Goal: Task Accomplishment & Management: Manage account settings

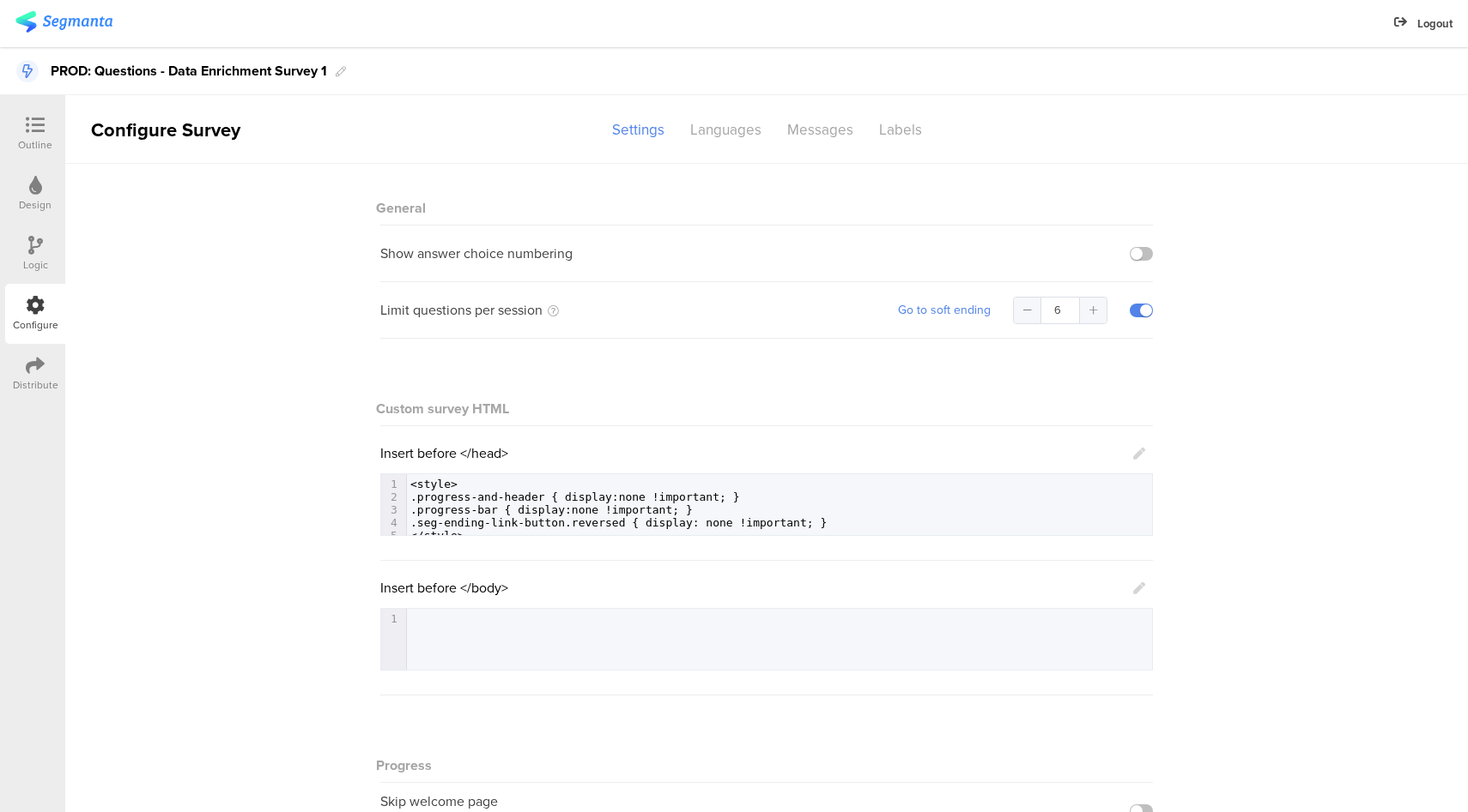
click at [38, 100] on div "Outline Design Logic Configure Distribute" at bounding box center [32, 454] width 66 height 717
click at [32, 128] on icon at bounding box center [34, 124] width 19 height 19
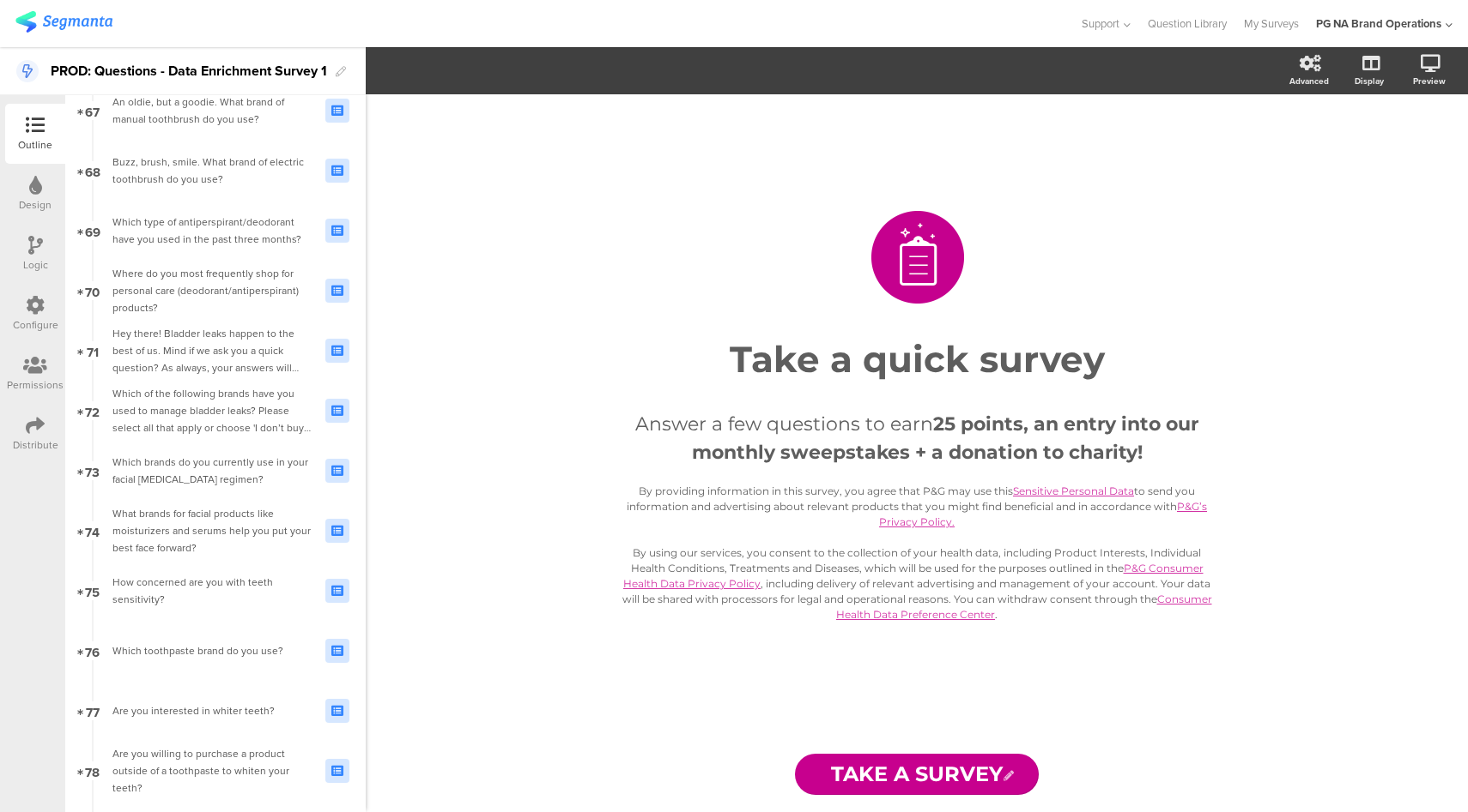
scroll to position [6235, 0]
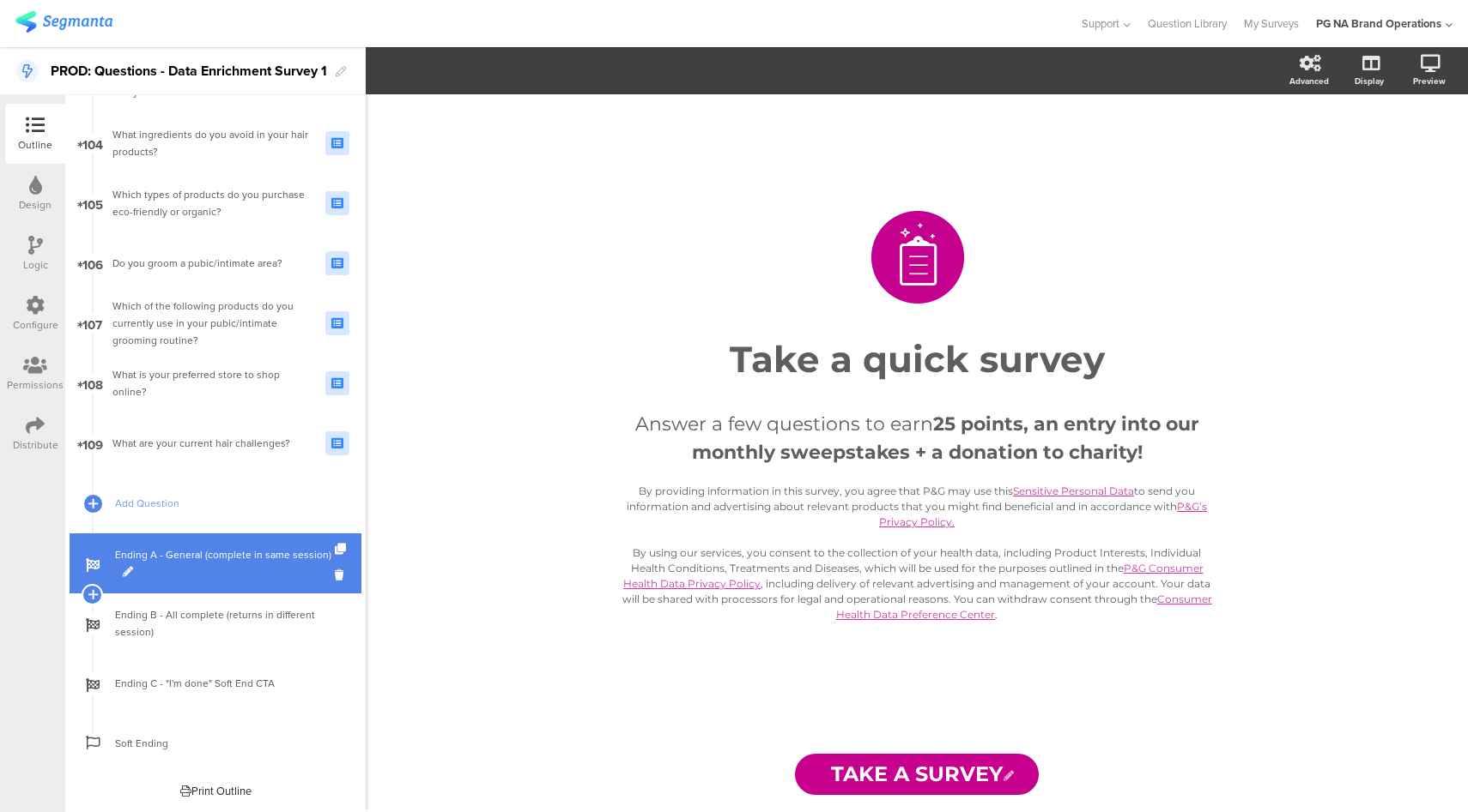
click at [278, 576] on span "Ending A - General (complete in same session)" at bounding box center [224, 563] width 220 height 34
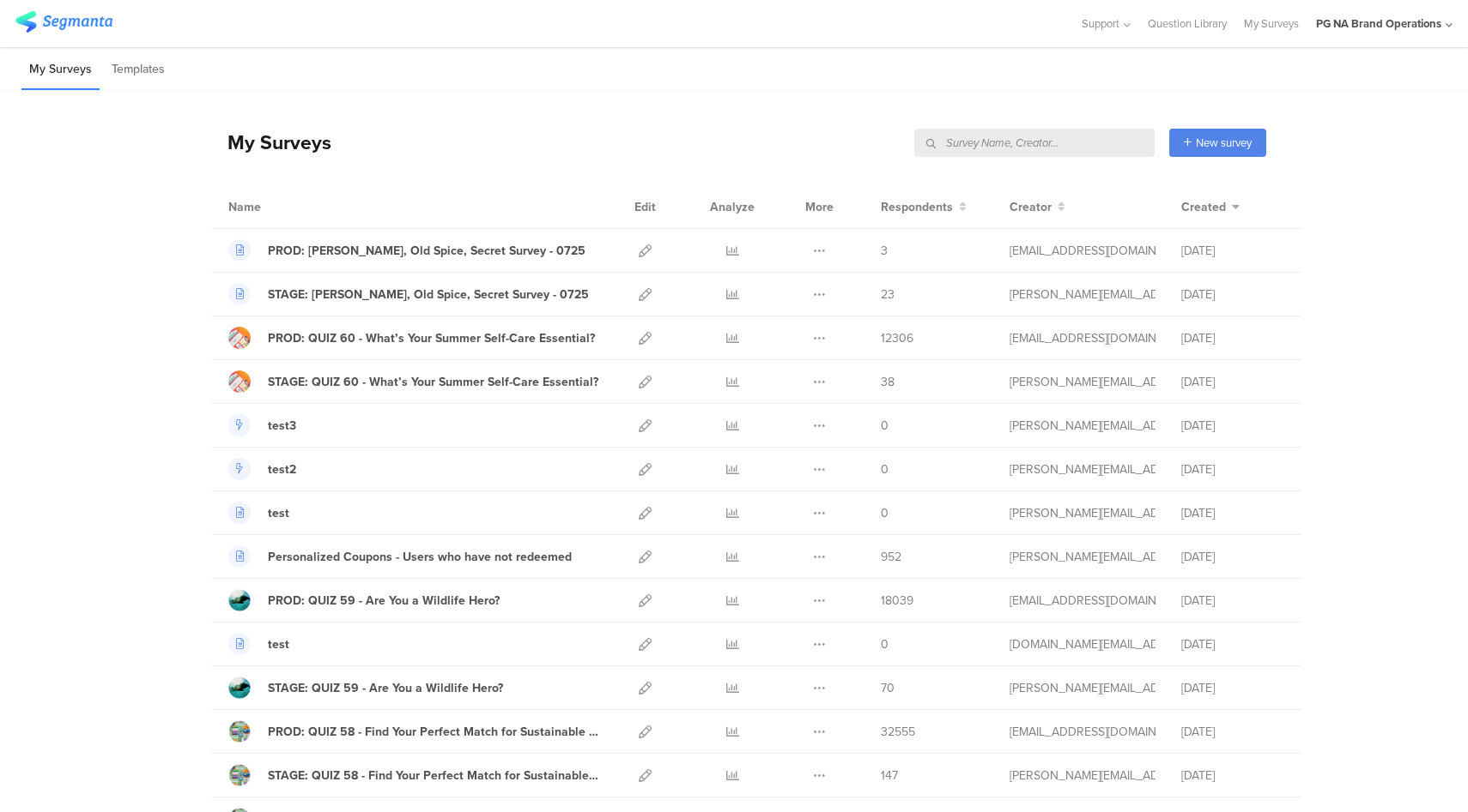
click at [1088, 136] on input "text" at bounding box center [1034, 142] width 240 height 28
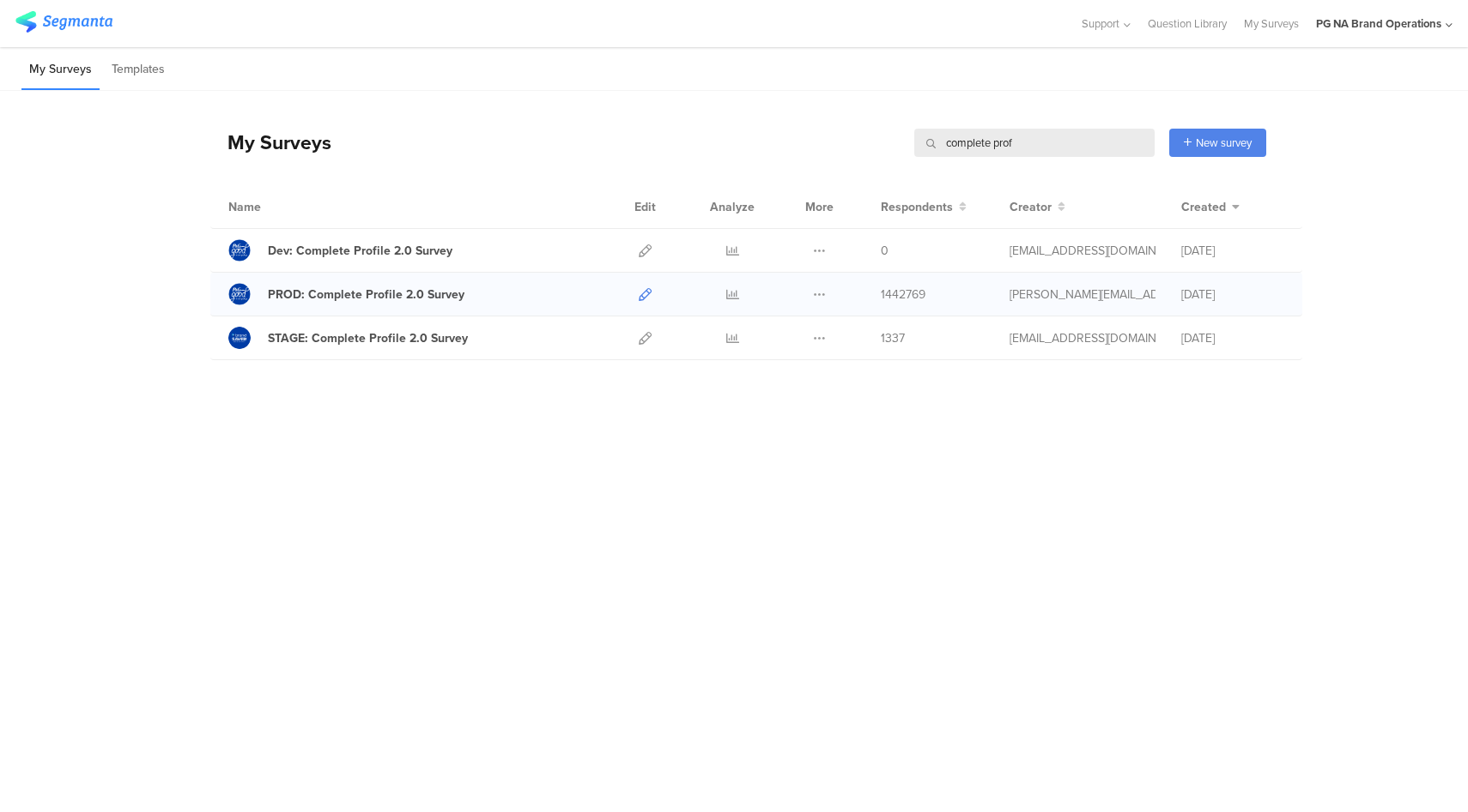
type input "complete prof"
click at [641, 294] on icon at bounding box center [645, 294] width 13 height 13
click at [645, 338] on icon at bounding box center [645, 338] width 13 height 13
click at [1448, 27] on icon at bounding box center [1448, 24] width 7 height 13
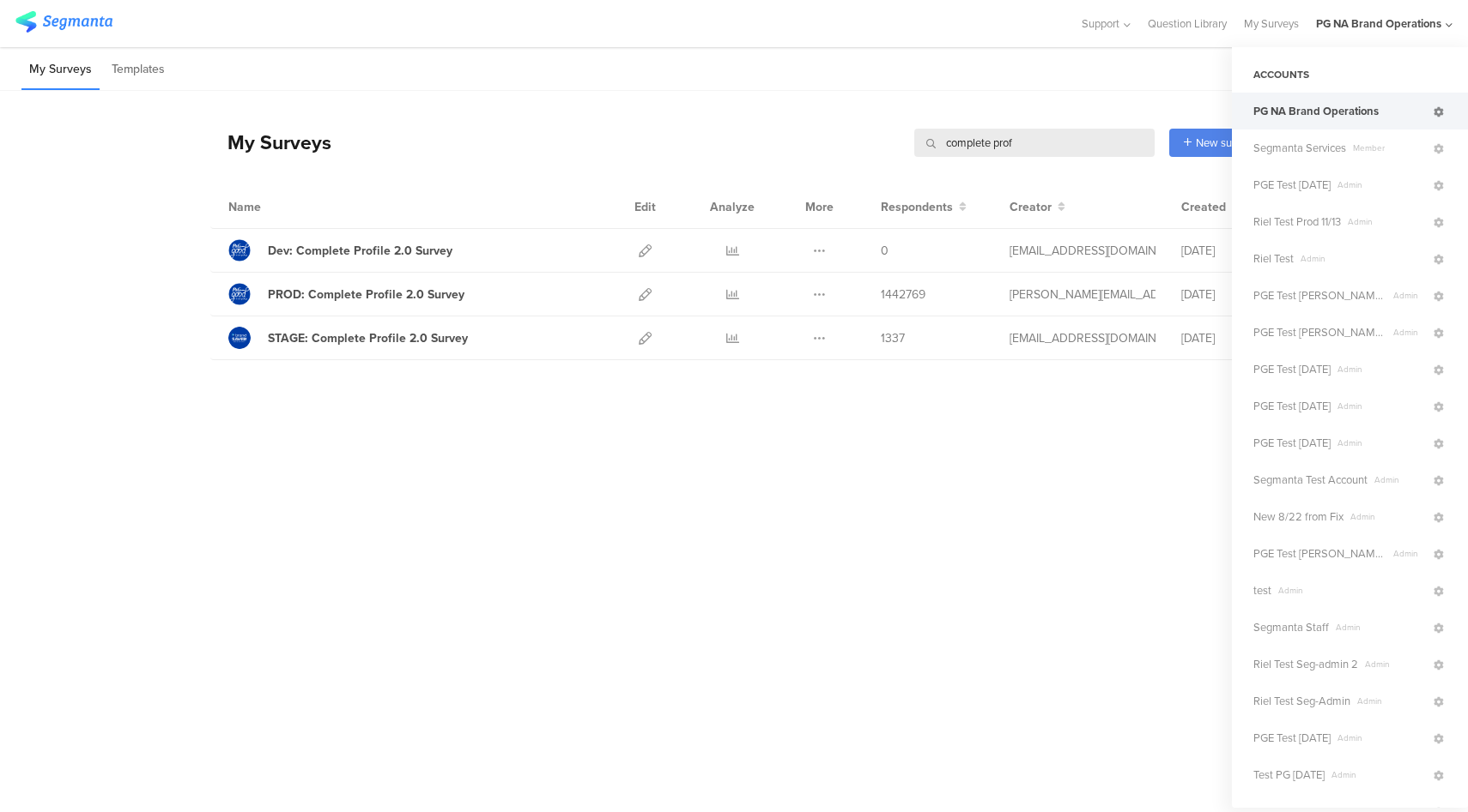
click at [1434, 112] on icon at bounding box center [1439, 112] width 11 height 11
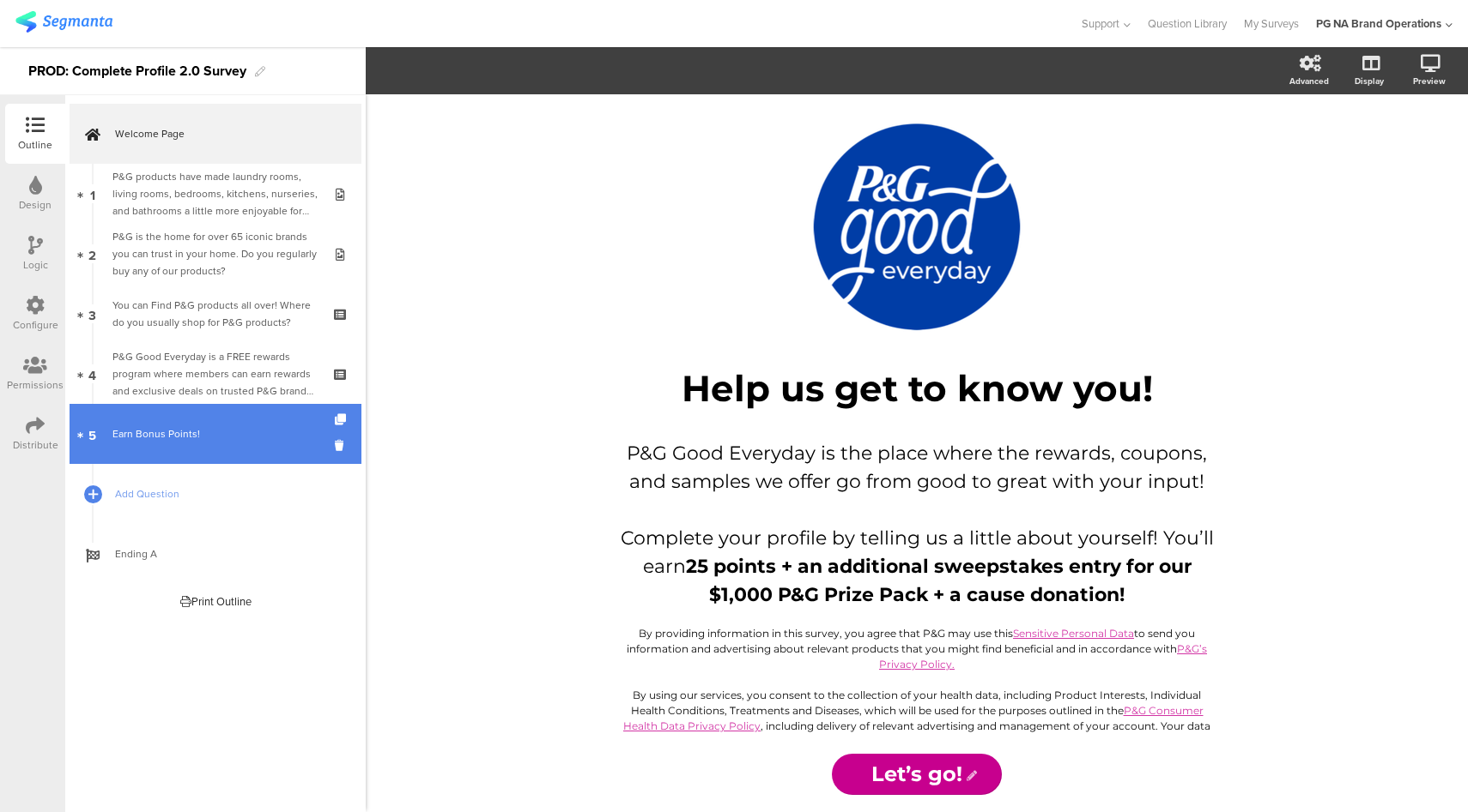
click at [211, 446] on link "5 Earn Bonus Points!" at bounding box center [216, 433] width 292 height 60
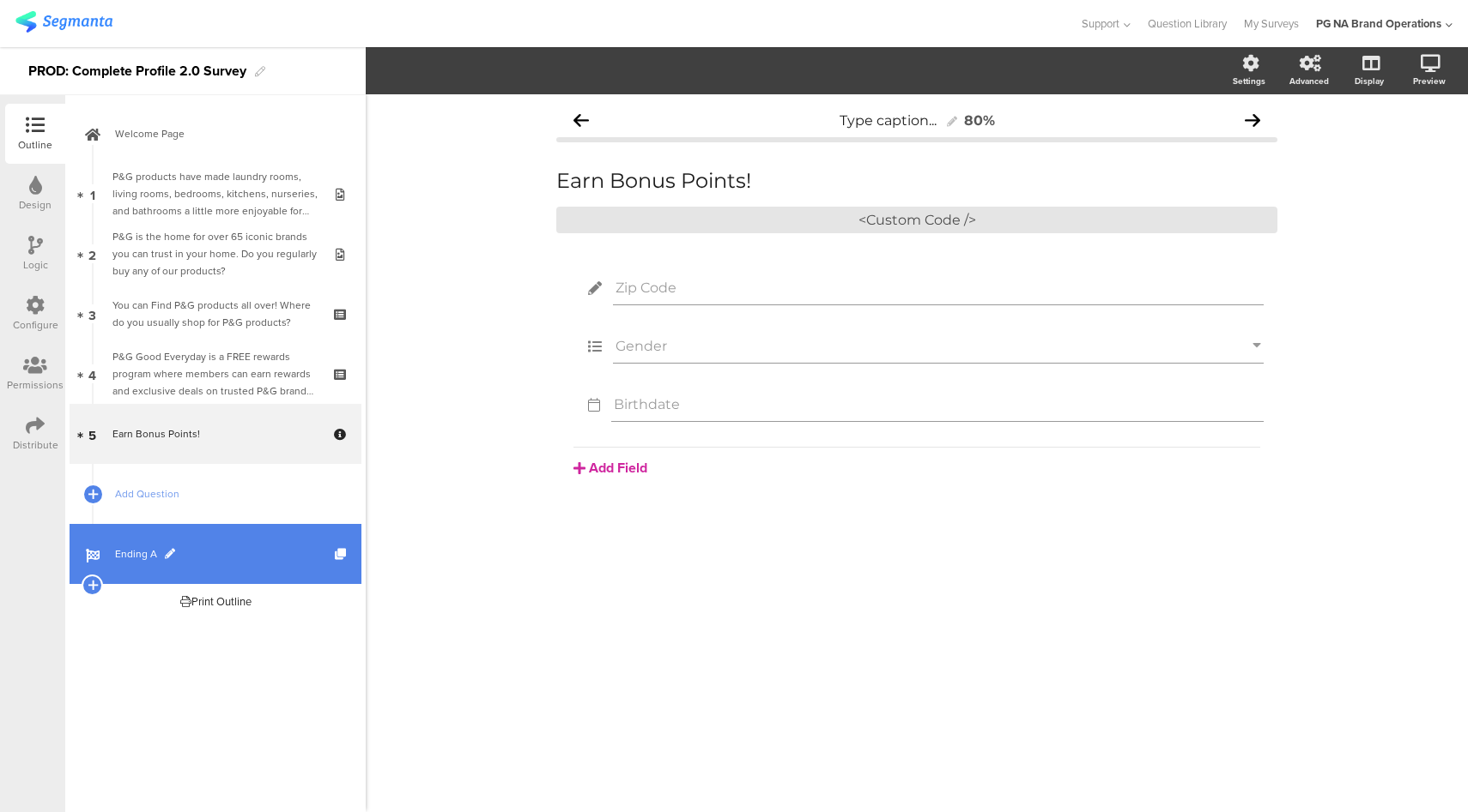
click at [218, 535] on link "Ending A" at bounding box center [216, 553] width 292 height 60
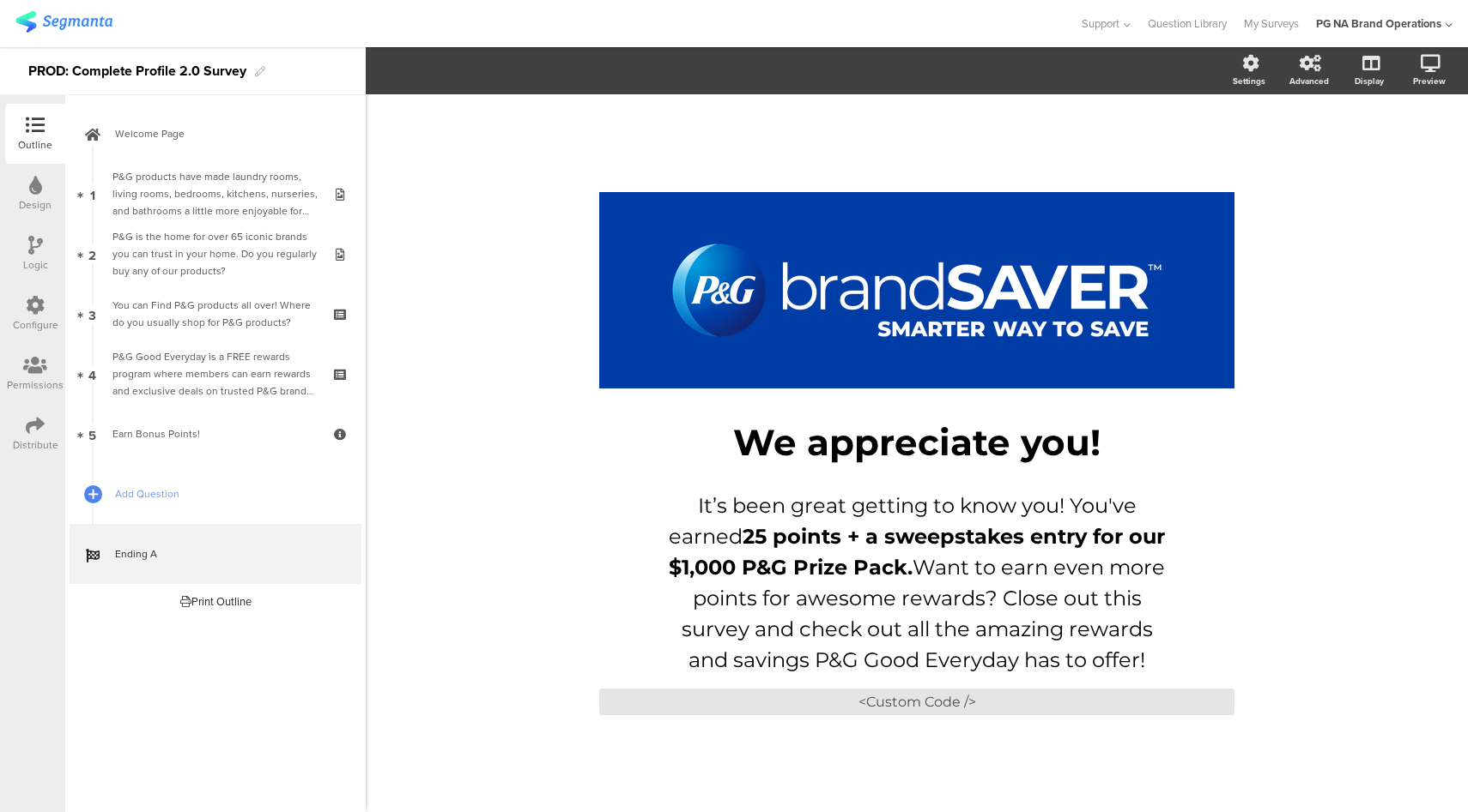
click at [37, 297] on icon at bounding box center [34, 305] width 19 height 19
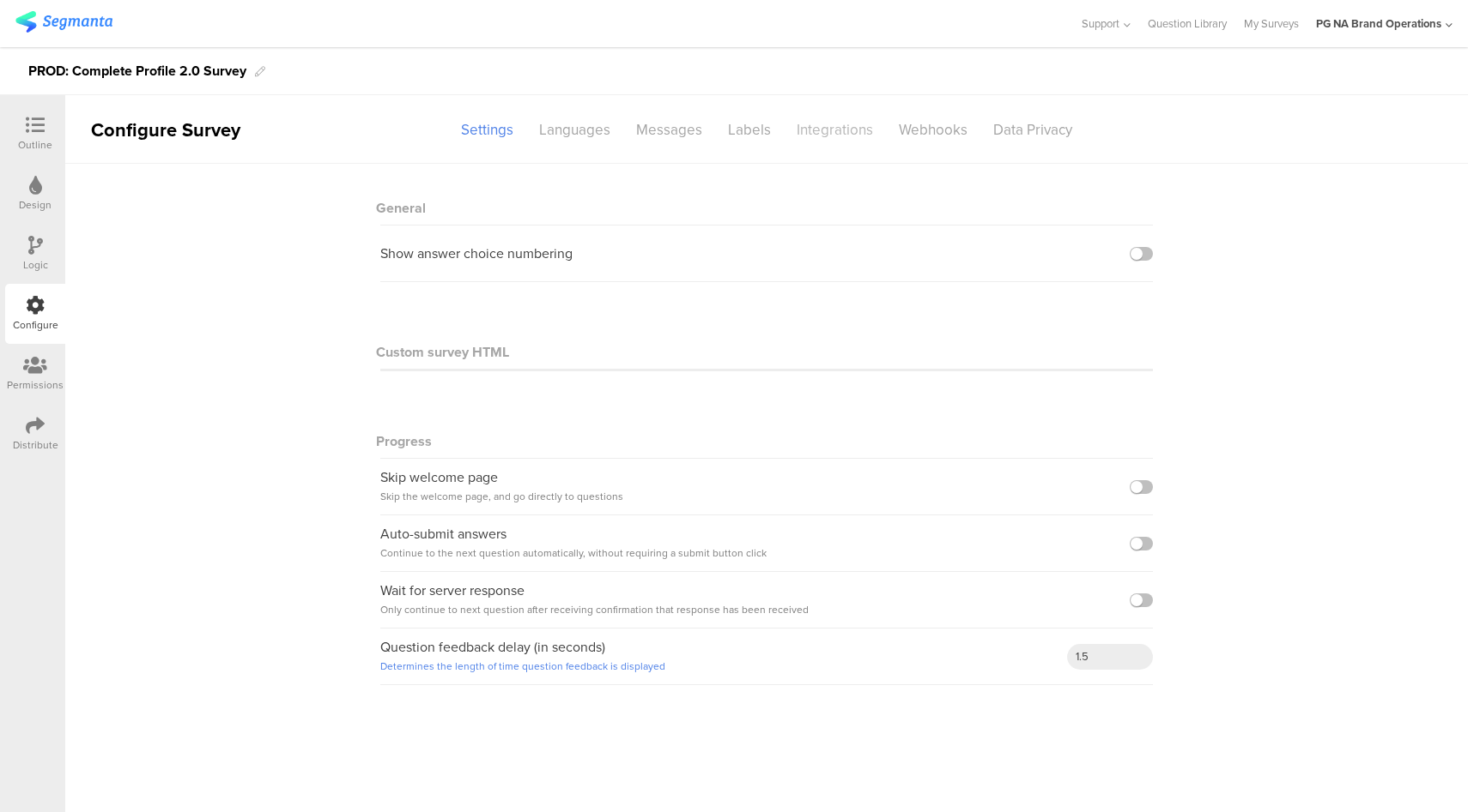
click at [837, 136] on div "Integrations" at bounding box center [835, 129] width 102 height 30
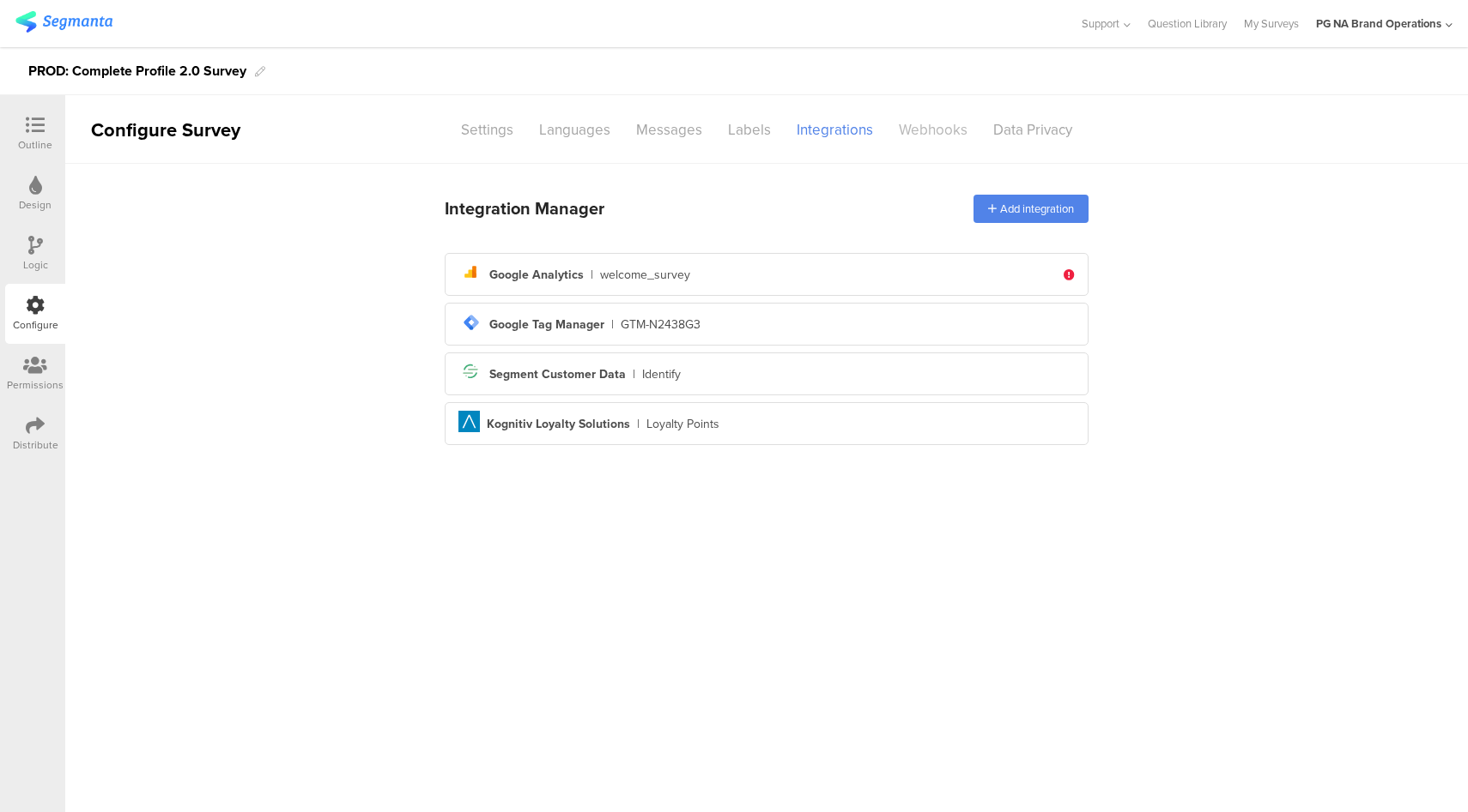
click at [930, 122] on div "Webhooks" at bounding box center [933, 129] width 94 height 30
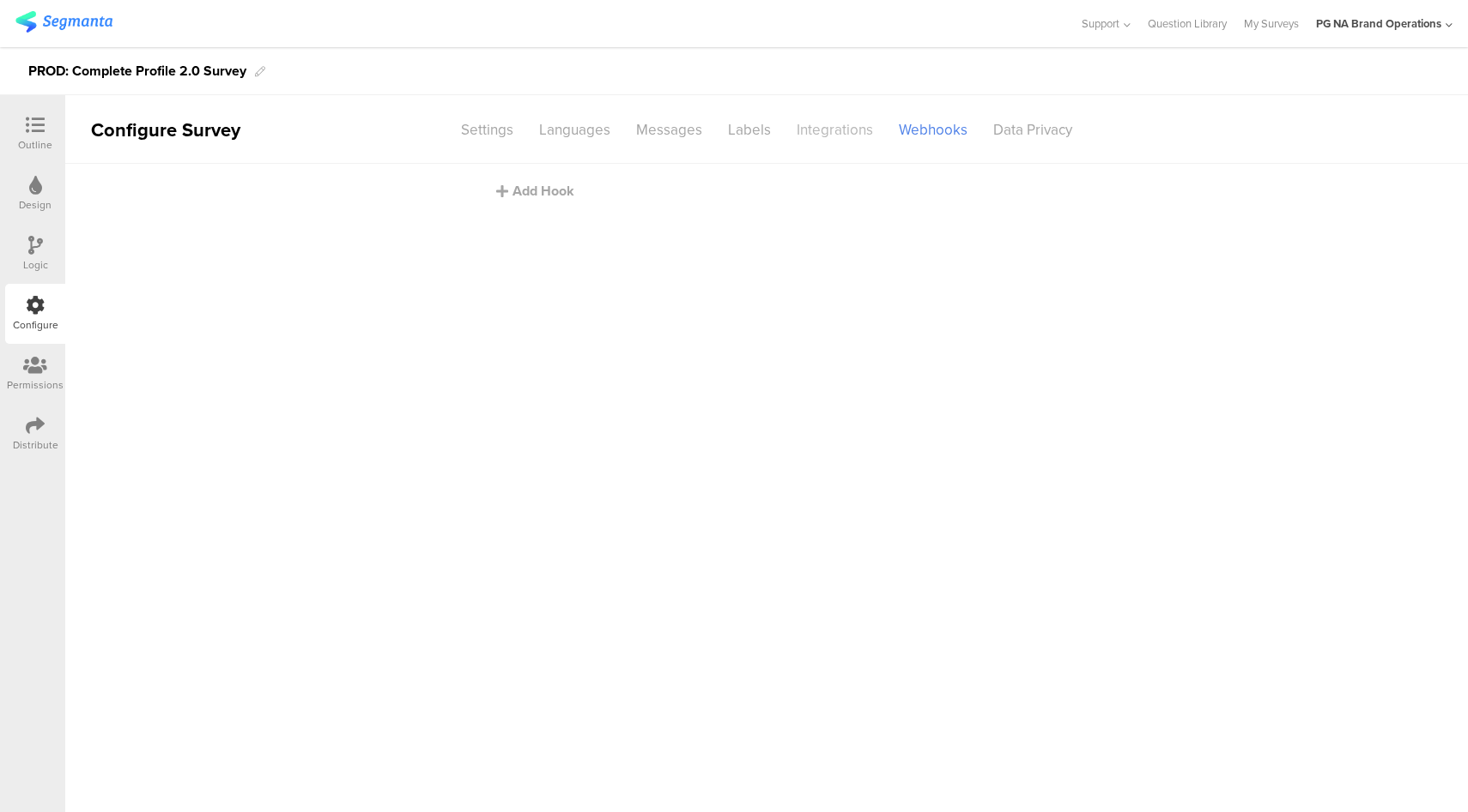
click at [818, 136] on div "Integrations" at bounding box center [835, 129] width 102 height 30
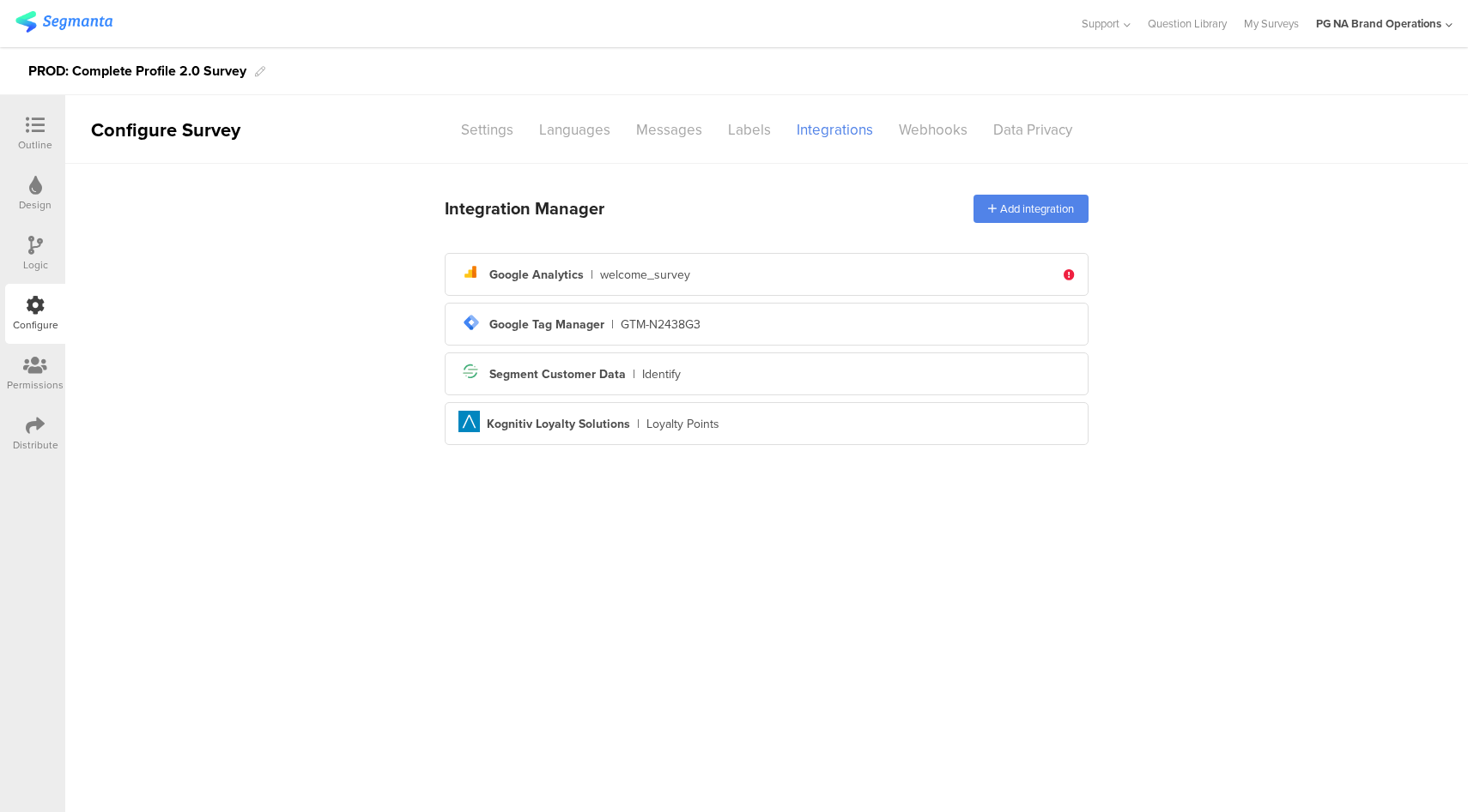
click at [21, 423] on div "Distribute" at bounding box center [34, 433] width 60 height 60
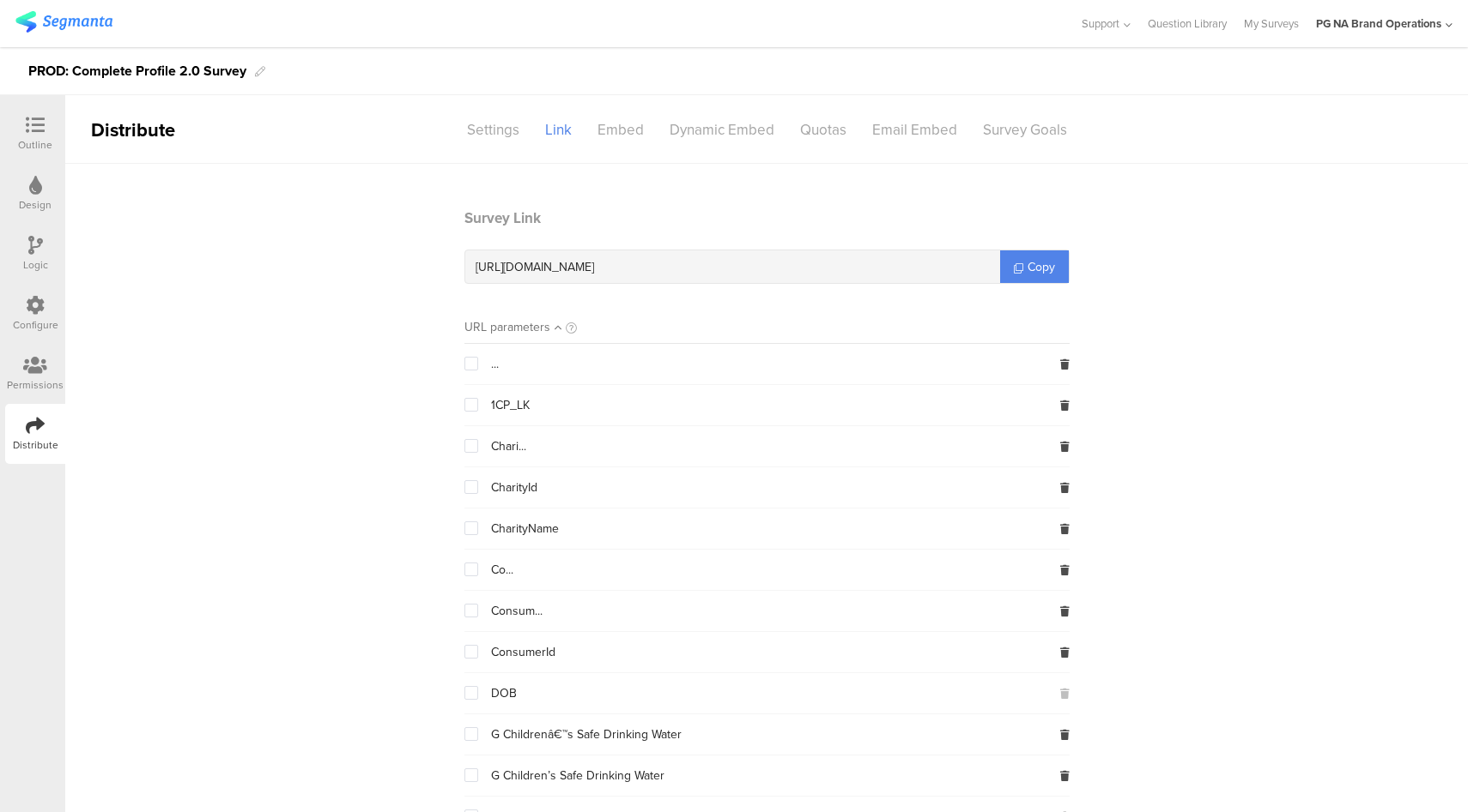
click at [44, 127] on icon at bounding box center [34, 124] width 19 height 19
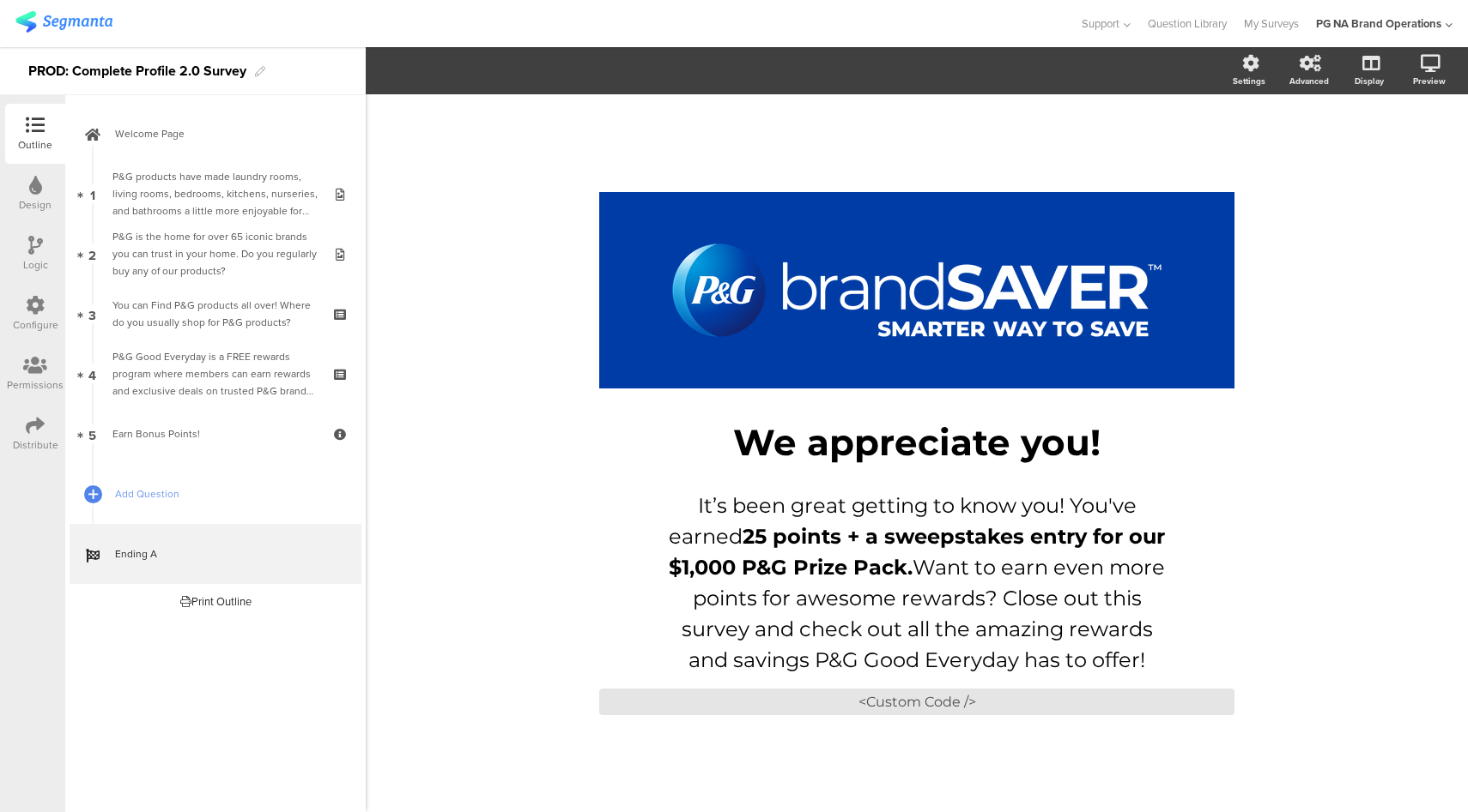
click at [24, 305] on div "Configure" at bounding box center [34, 313] width 60 height 60
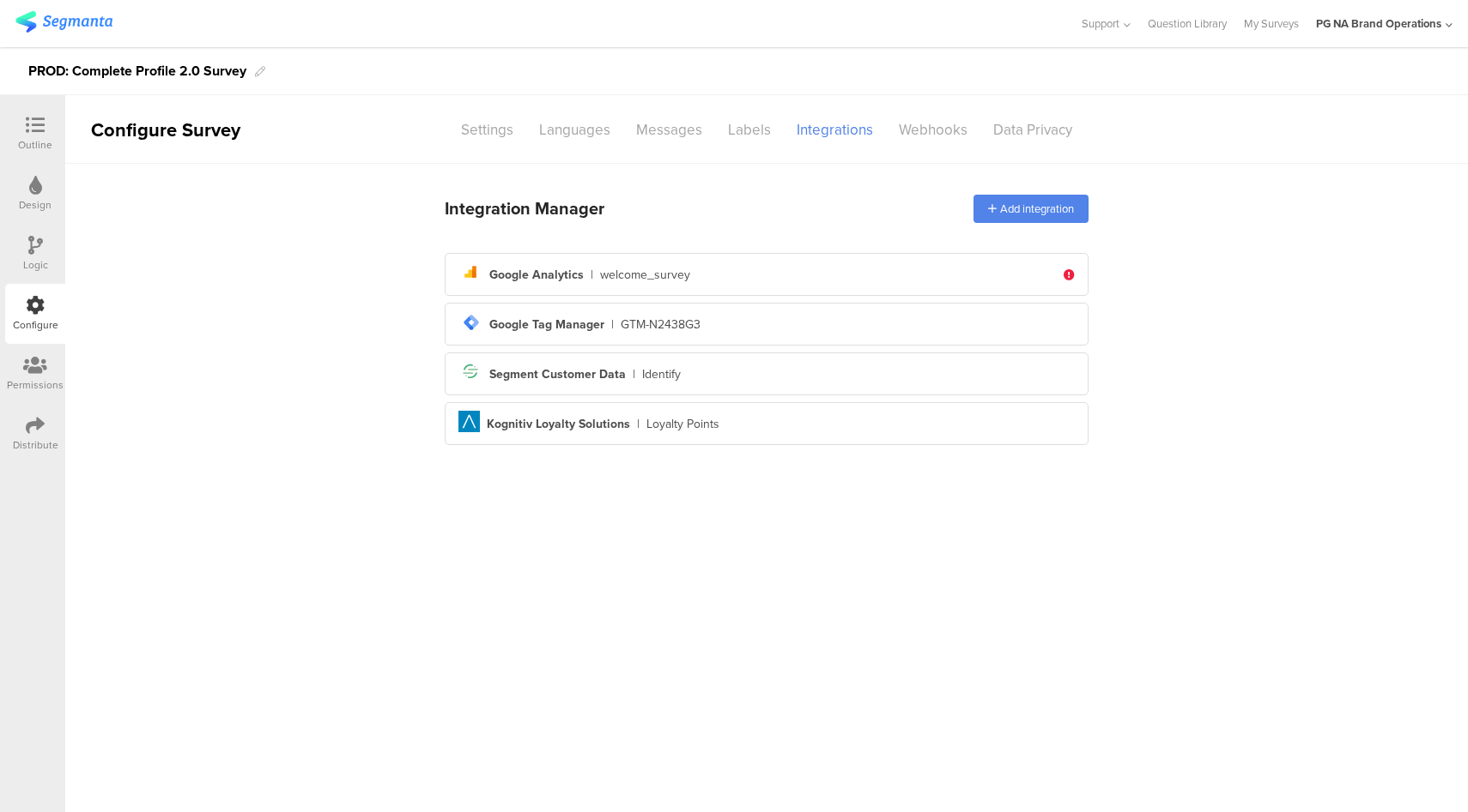
click at [38, 425] on icon at bounding box center [34, 425] width 19 height 19
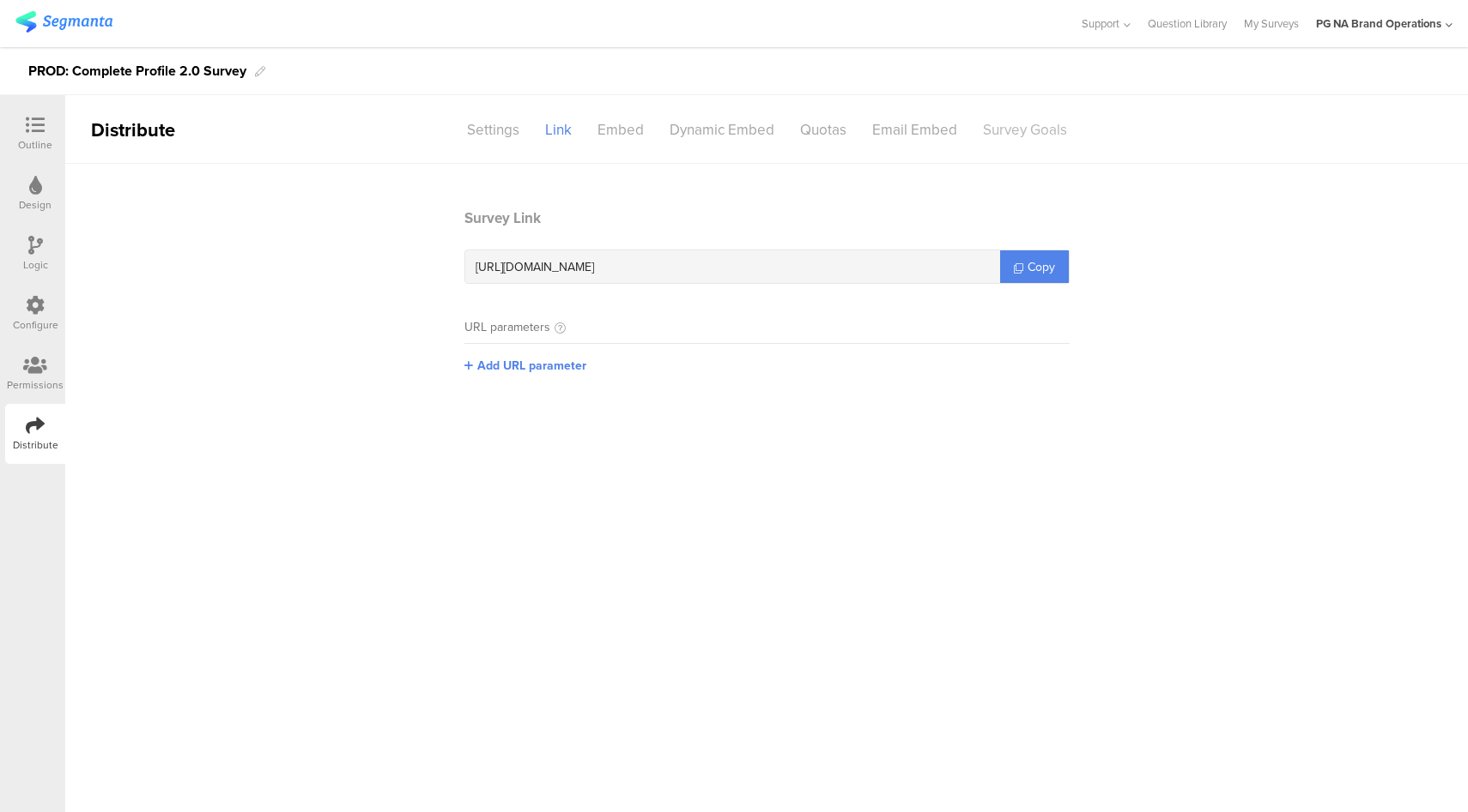
click at [1042, 134] on div "Survey Goals" at bounding box center [1025, 129] width 110 height 30
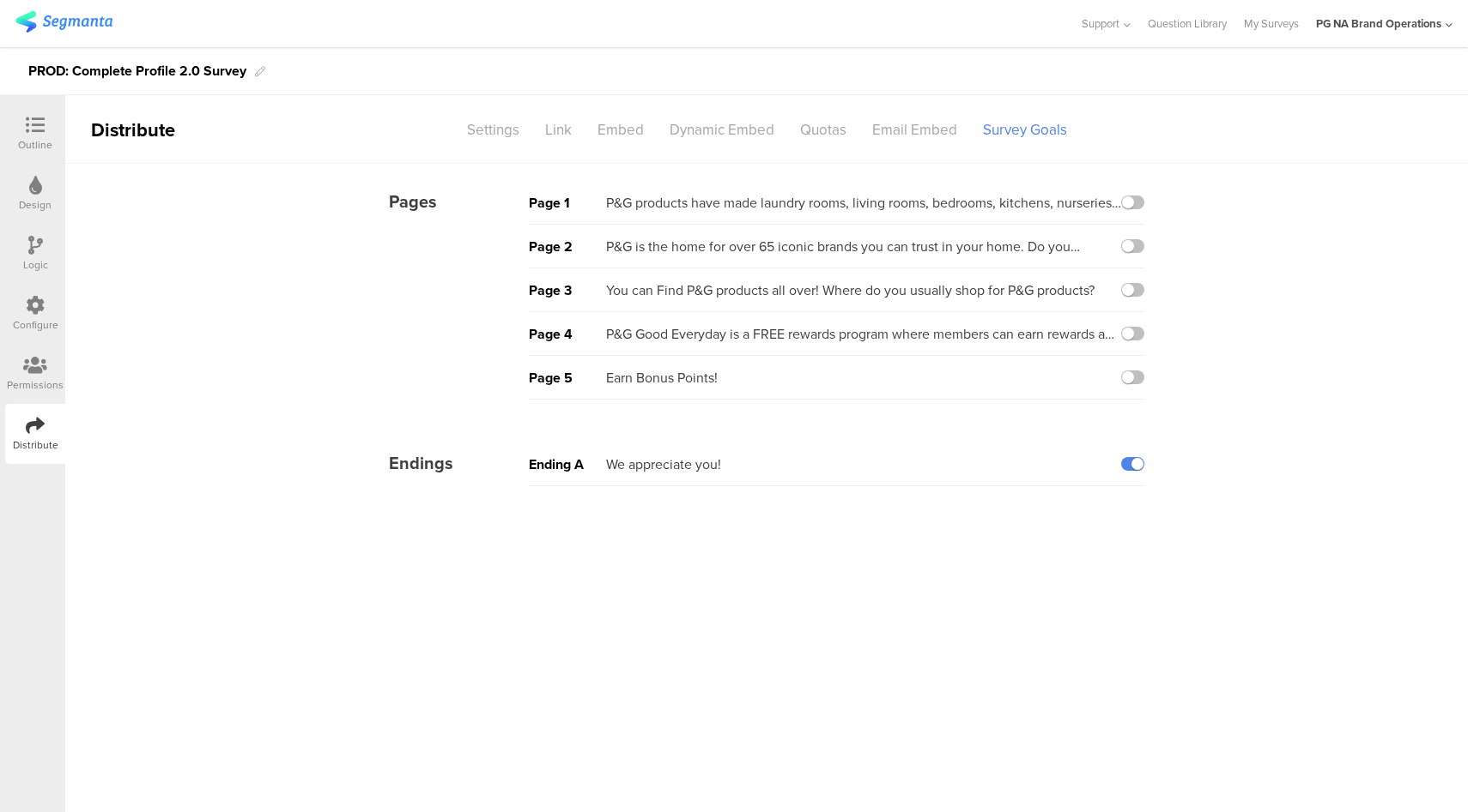
click at [38, 305] on icon at bounding box center [34, 305] width 19 height 19
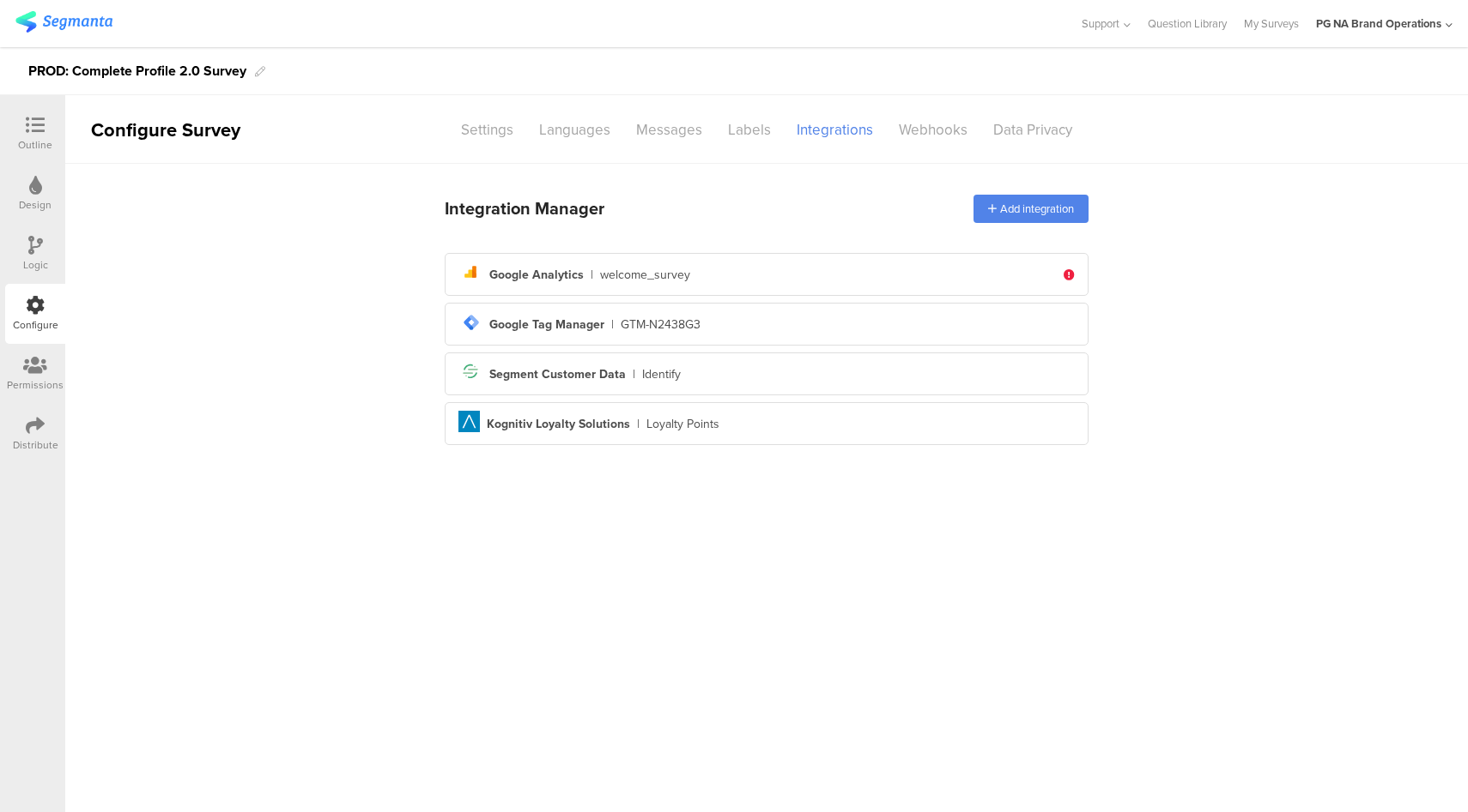
click at [37, 123] on icon at bounding box center [34, 124] width 19 height 19
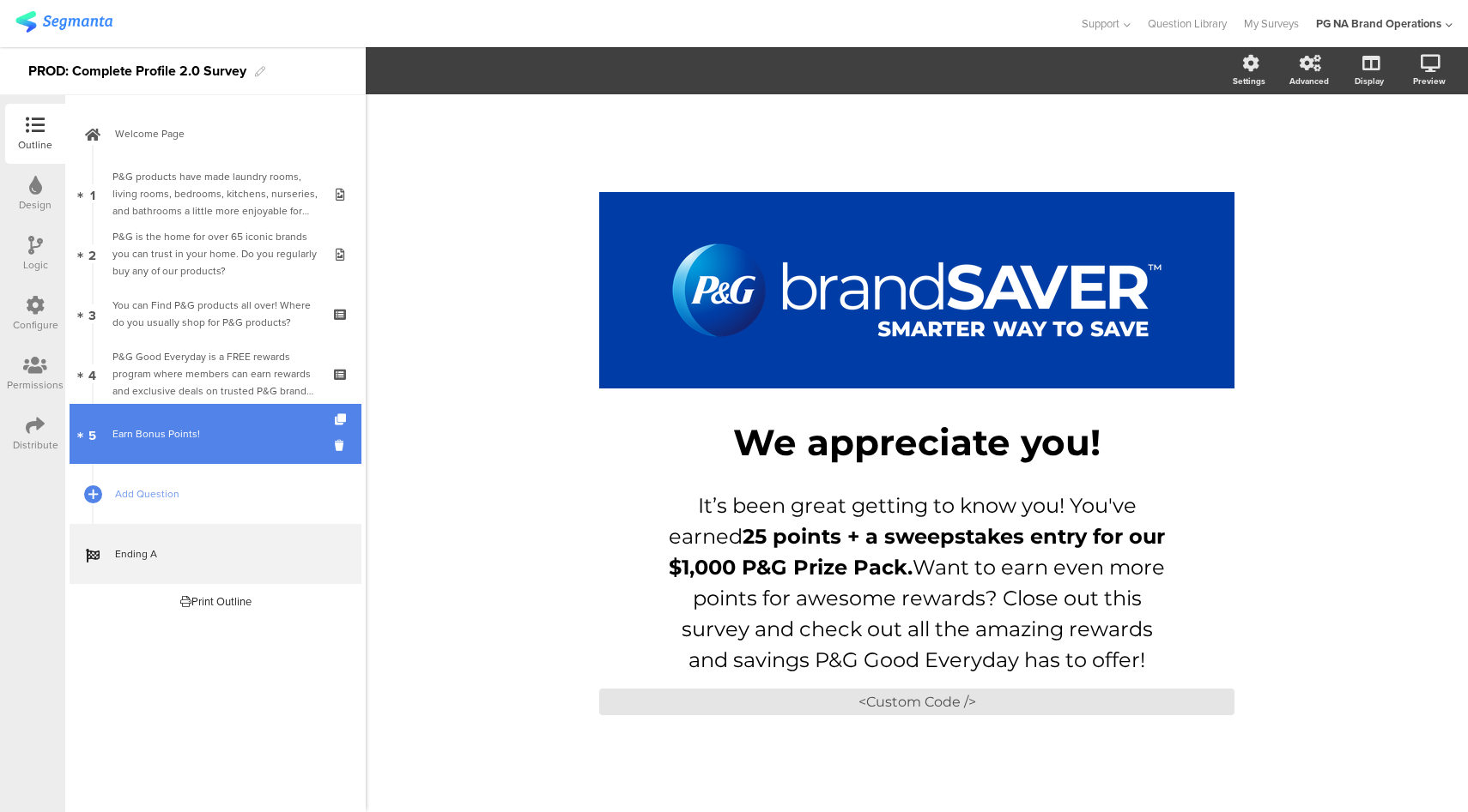
click at [237, 438] on div "Earn Bonus Points!" at bounding box center [215, 434] width 205 height 18
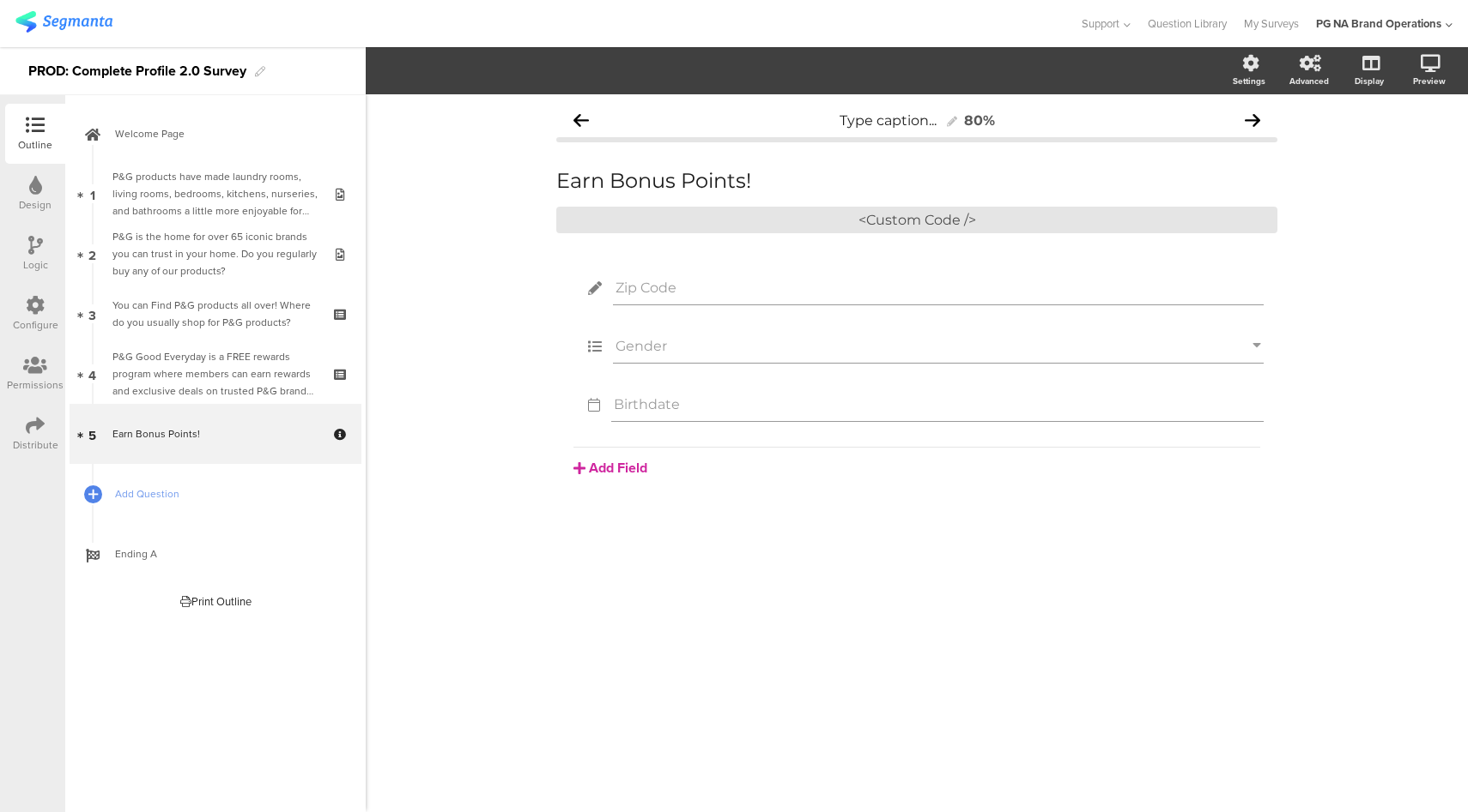
click at [36, 291] on div "Configure" at bounding box center [34, 313] width 60 height 60
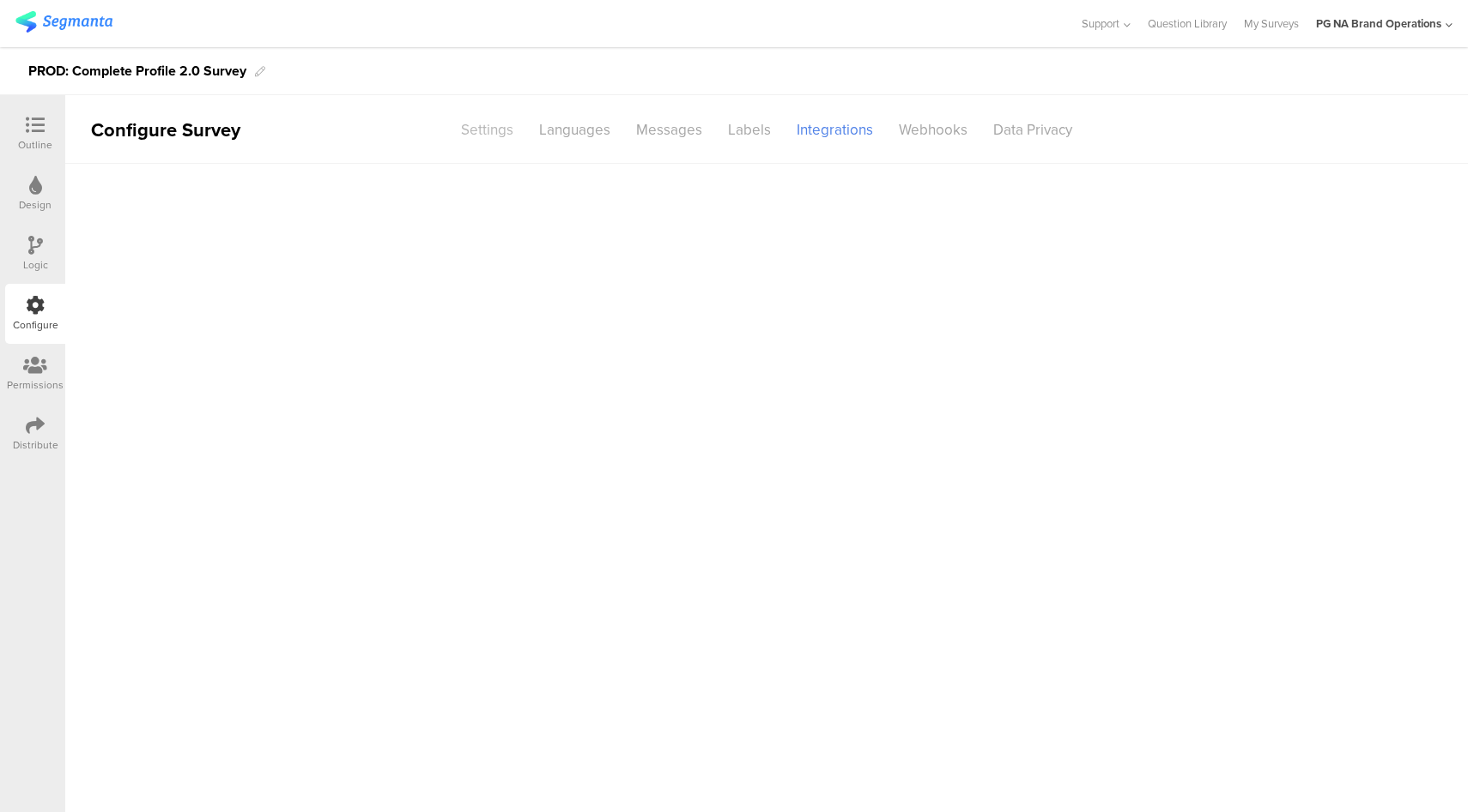
click at [484, 134] on div "Settings" at bounding box center [487, 129] width 78 height 30
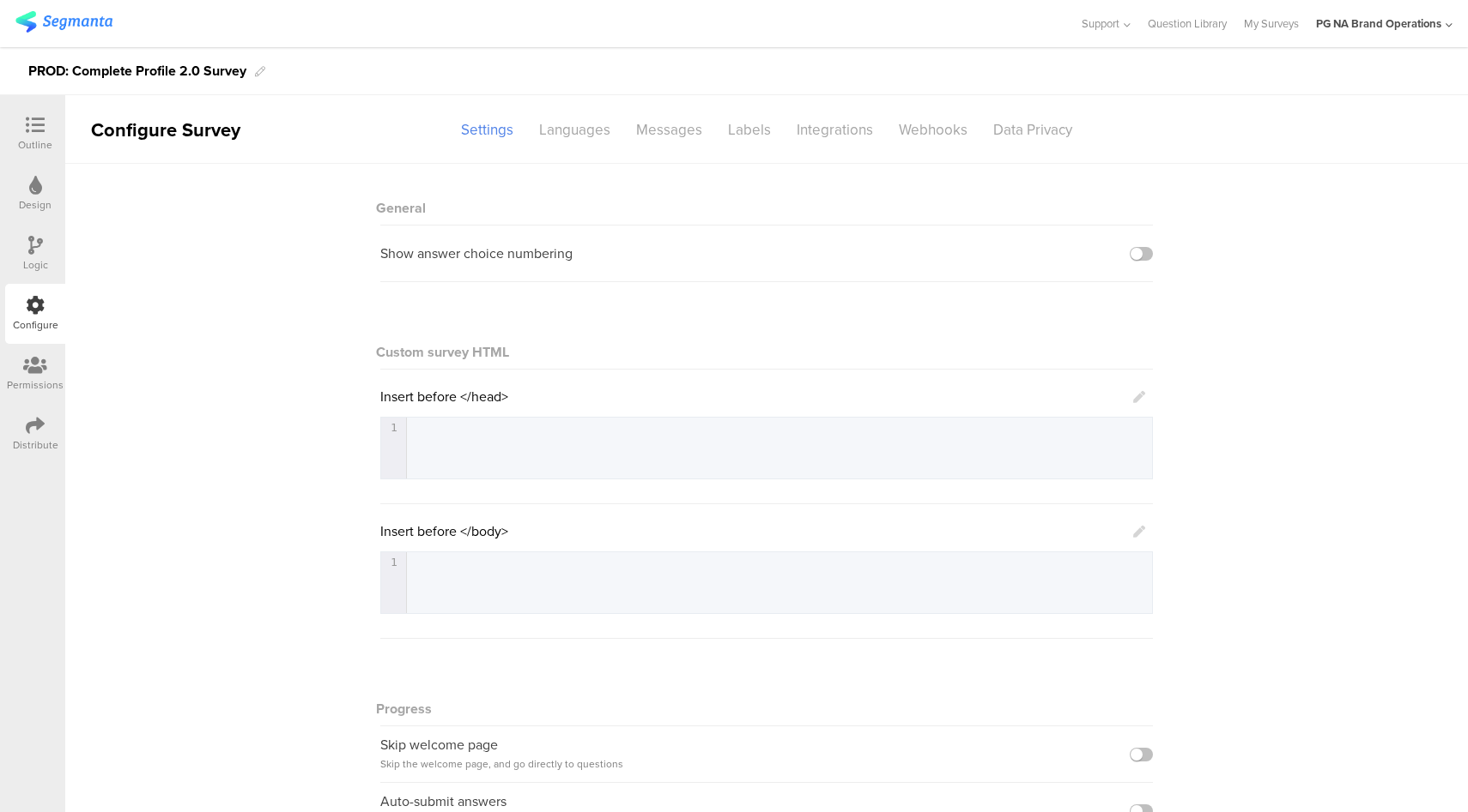
click at [42, 132] on icon at bounding box center [34, 124] width 19 height 19
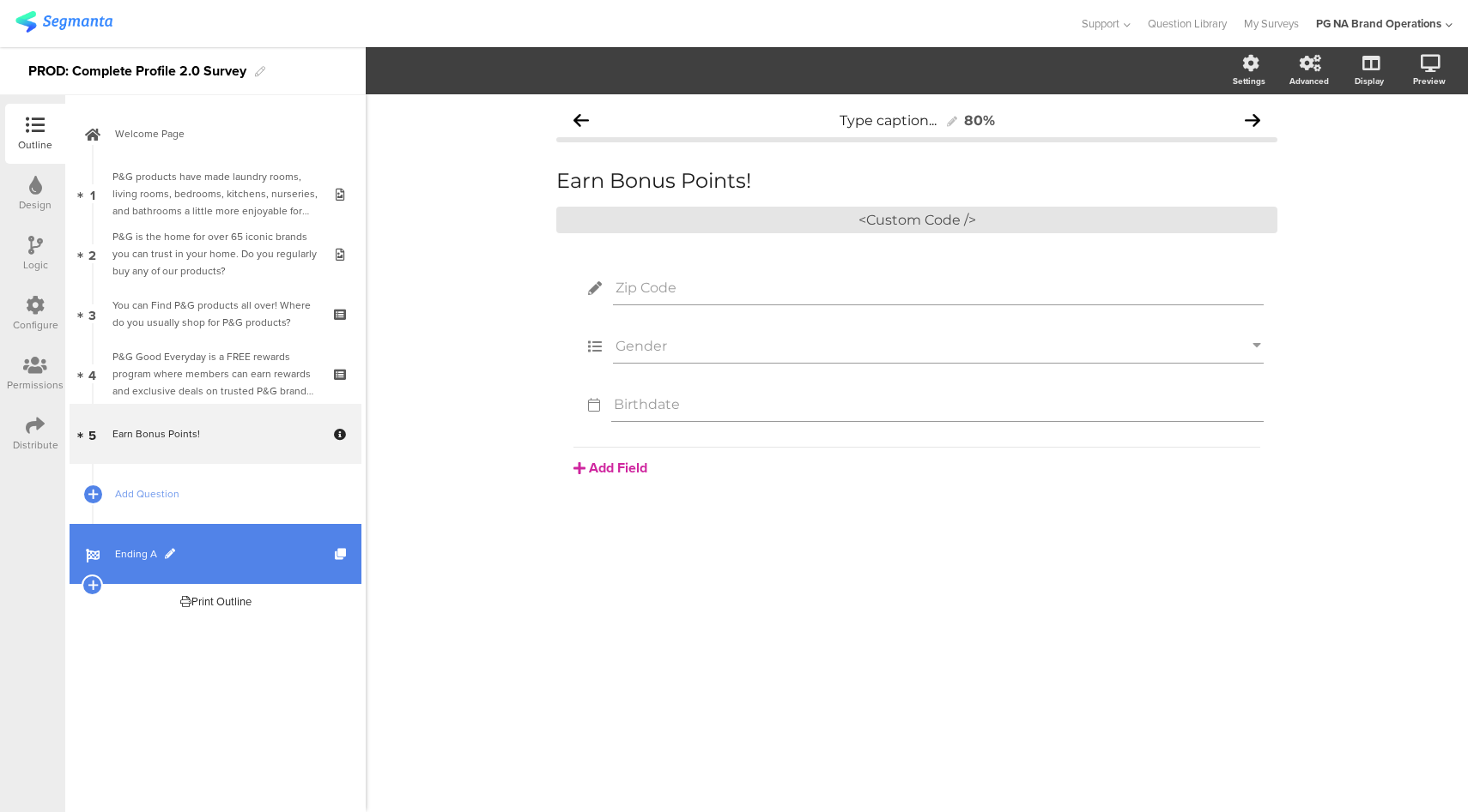
click at [257, 540] on link "Ending A" at bounding box center [216, 553] width 292 height 60
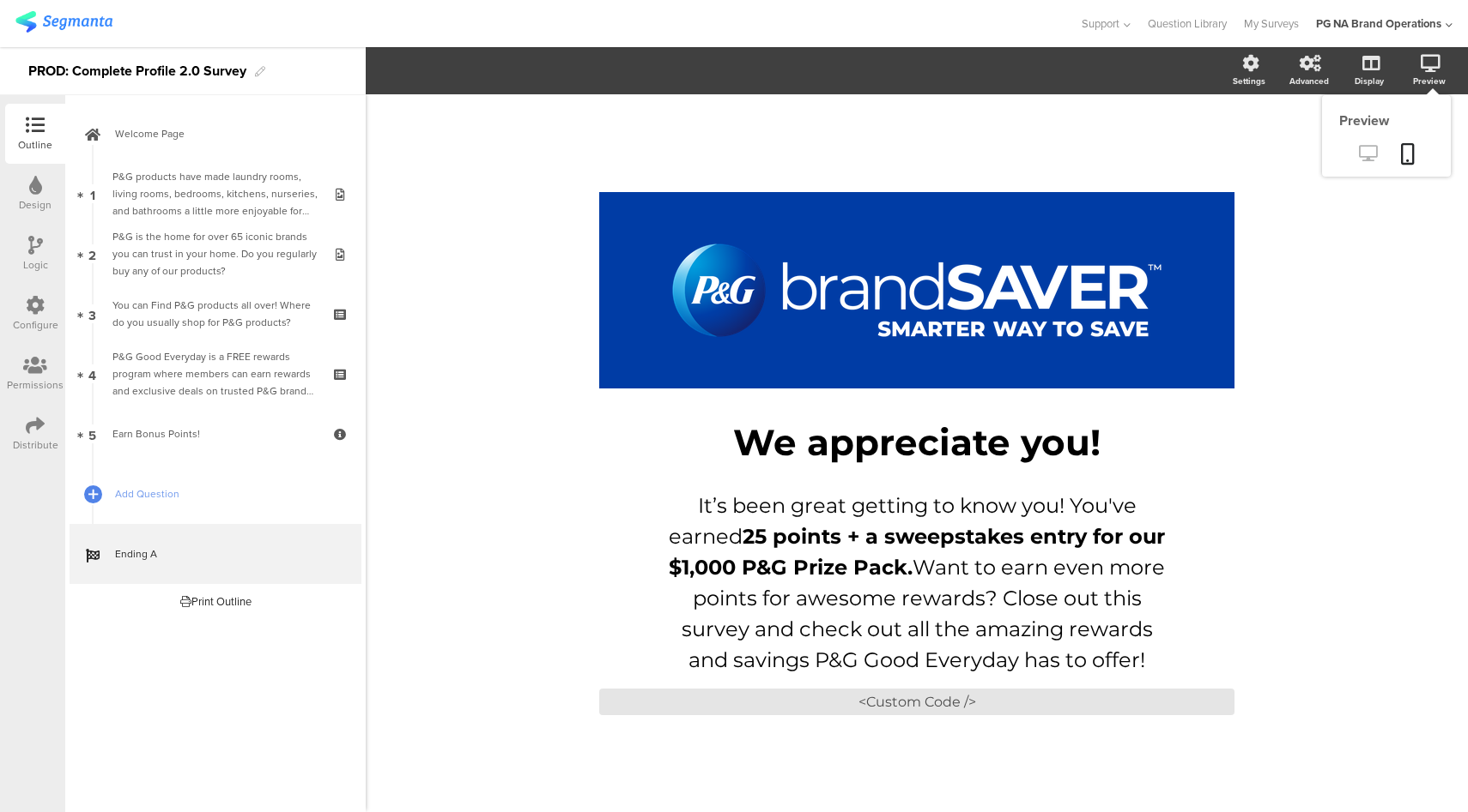
click at [1363, 150] on icon at bounding box center [1367, 153] width 18 height 17
click at [961, 710] on div "<Custom Code />" at bounding box center [916, 701] width 635 height 26
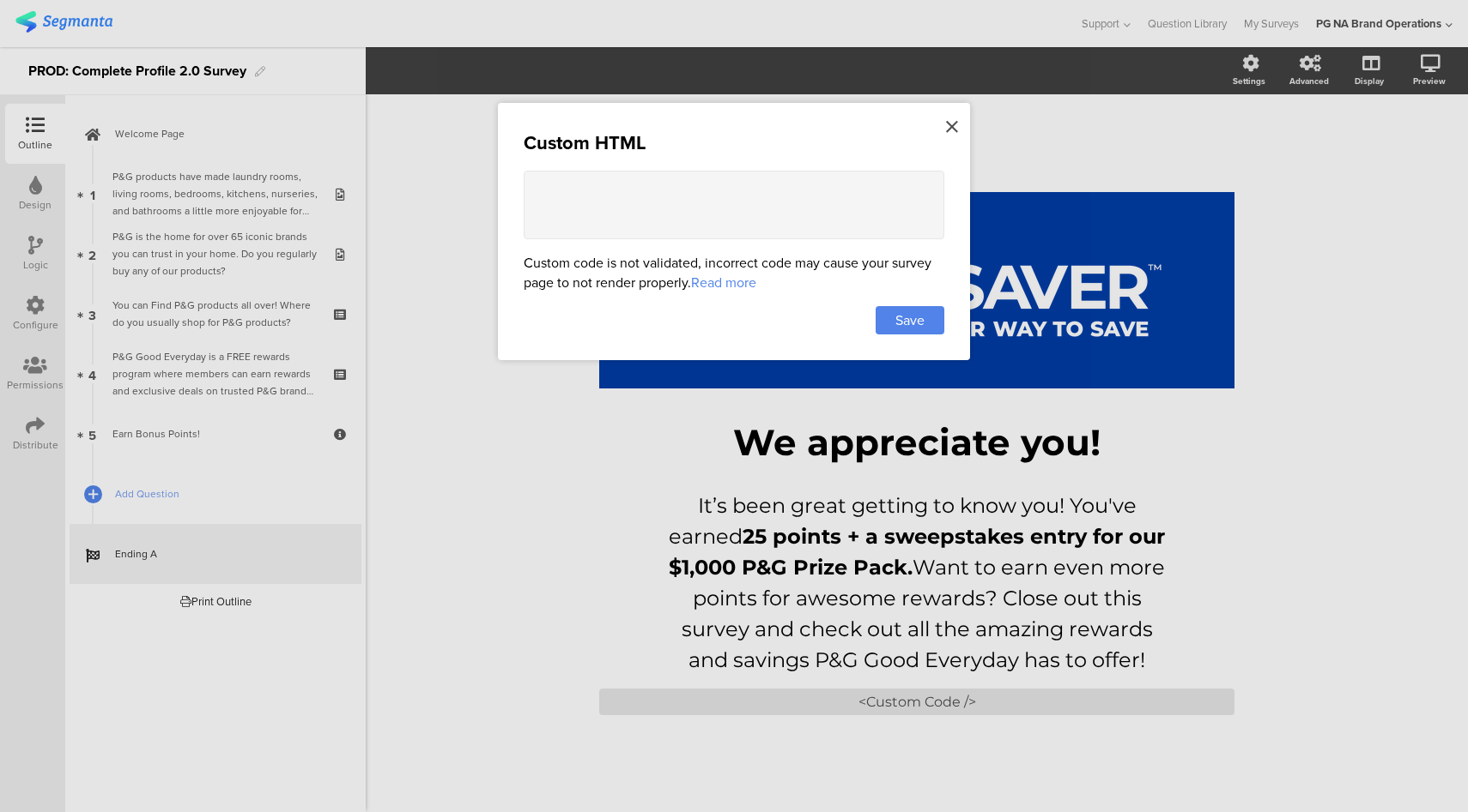
click at [958, 128] on div at bounding box center [952, 127] width 16 height 31
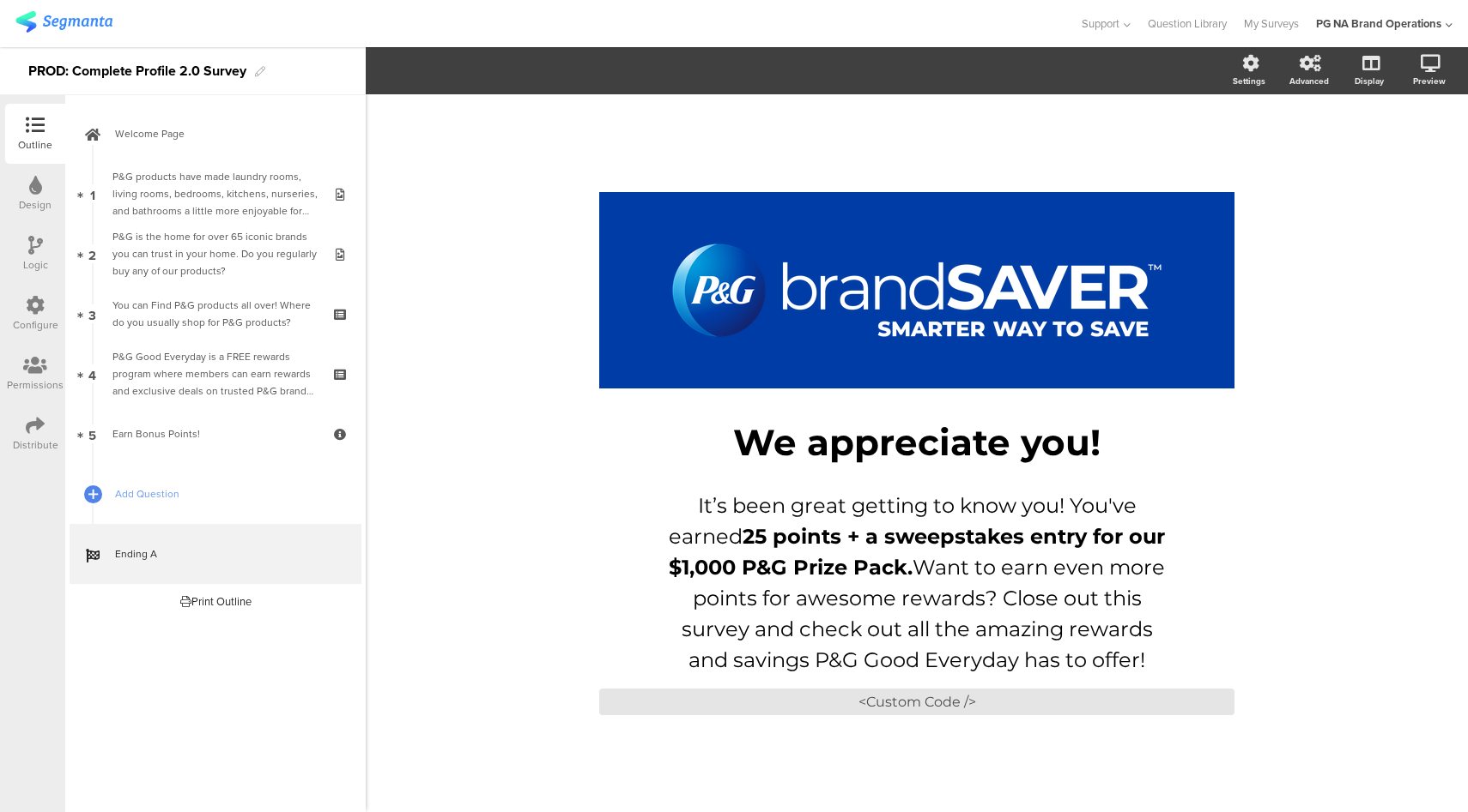
click at [29, 145] on div "Outline" at bounding box center [34, 145] width 34 height 16
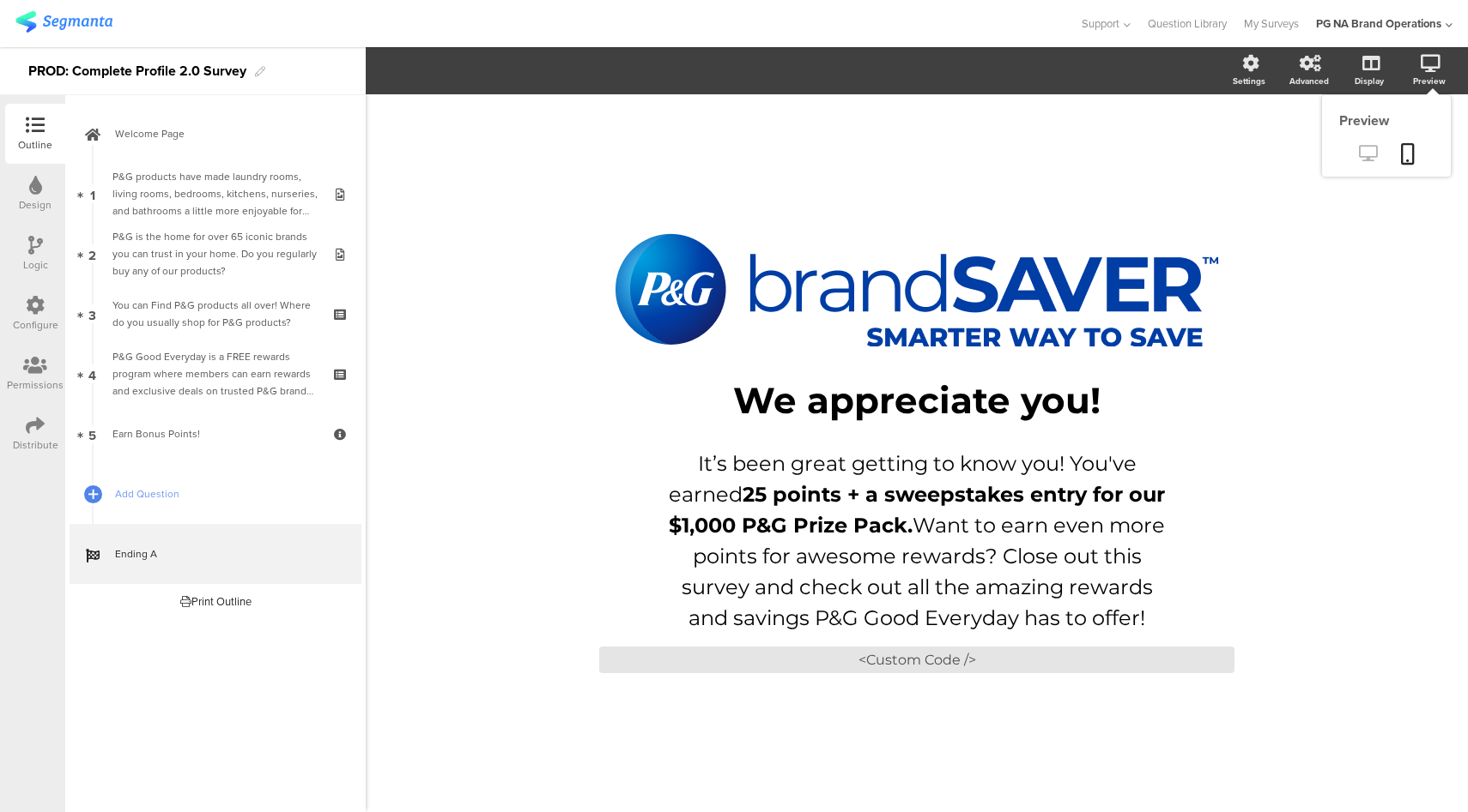
click at [1360, 157] on icon at bounding box center [1367, 153] width 18 height 17
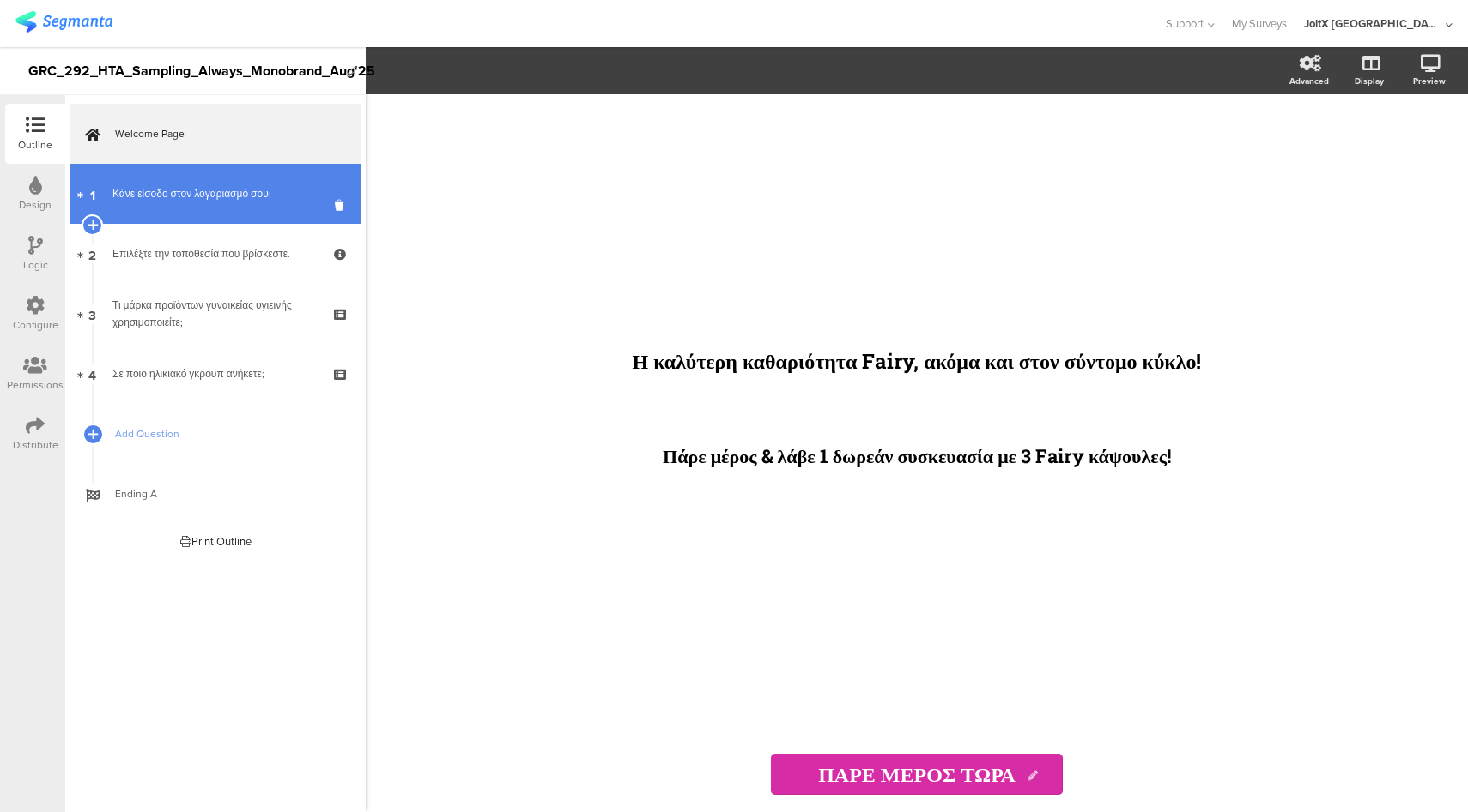
click at [190, 192] on div "Κάνε είσοδο στον λογαριασμό σου:" at bounding box center [215, 194] width 205 height 18
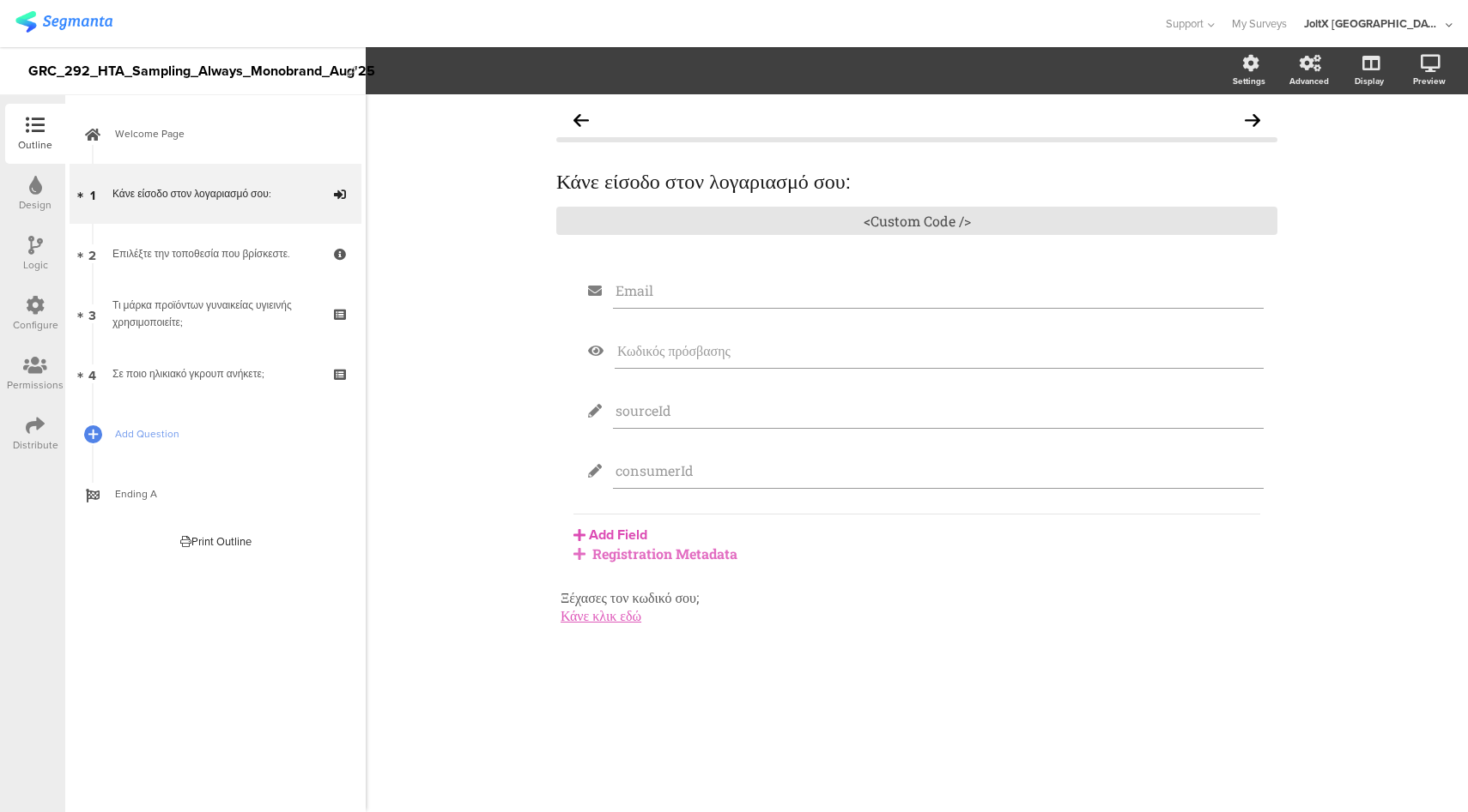
click at [29, 311] on icon at bounding box center [34, 305] width 19 height 19
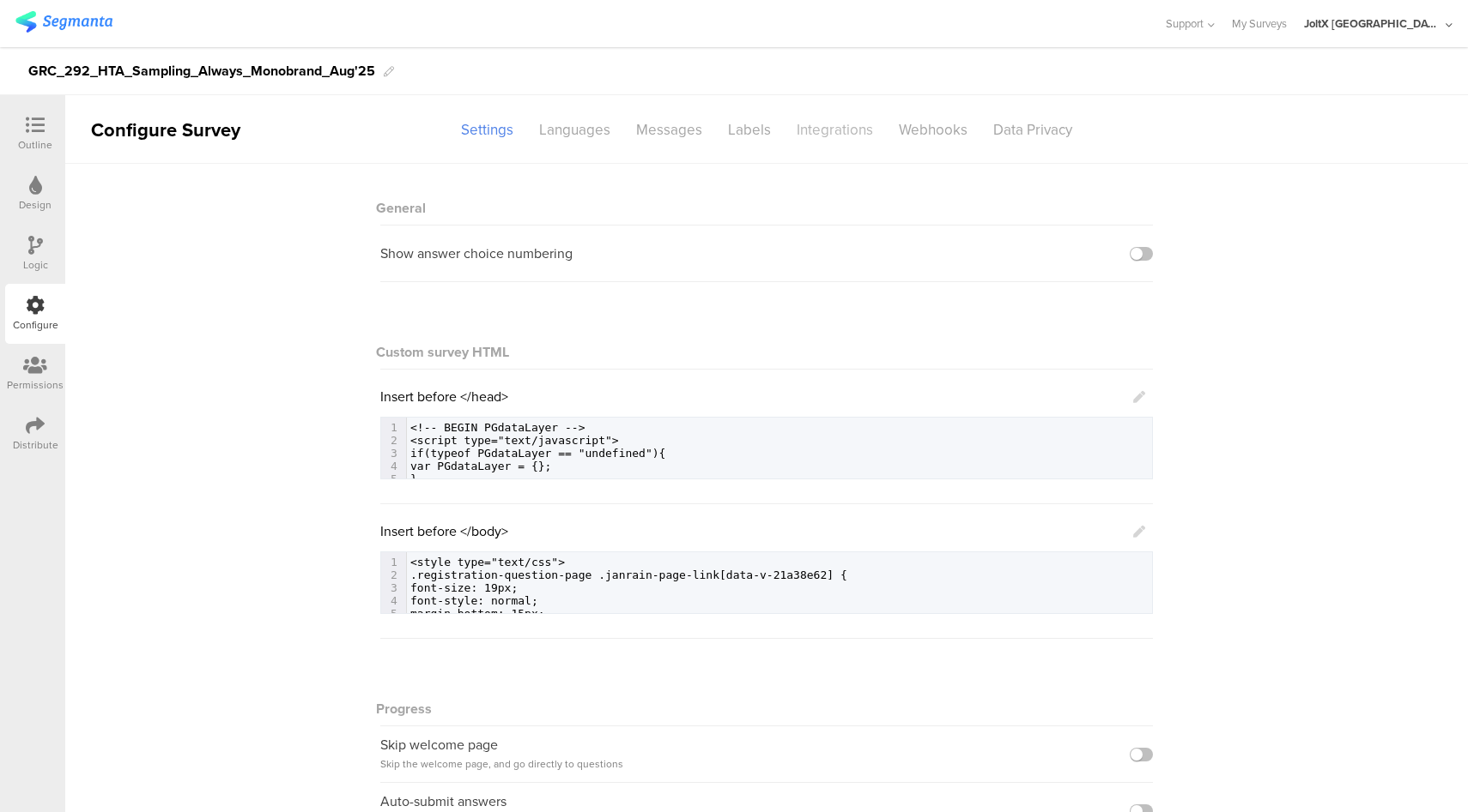
click at [805, 132] on div "Integrations" at bounding box center [835, 129] width 102 height 30
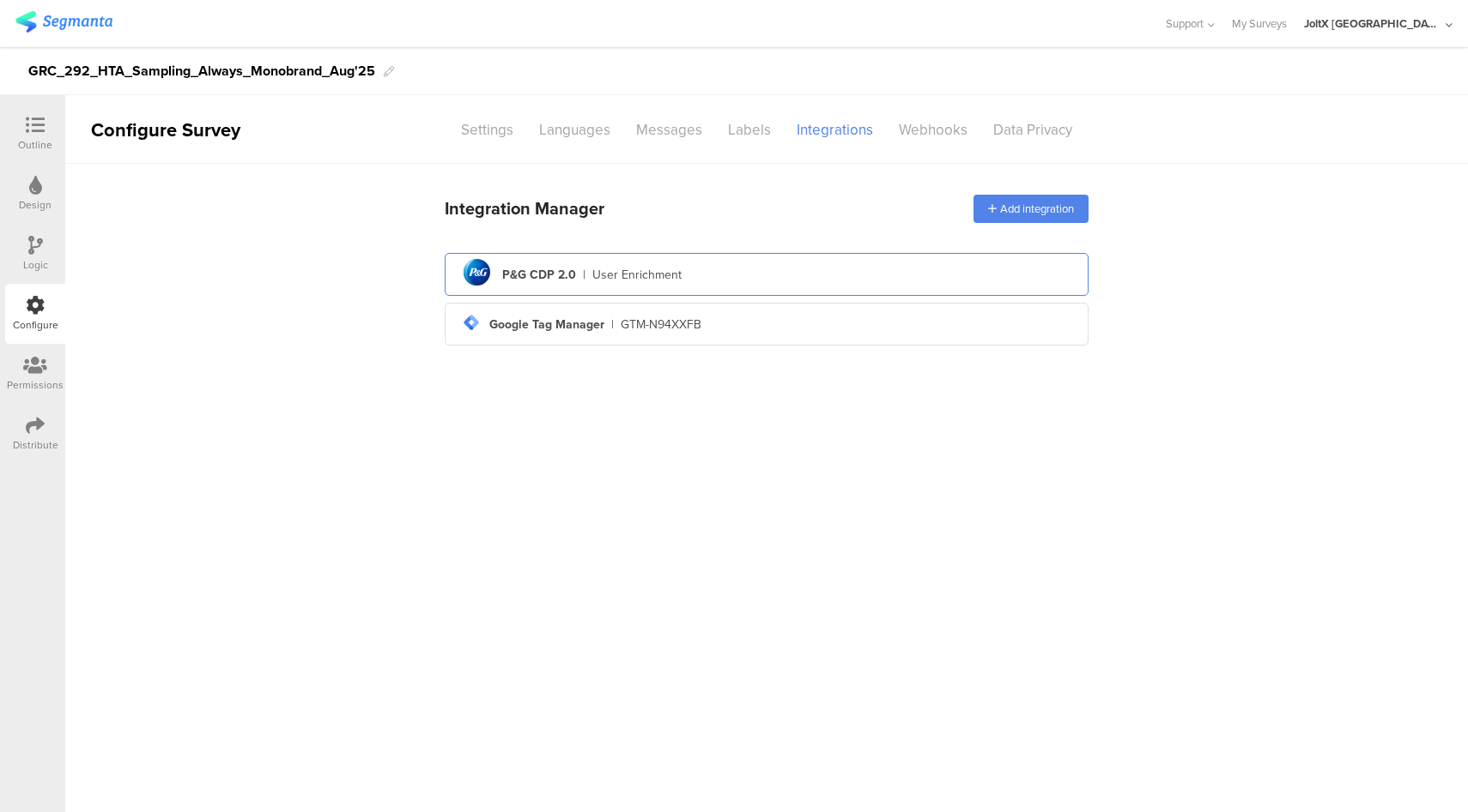
click at [752, 273] on div "pg logo P&G CDP 2.0 | User Enrichment" at bounding box center [766, 274] width 616 height 42
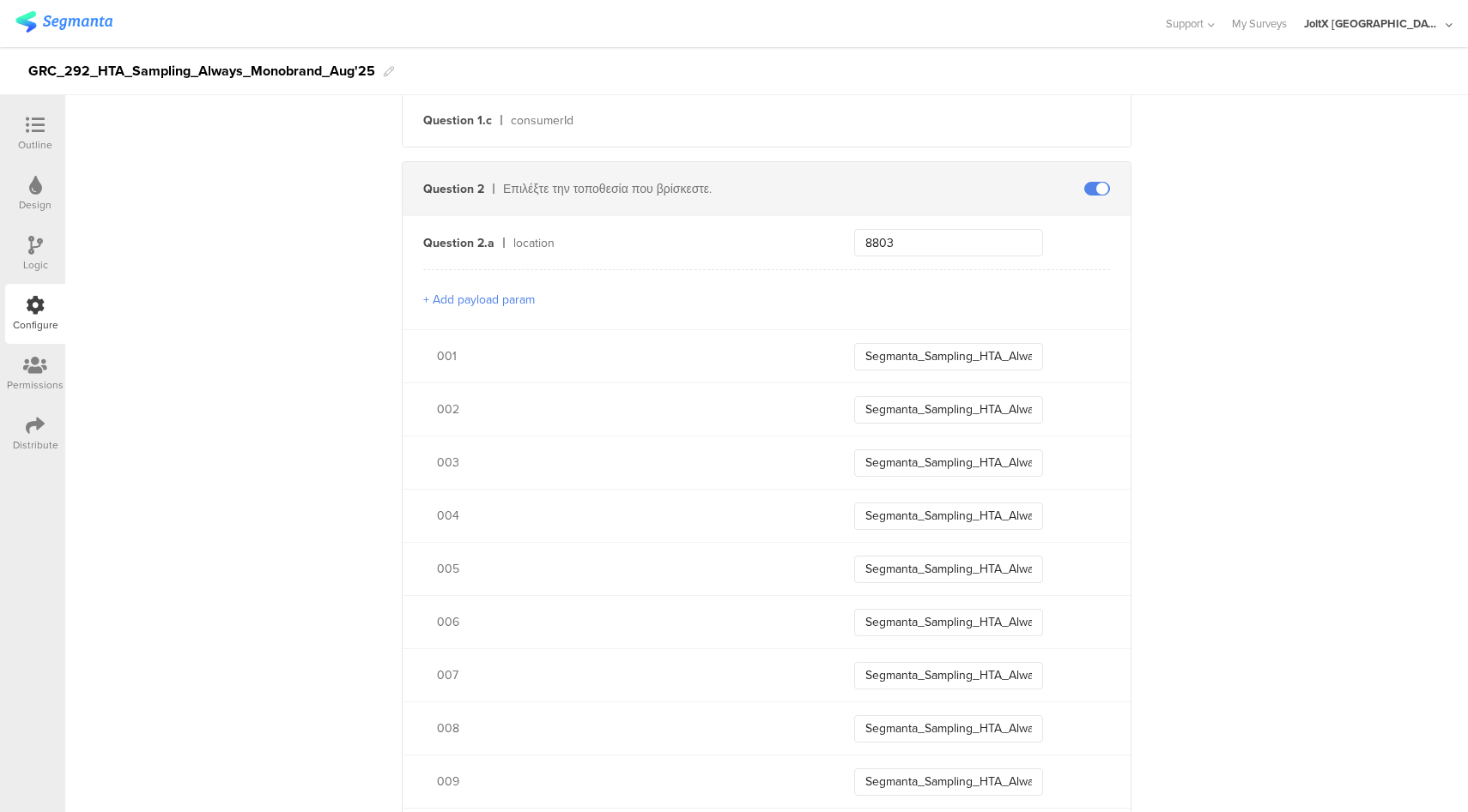
scroll to position [738, 0]
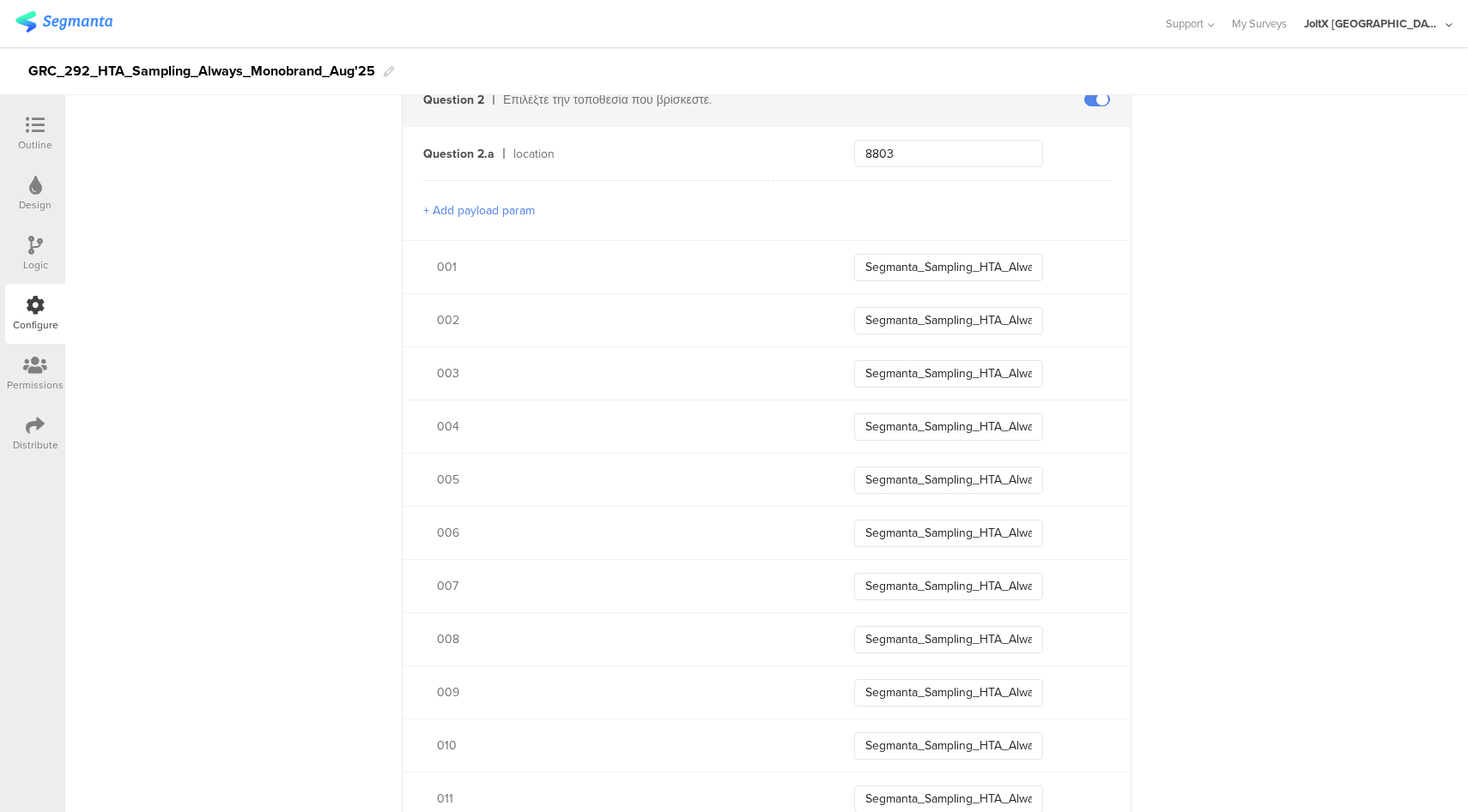
click at [47, 122] on div at bounding box center [34, 126] width 34 height 22
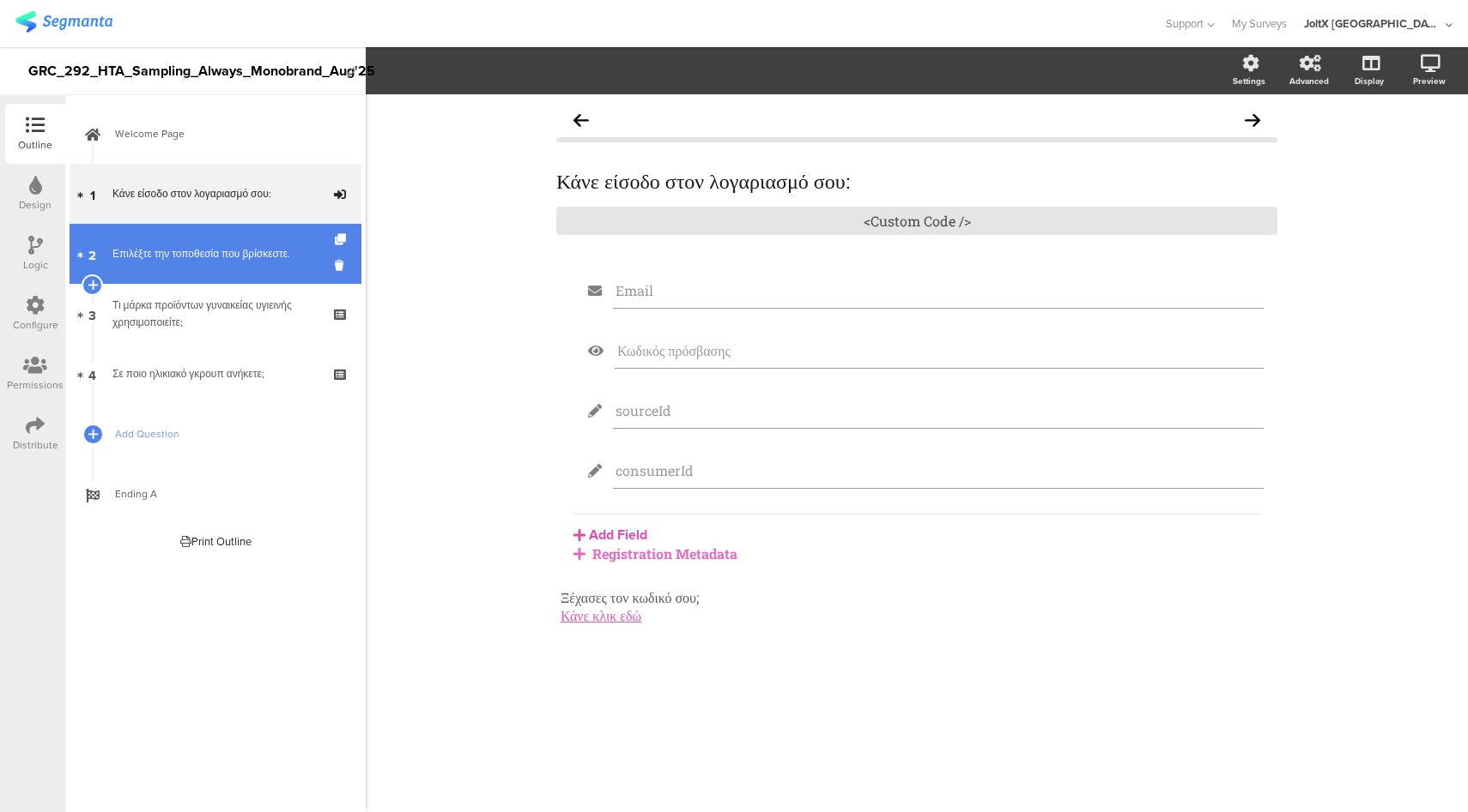
click at [258, 262] on div "Επιλέξτε την τοποθεσία που βρίσκεστε." at bounding box center [215, 254] width 205 height 18
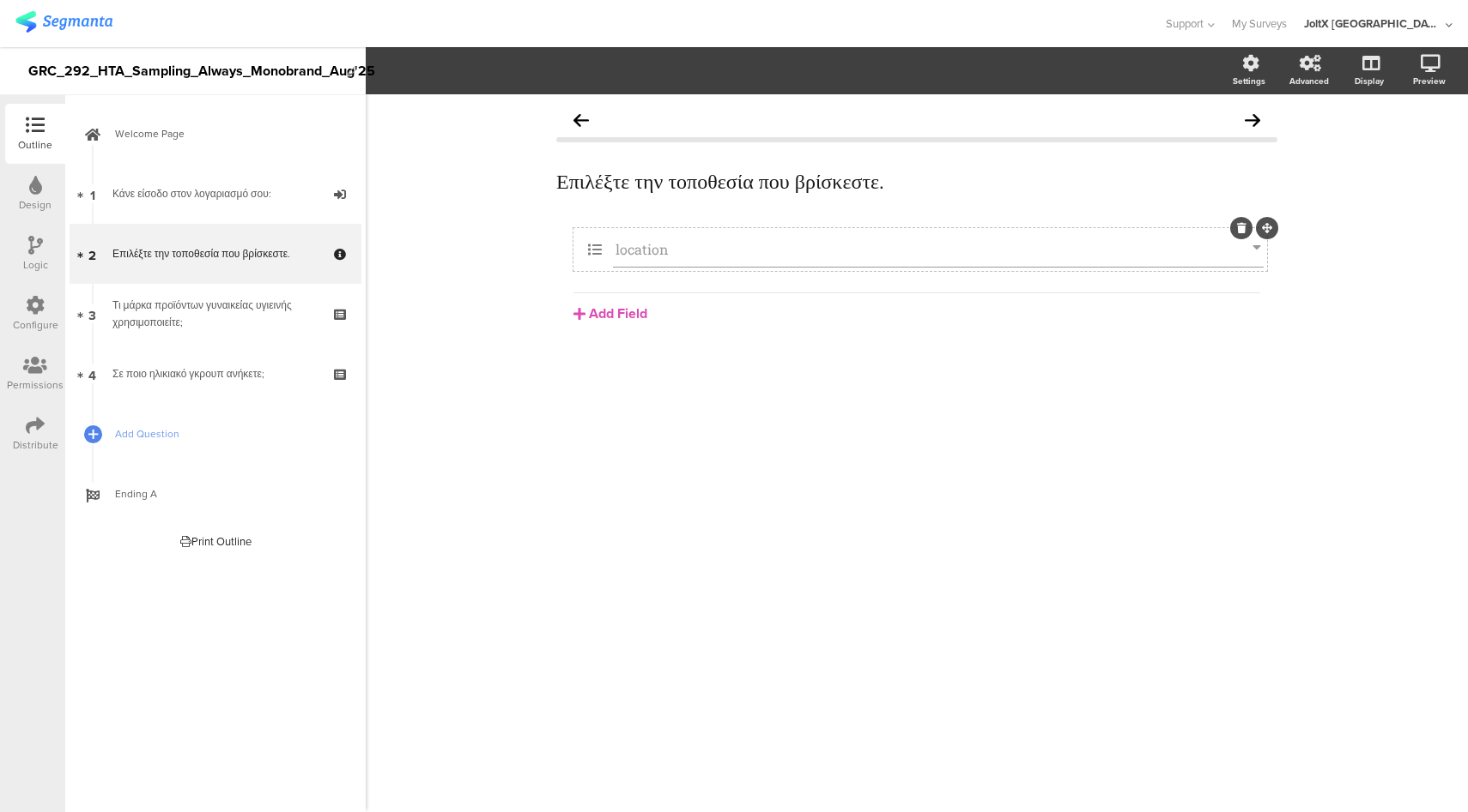
click at [701, 241] on input "location" at bounding box center [934, 249] width 637 height 18
click at [639, 79] on span "Dropdown Choices" at bounding box center [597, 71] width 117 height 20
click at [807, 30] on div at bounding box center [581, 24] width 1132 height 28
click at [20, 196] on div "Design" at bounding box center [34, 193] width 60 height 60
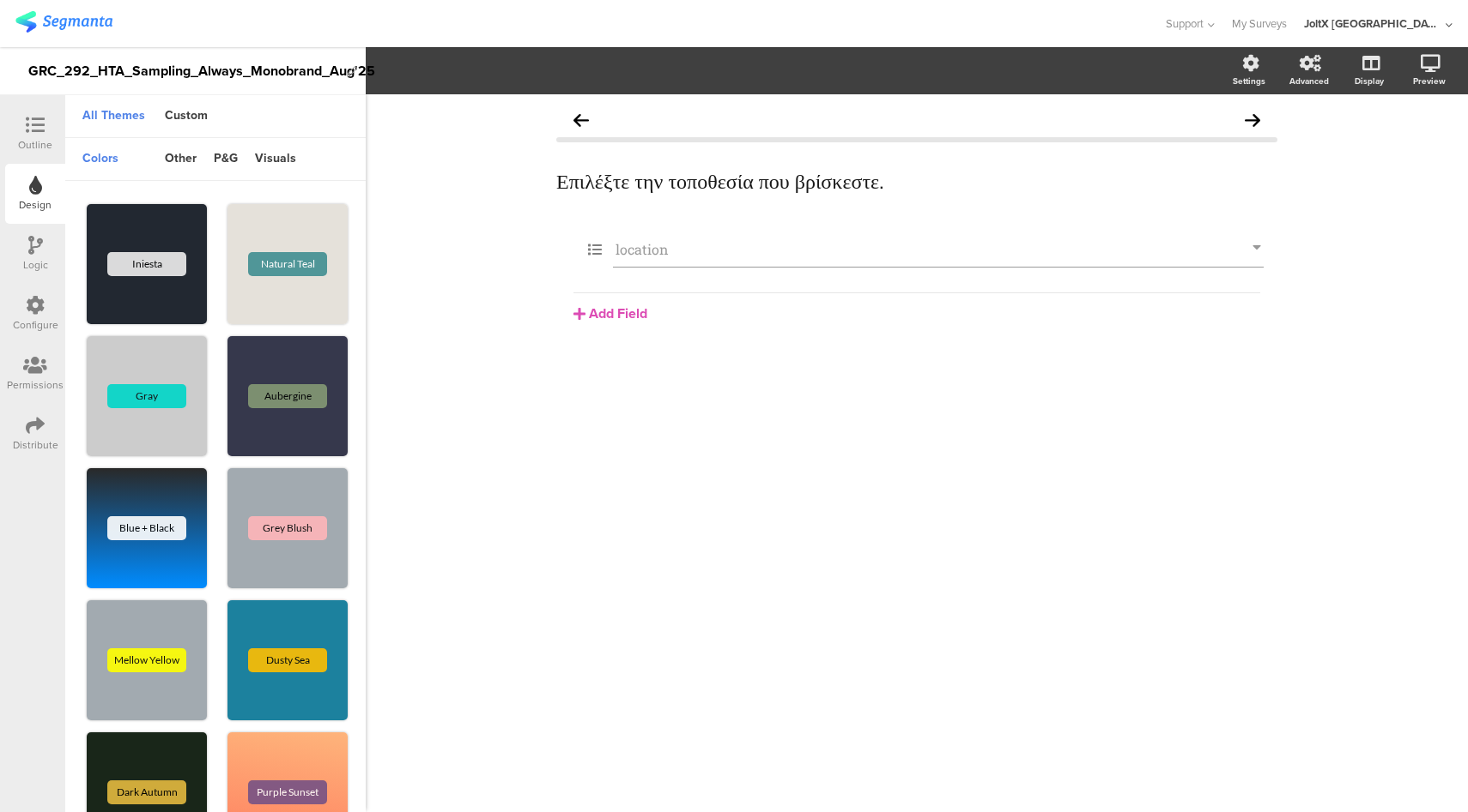
click at [34, 258] on div "Logic" at bounding box center [35, 265] width 24 height 16
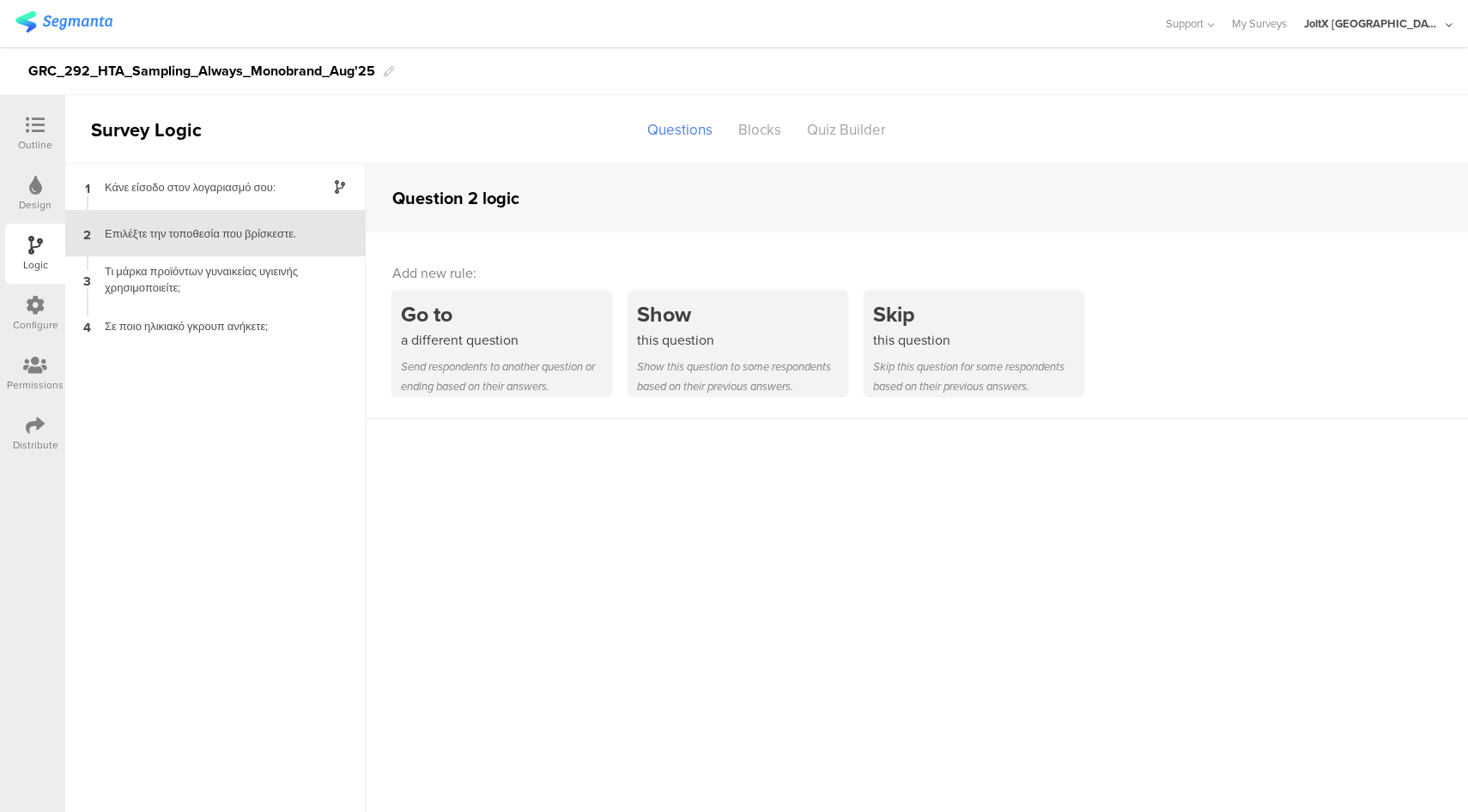
click at [25, 127] on icon at bounding box center [34, 124] width 19 height 19
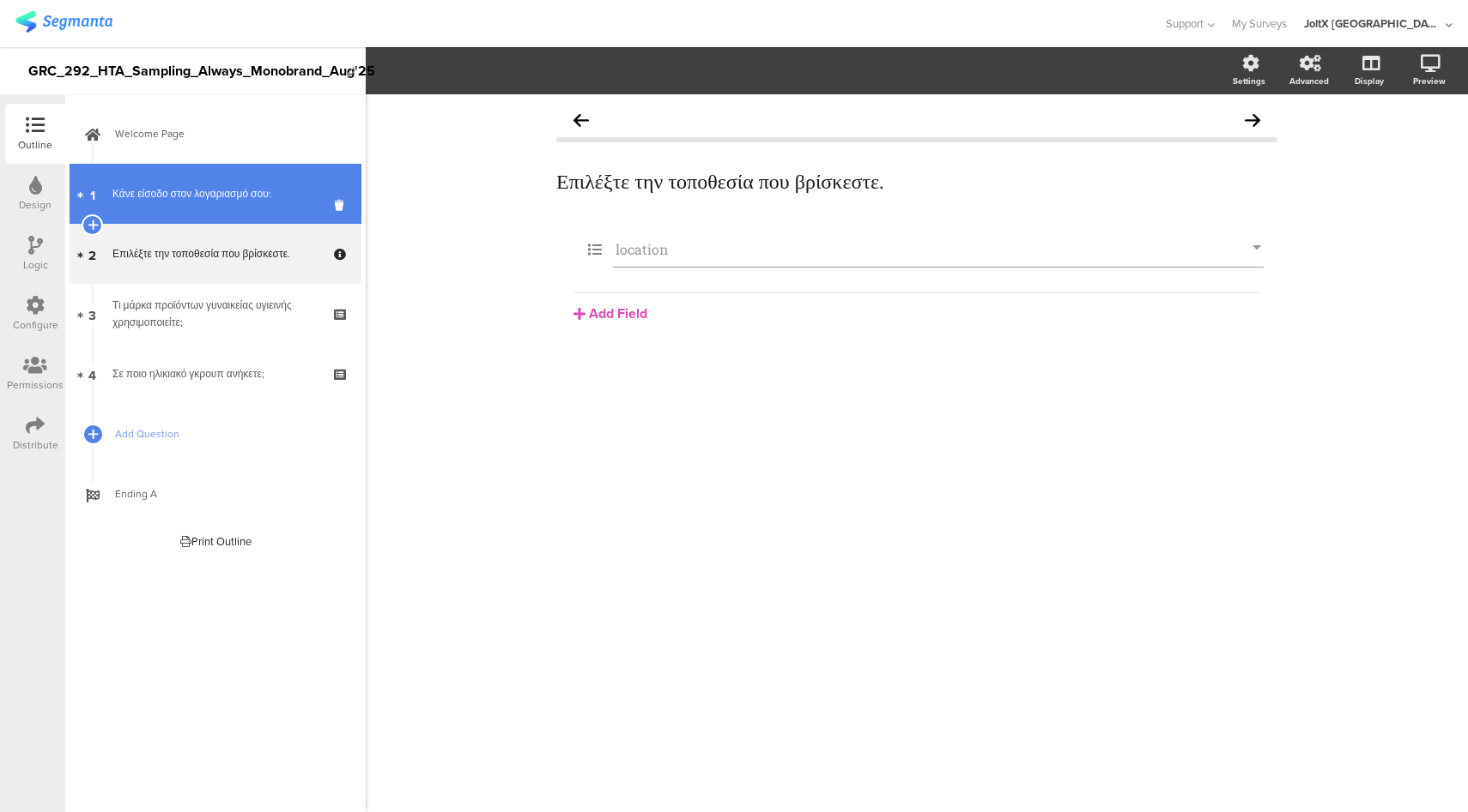
click at [206, 199] on div "Κάνε είσοδο στον λογαριασμό σου:" at bounding box center [215, 194] width 205 height 18
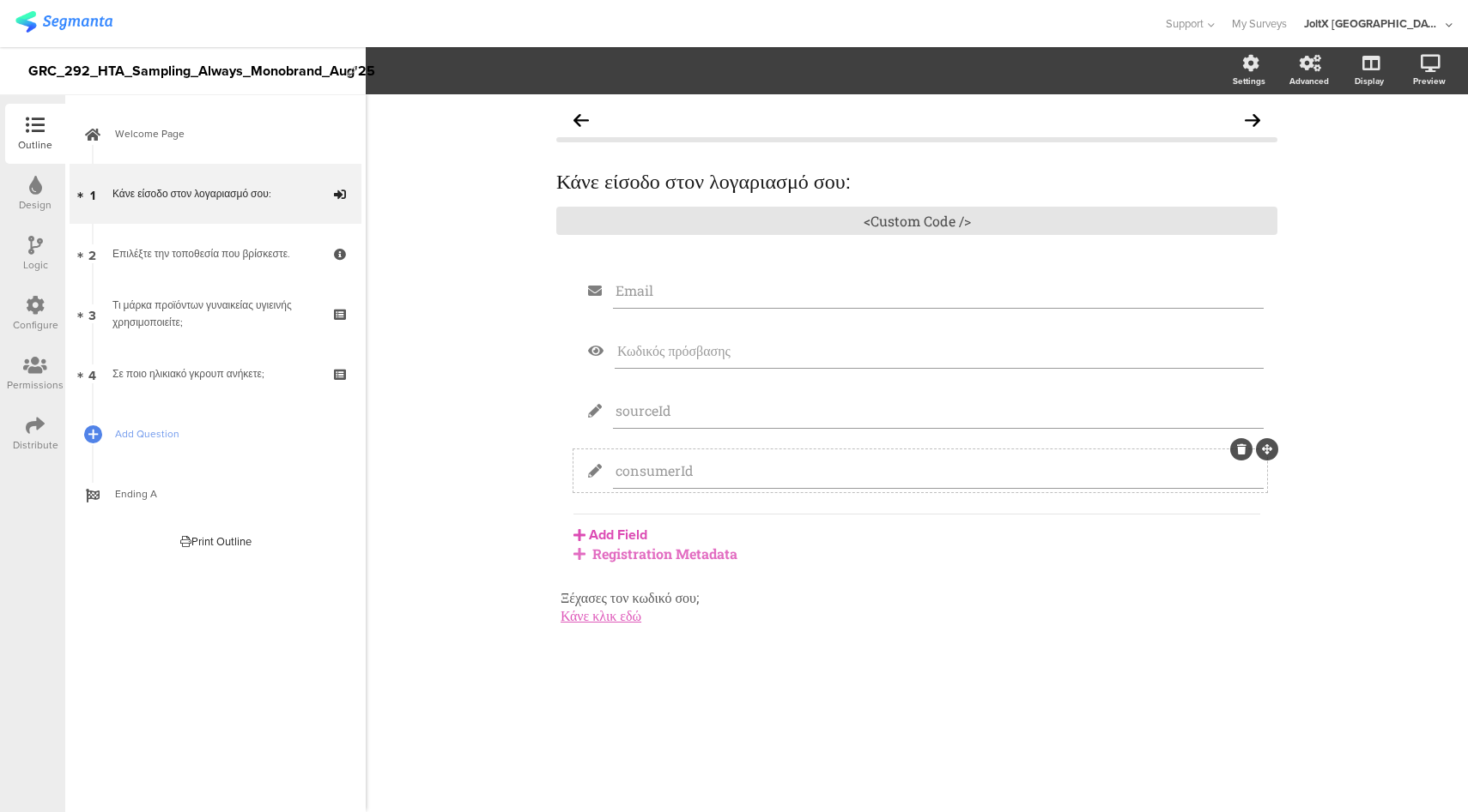
click at [703, 473] on input "consumerId" at bounding box center [938, 470] width 646 height 18
click at [692, 403] on input "sourceId" at bounding box center [938, 410] width 646 height 18
click at [646, 560] on div "Registration Metadata" at bounding box center [916, 553] width 687 height 18
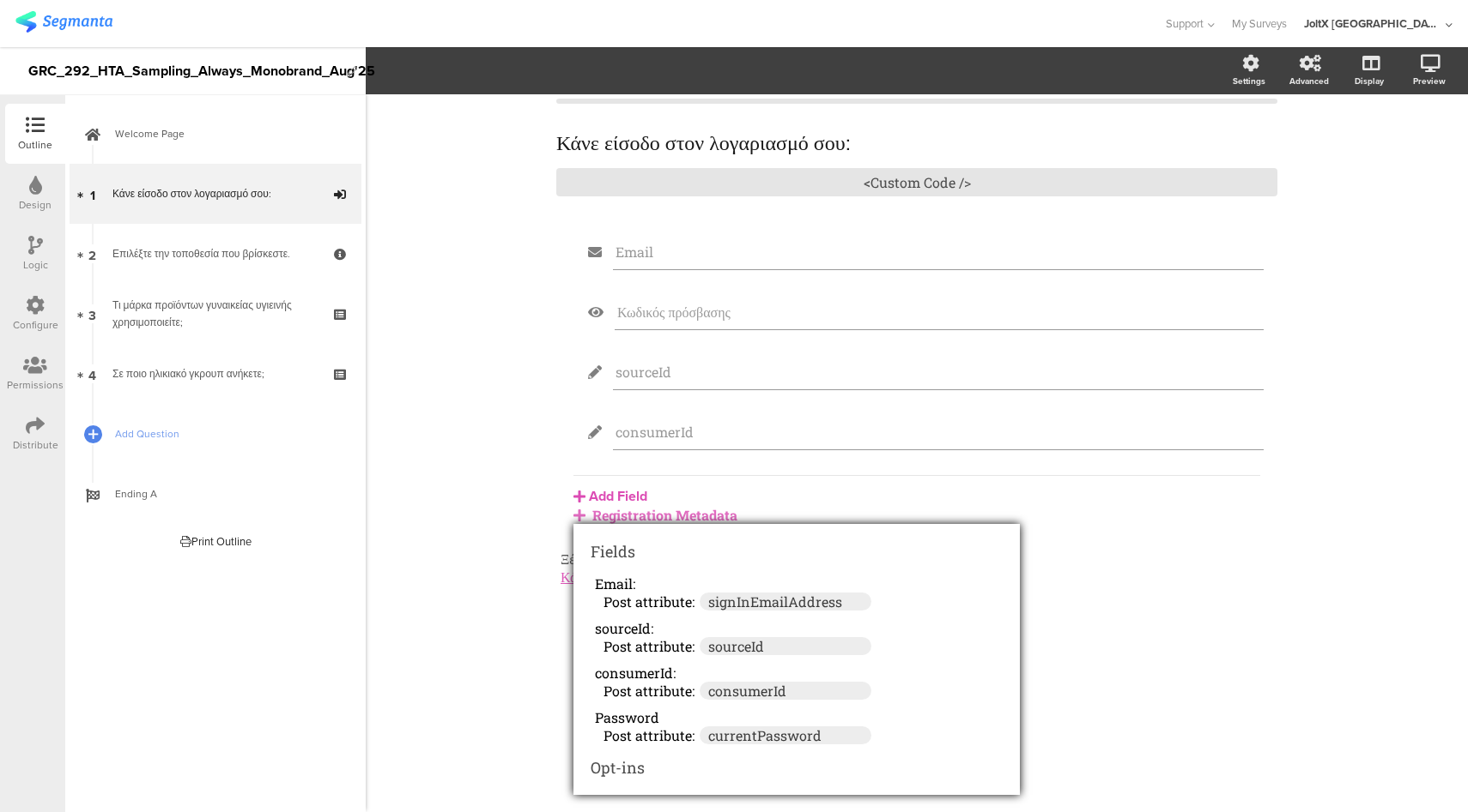
scroll to position [45, 0]
click at [449, 400] on div "Κάνε είσοδο στον λογαριασμό σου: Κάνε είσοδο στον λογαριασμό σου: <Custom Code …" at bounding box center [916, 453] width 1101 height 718
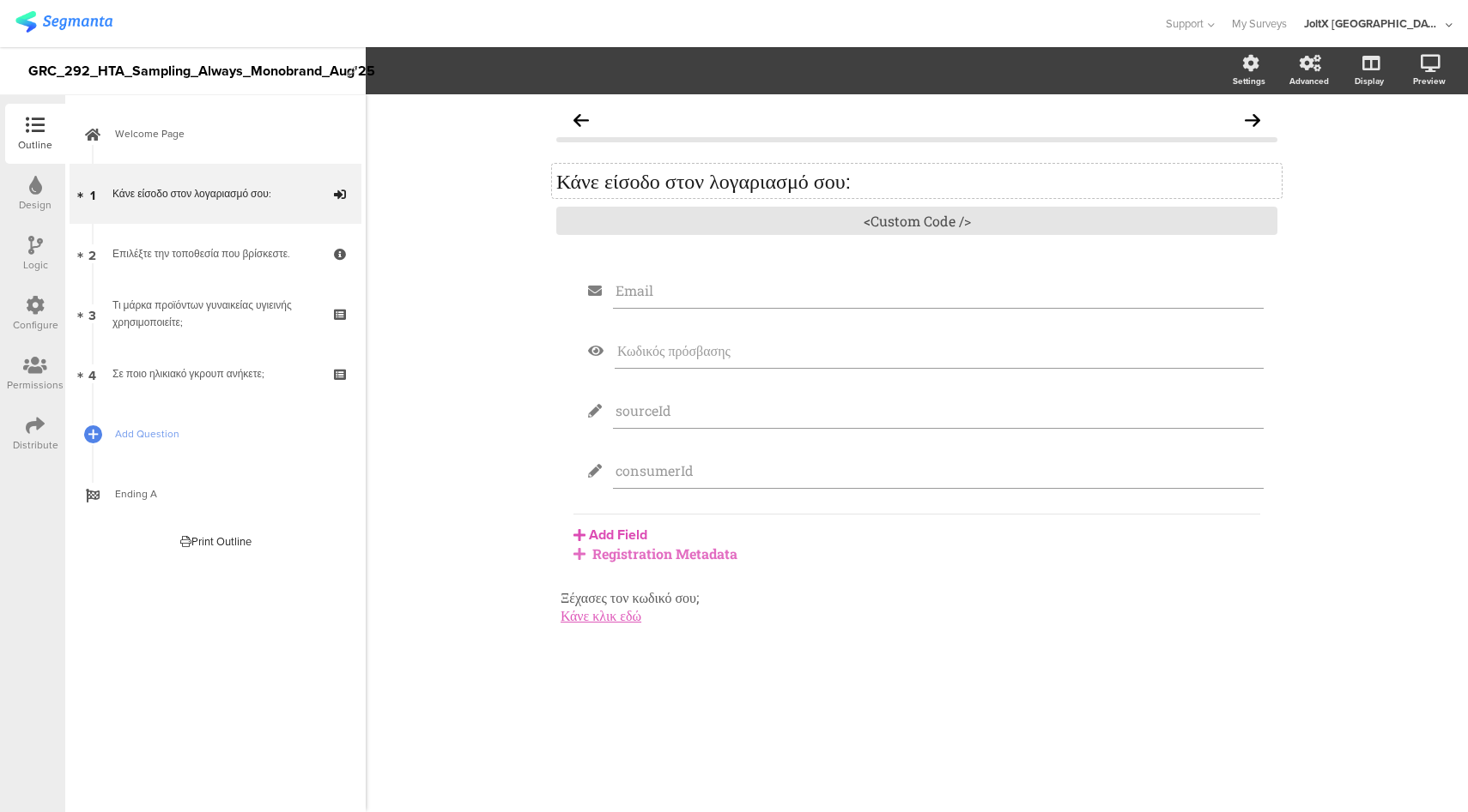
scroll to position [0, 0]
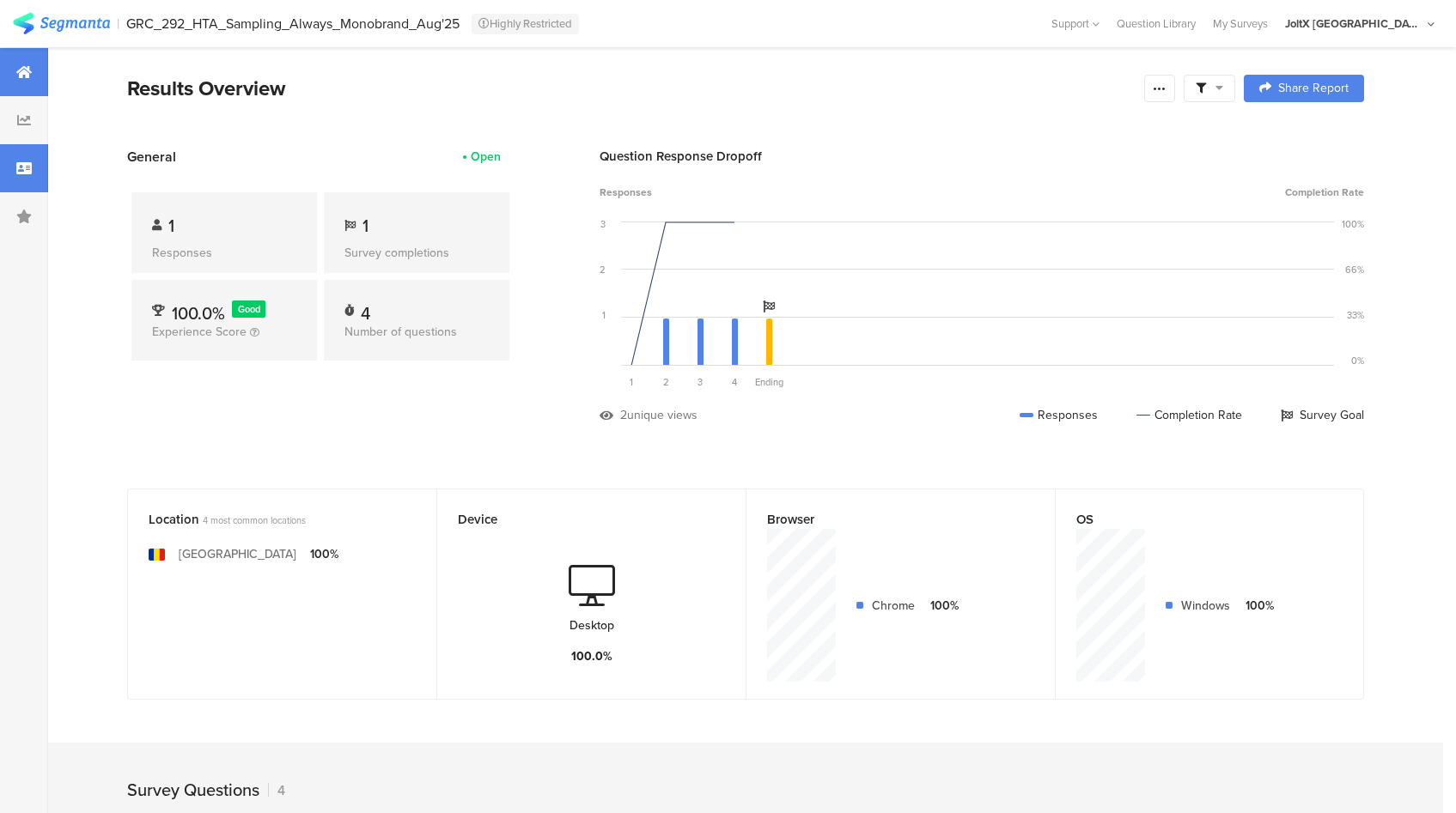
click at [8, 172] on div at bounding box center [24, 168] width 48 height 48
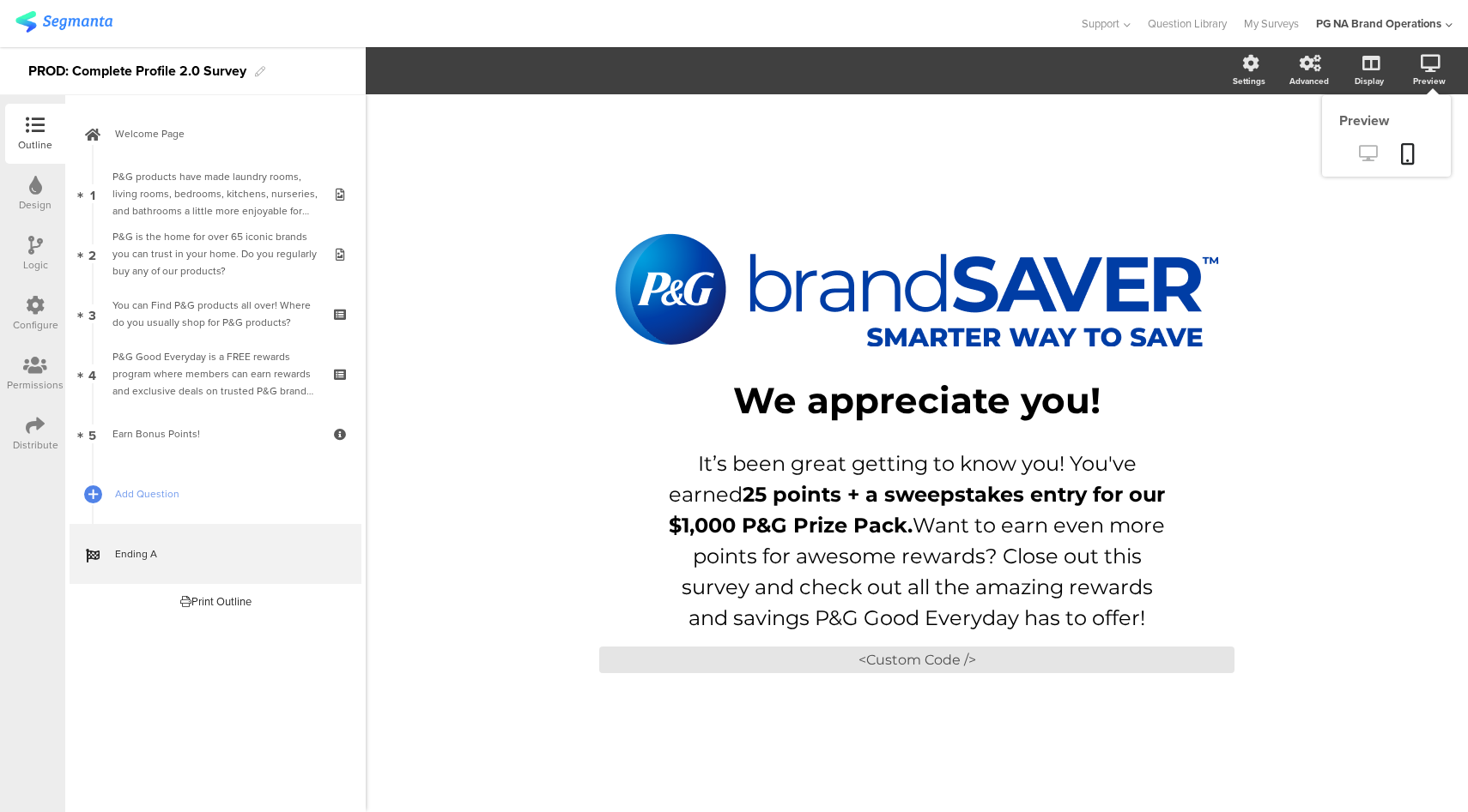
click at [1361, 149] on icon at bounding box center [1367, 153] width 18 height 17
click at [943, 660] on div "<Custom Code />" at bounding box center [916, 659] width 635 height 26
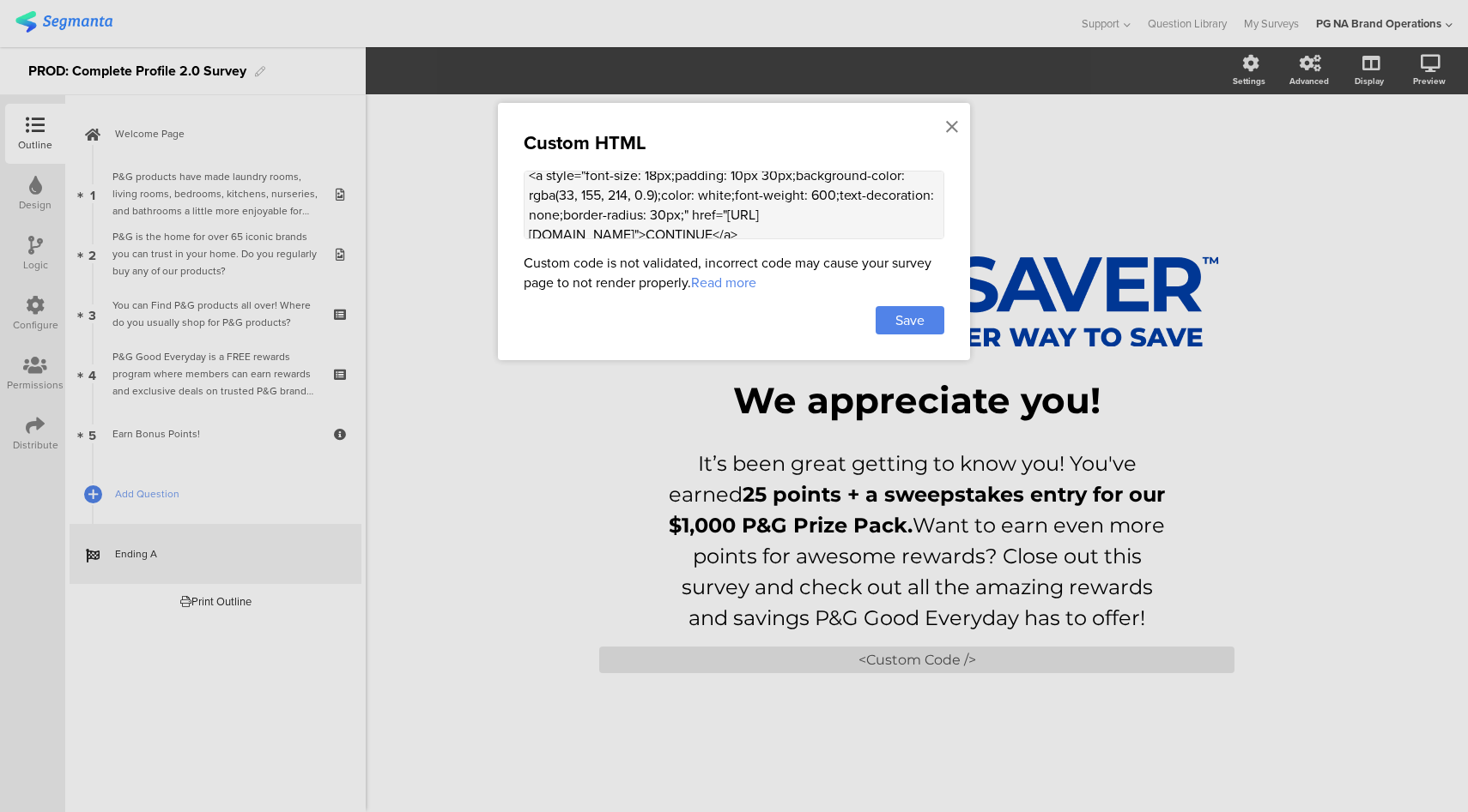
scroll to position [38, 0]
click at [957, 129] on div at bounding box center [952, 127] width 16 height 31
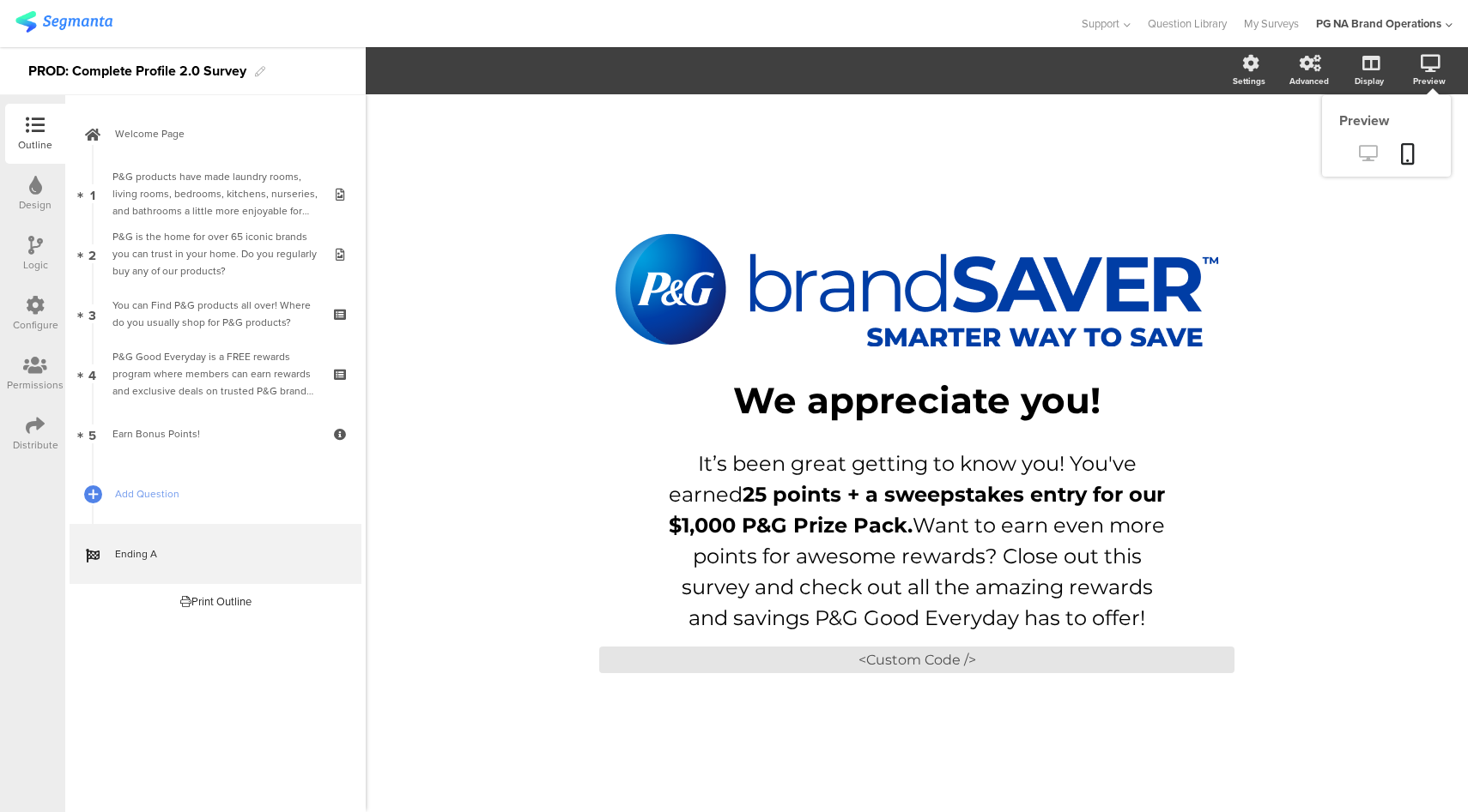
click at [1368, 147] on icon at bounding box center [1367, 153] width 18 height 17
click at [942, 20] on div at bounding box center [539, 24] width 1048 height 28
click at [1035, 662] on div "<Custom Code />" at bounding box center [916, 659] width 635 height 26
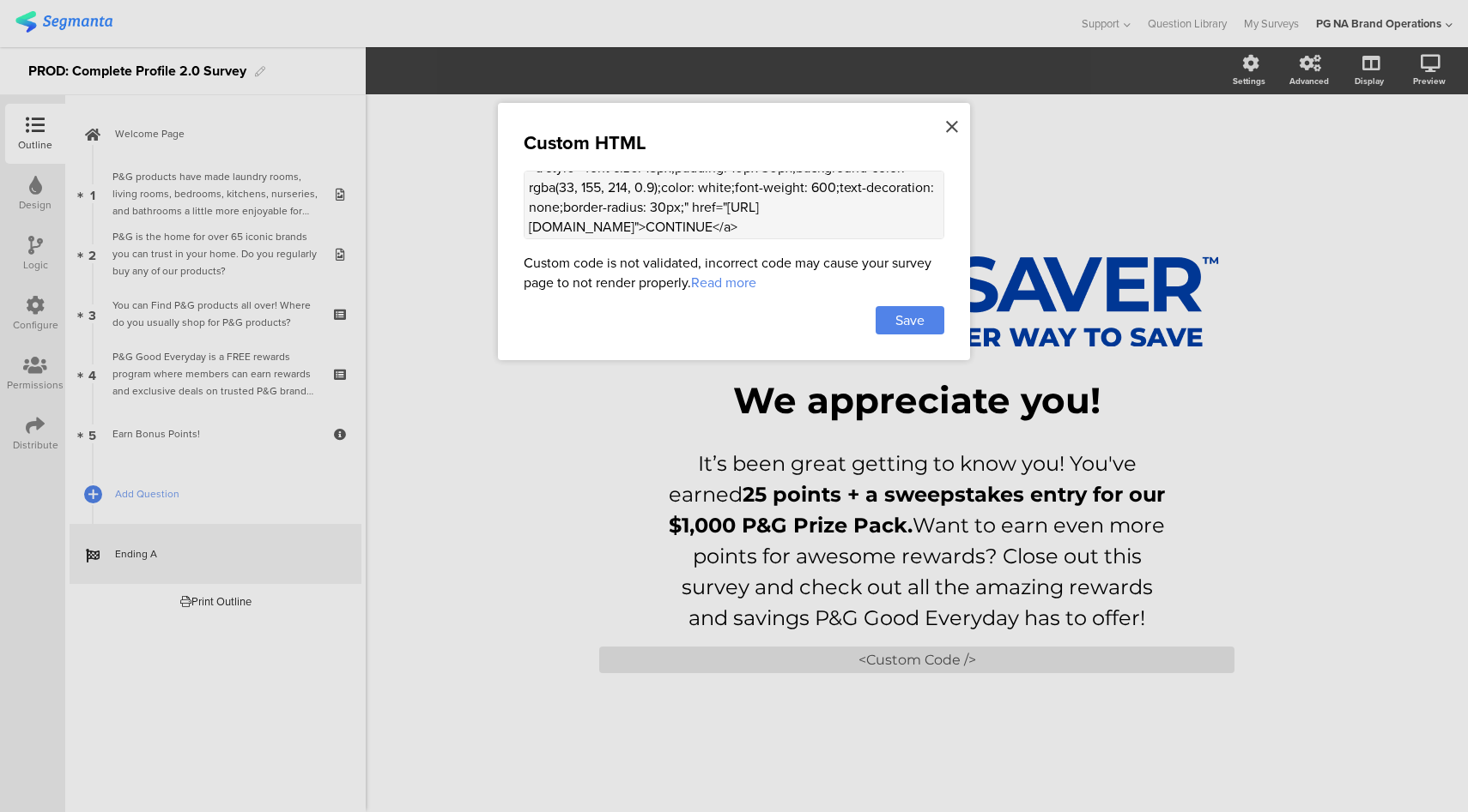
click at [945, 128] on div at bounding box center [952, 127] width 16 height 31
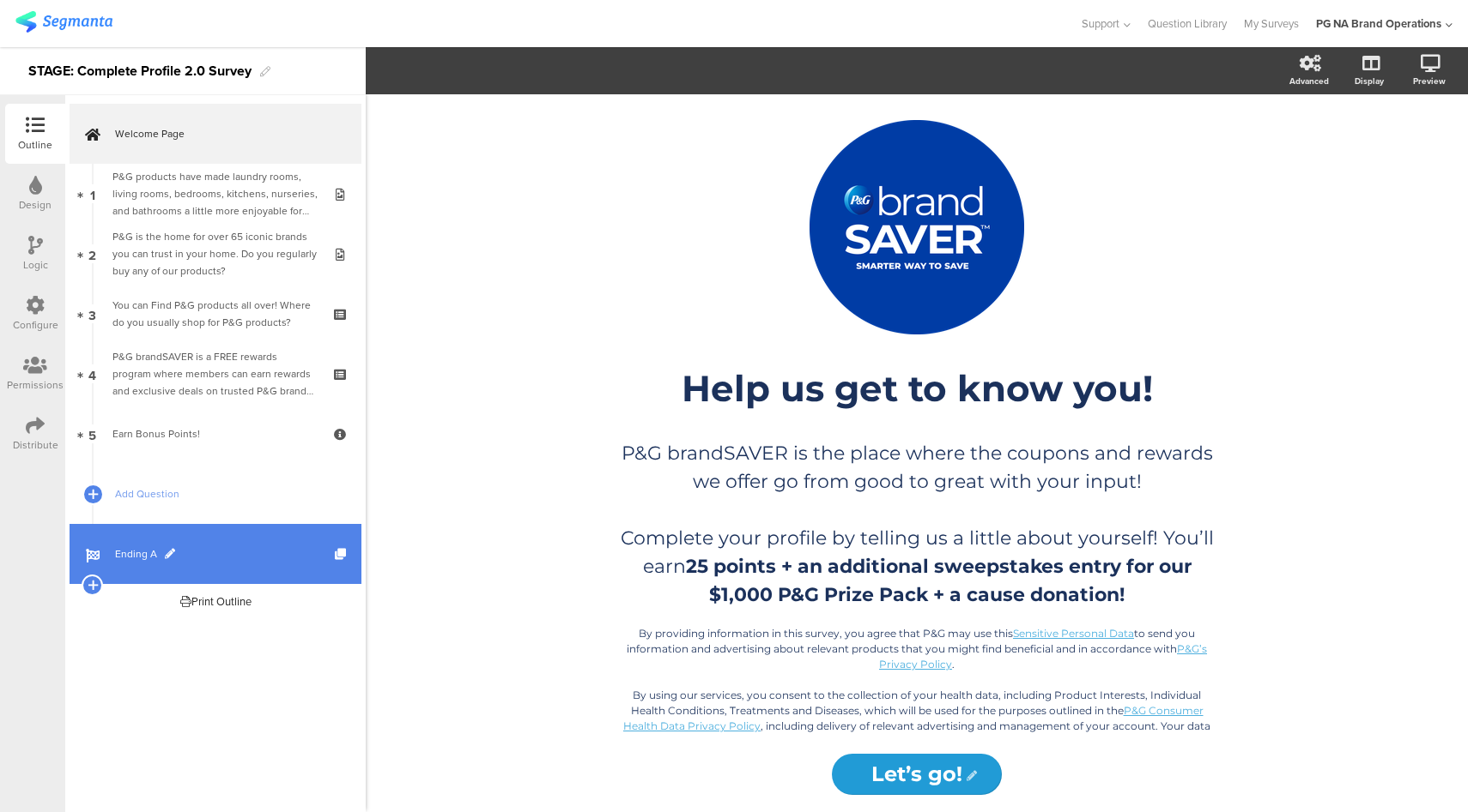
click at [209, 549] on span "Ending A" at bounding box center [224, 554] width 220 height 18
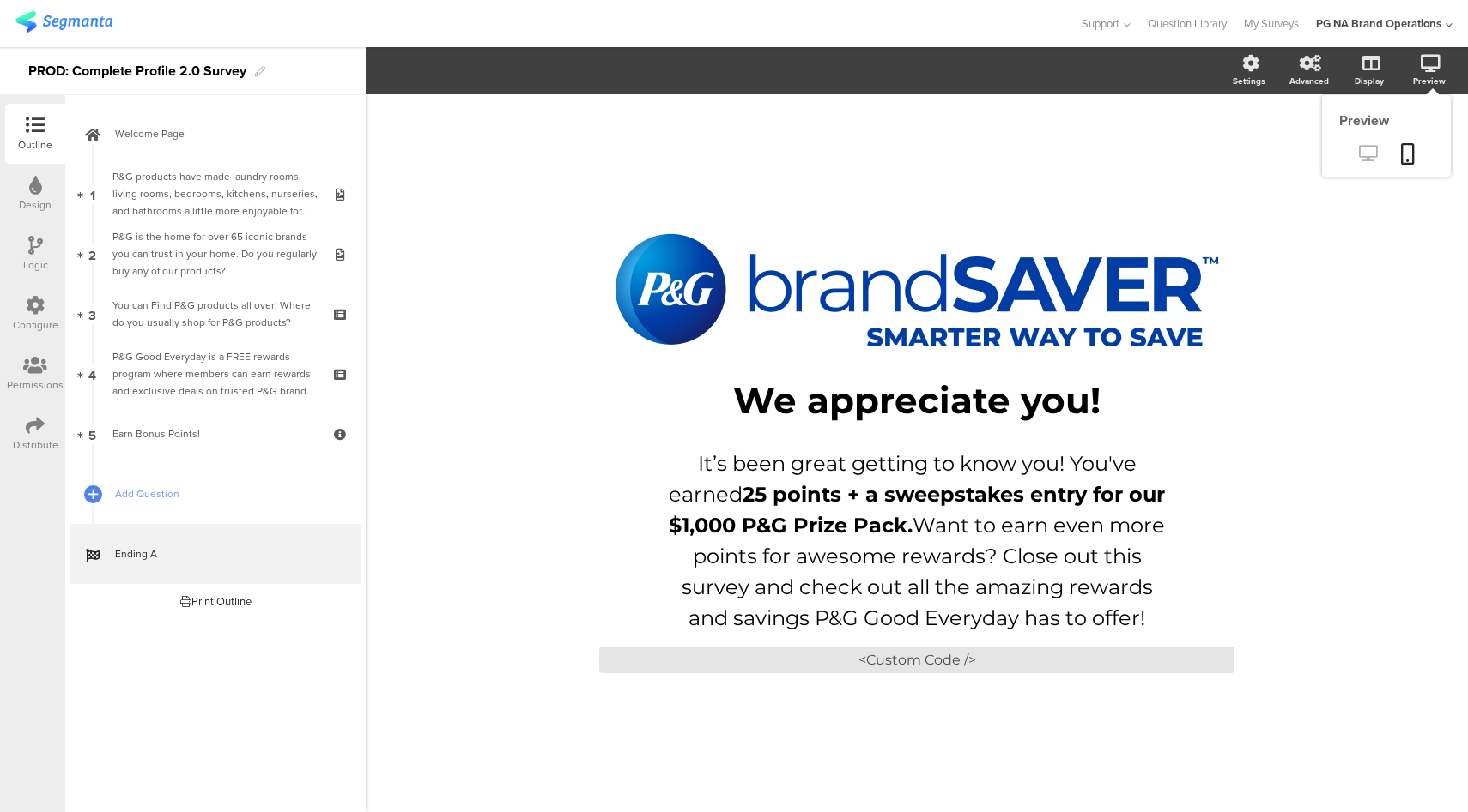
click at [1366, 155] on icon at bounding box center [1367, 153] width 18 height 17
click at [923, 663] on div "<Custom Code />" at bounding box center [916, 659] width 635 height 26
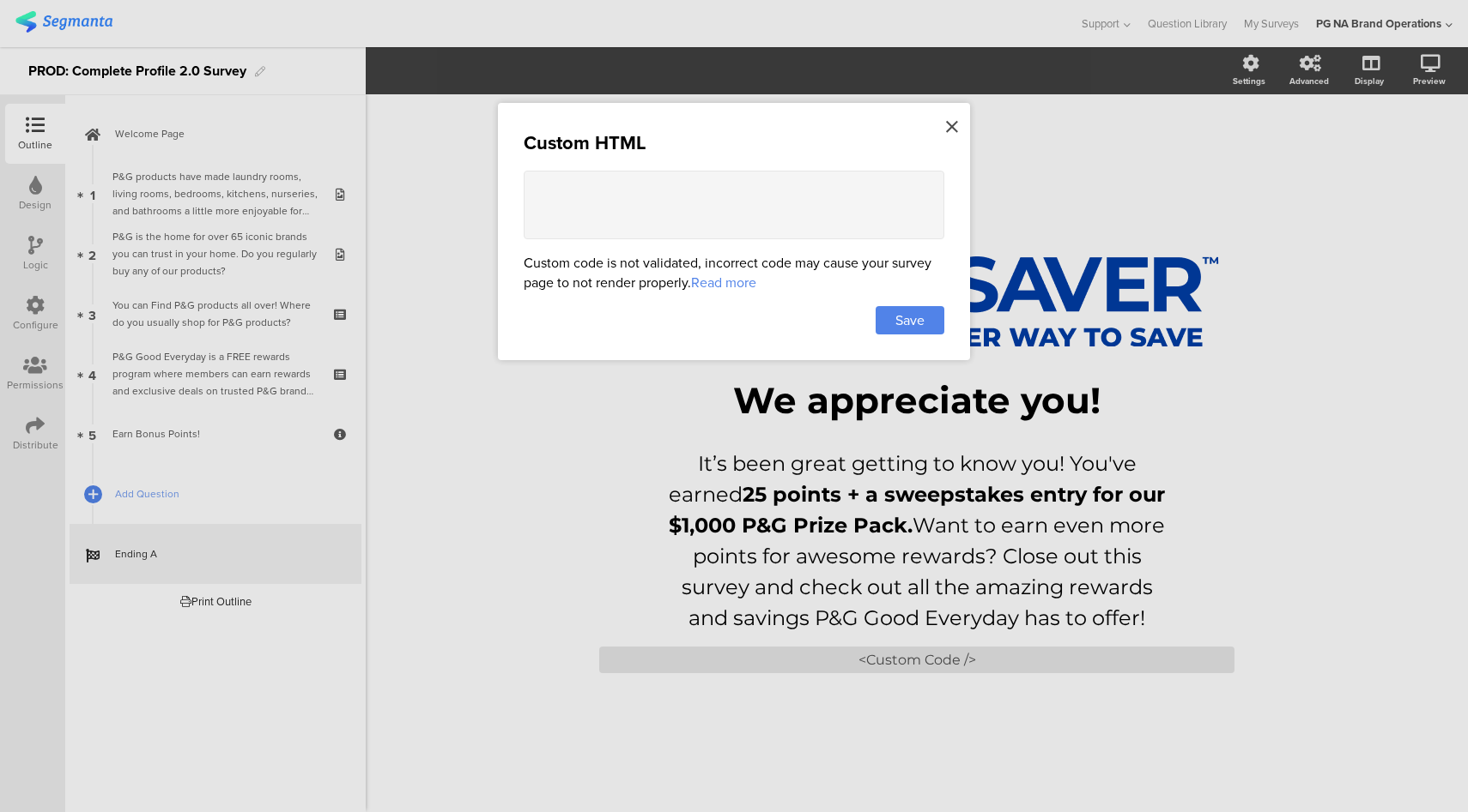
click at [950, 118] on icon at bounding box center [952, 126] width 12 height 19
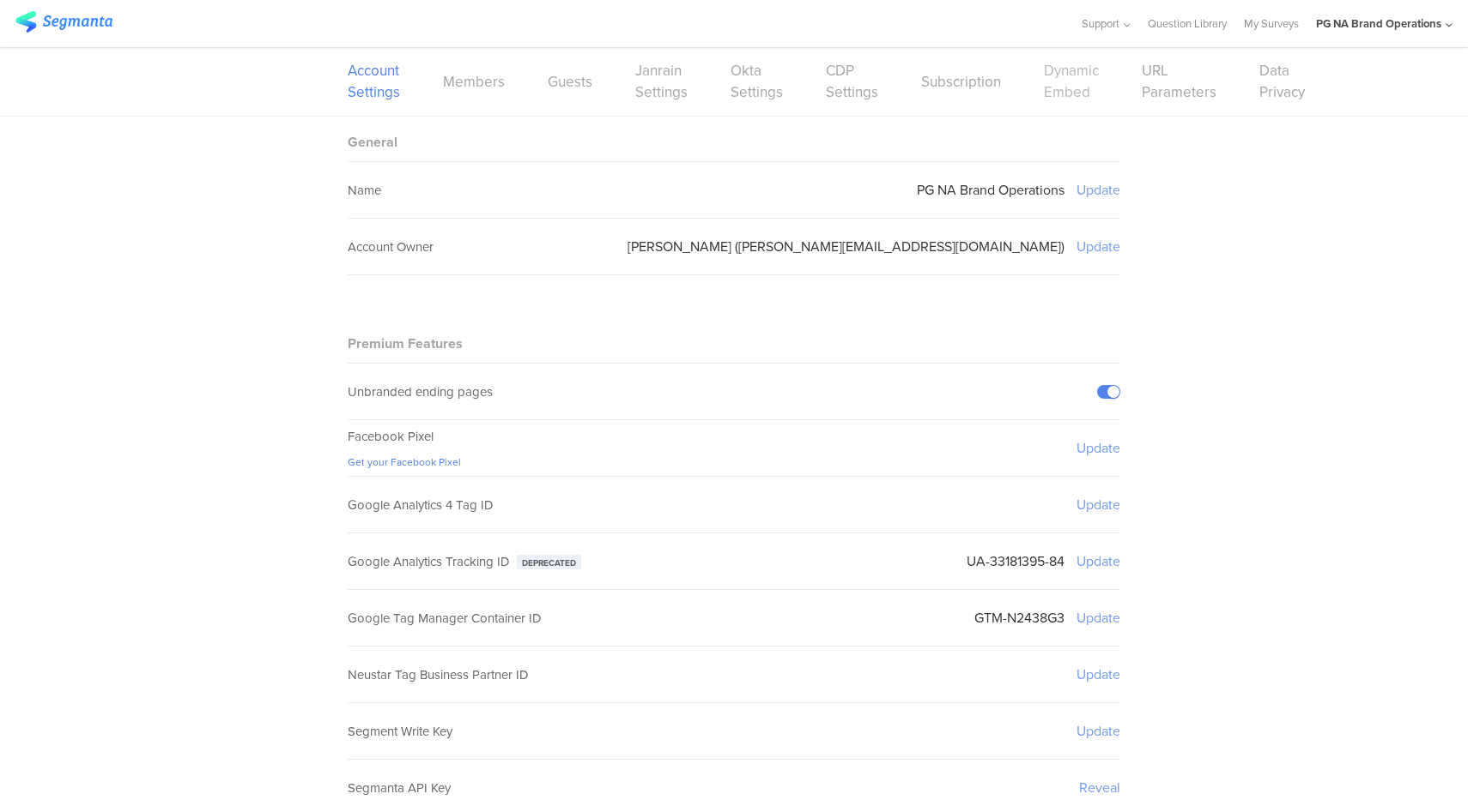
click at [1054, 90] on link "Dynamic Embed" at bounding box center [1071, 81] width 55 height 43
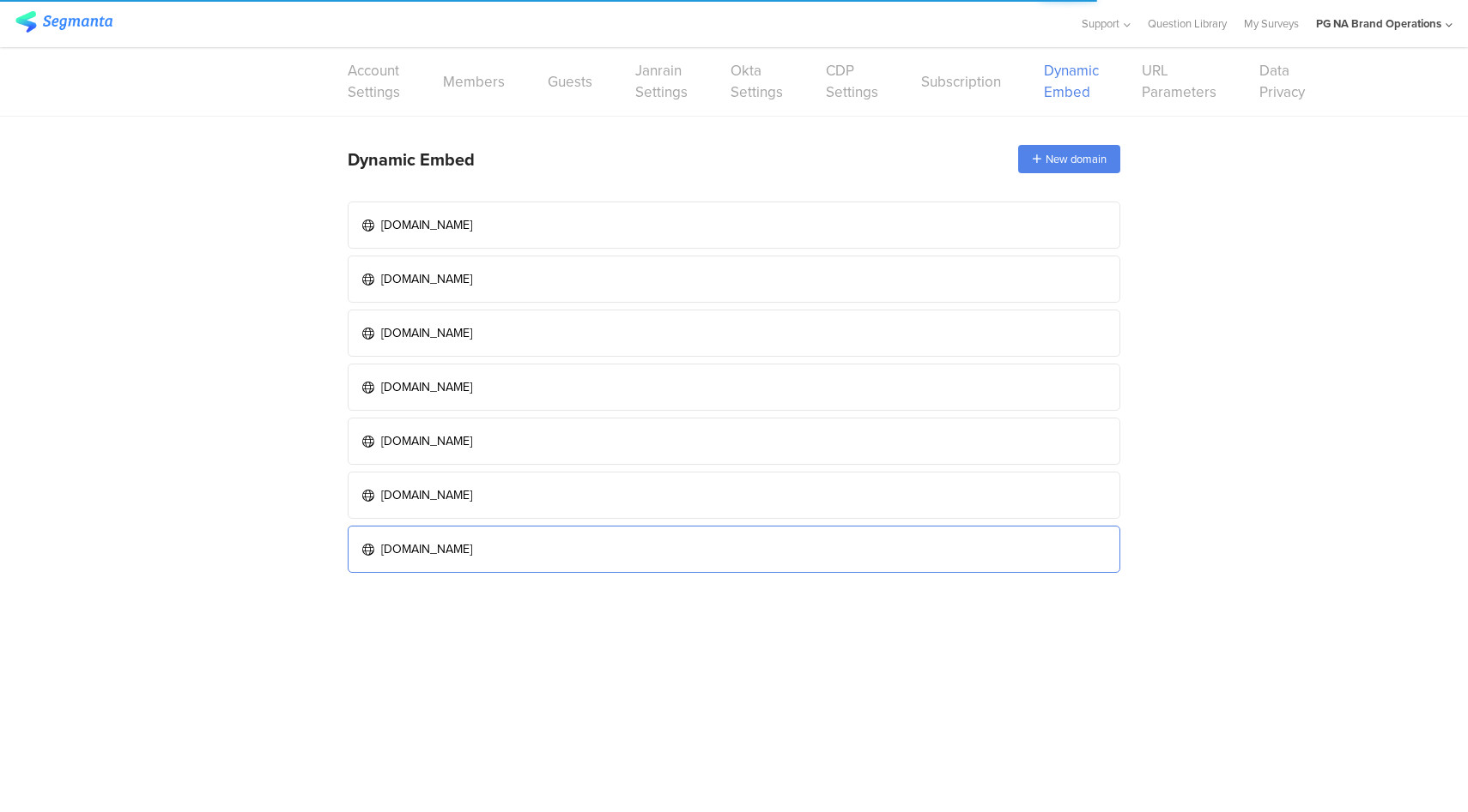
click at [602, 541] on link "pgbrandsaver.com" at bounding box center [734, 549] width 772 height 47
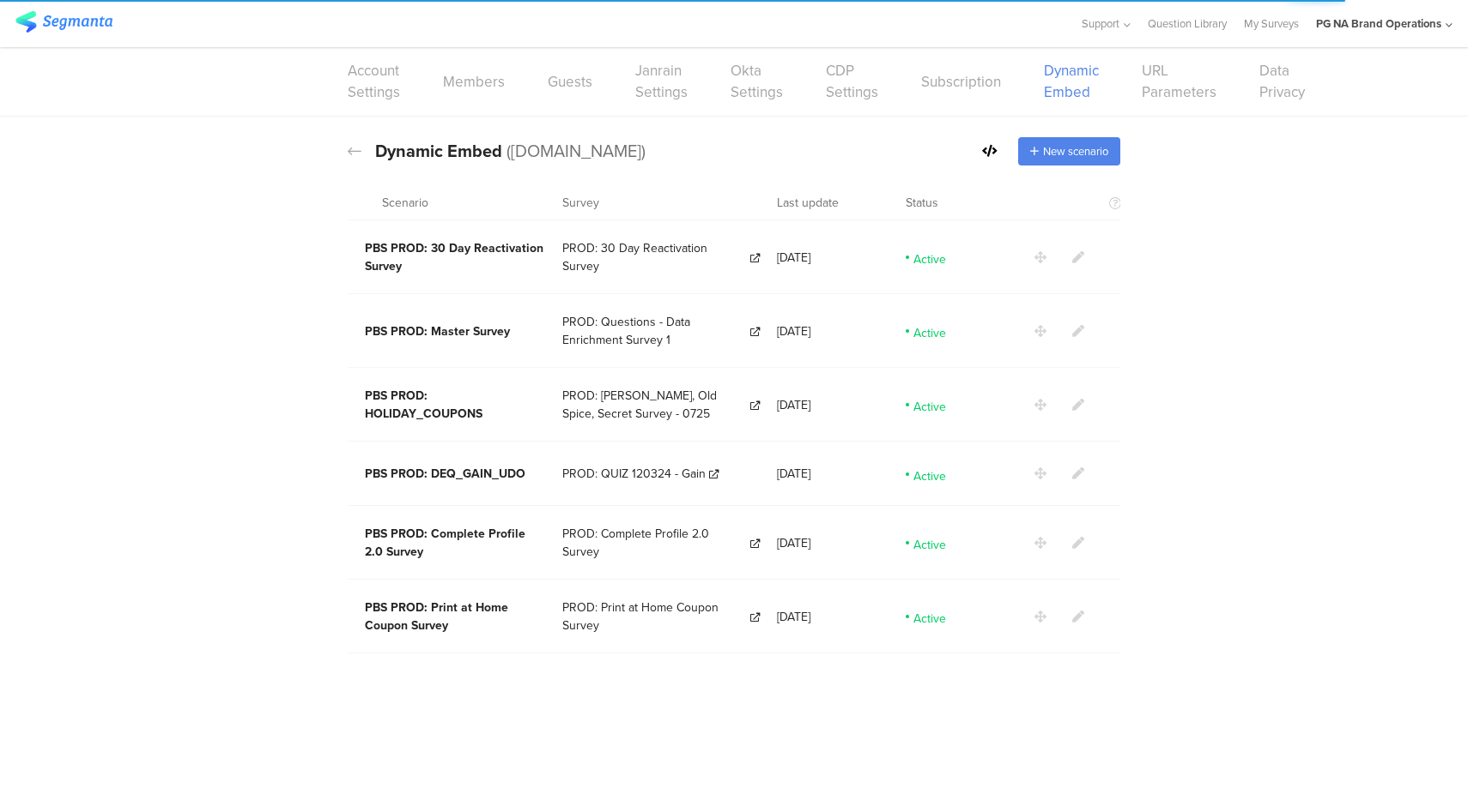
click at [1075, 537] on icon at bounding box center [1078, 543] width 12 height 12
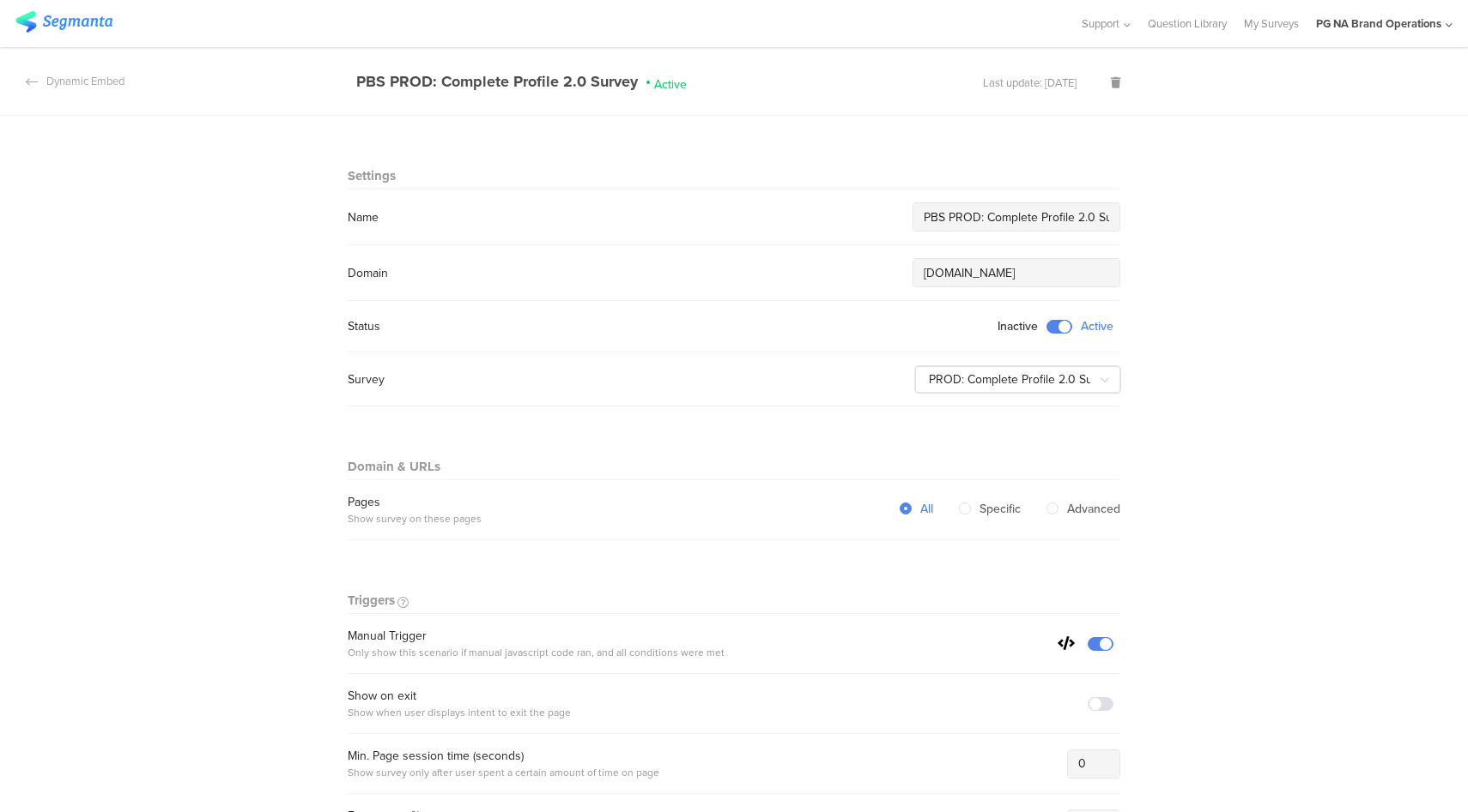
click at [1428, 26] on div "PG NA Brand Operations" at bounding box center [1379, 24] width 125 height 17
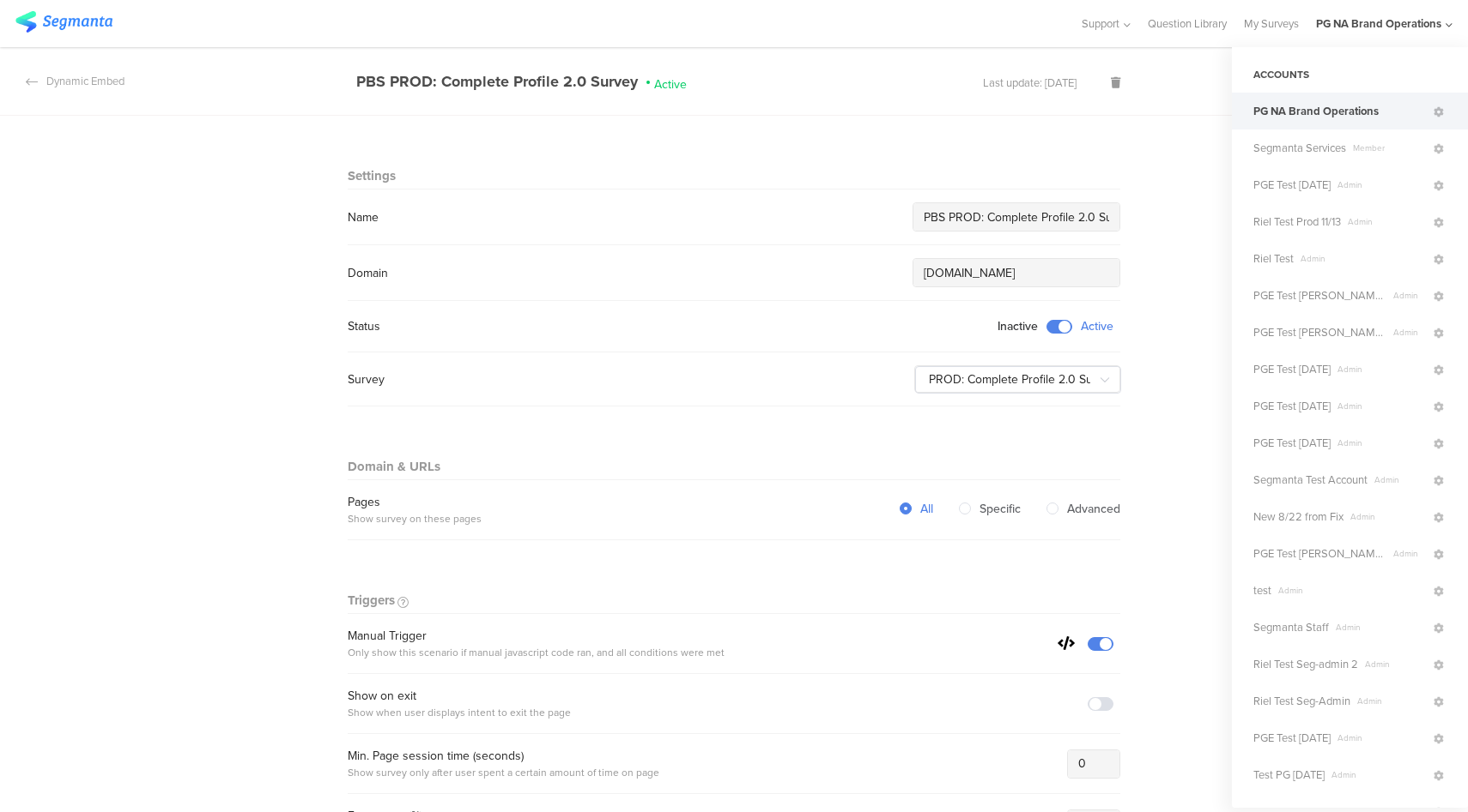
click at [929, 28] on div at bounding box center [539, 24] width 1048 height 28
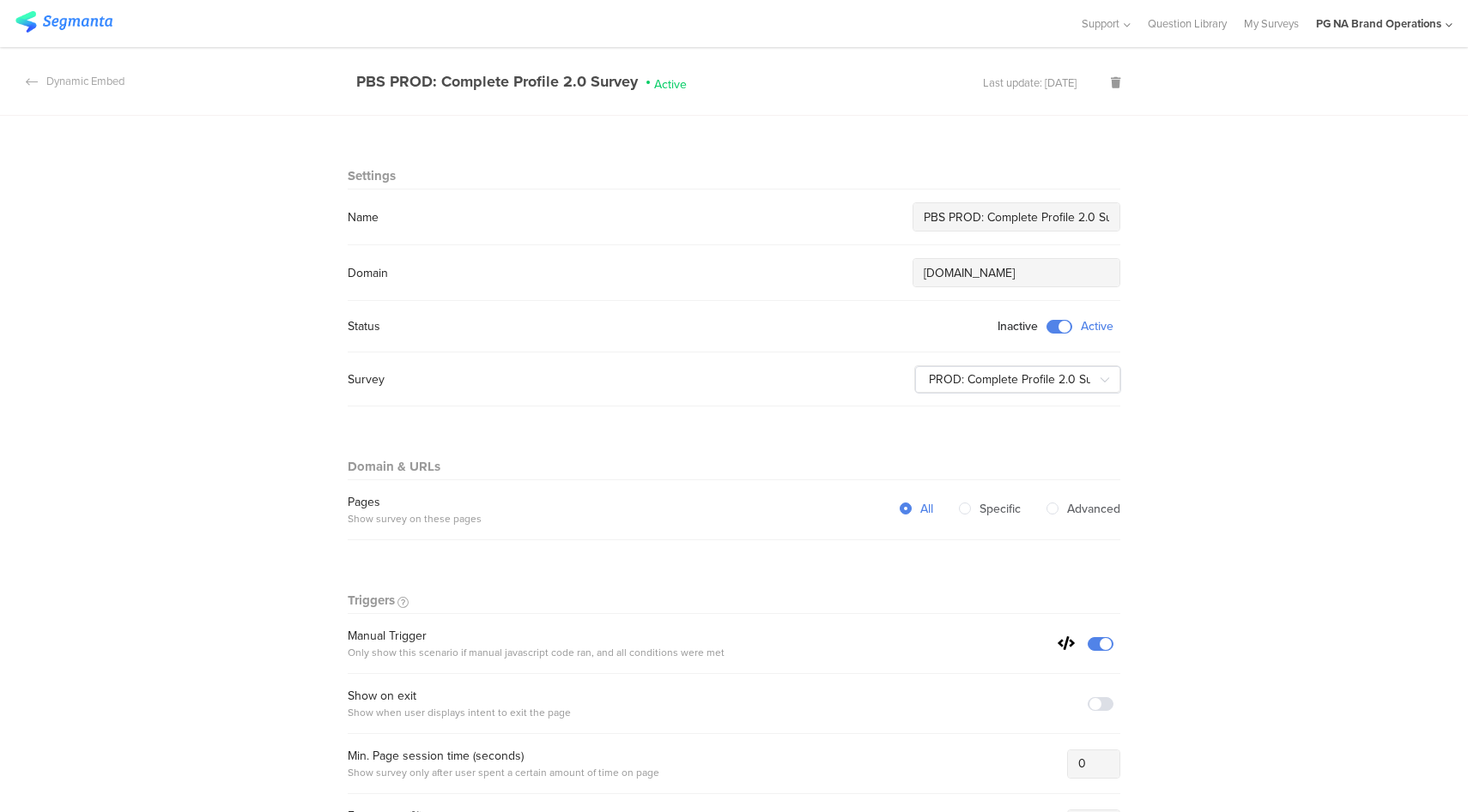
click at [1418, 29] on div "PG NA Brand Operations" at bounding box center [1379, 24] width 125 height 17
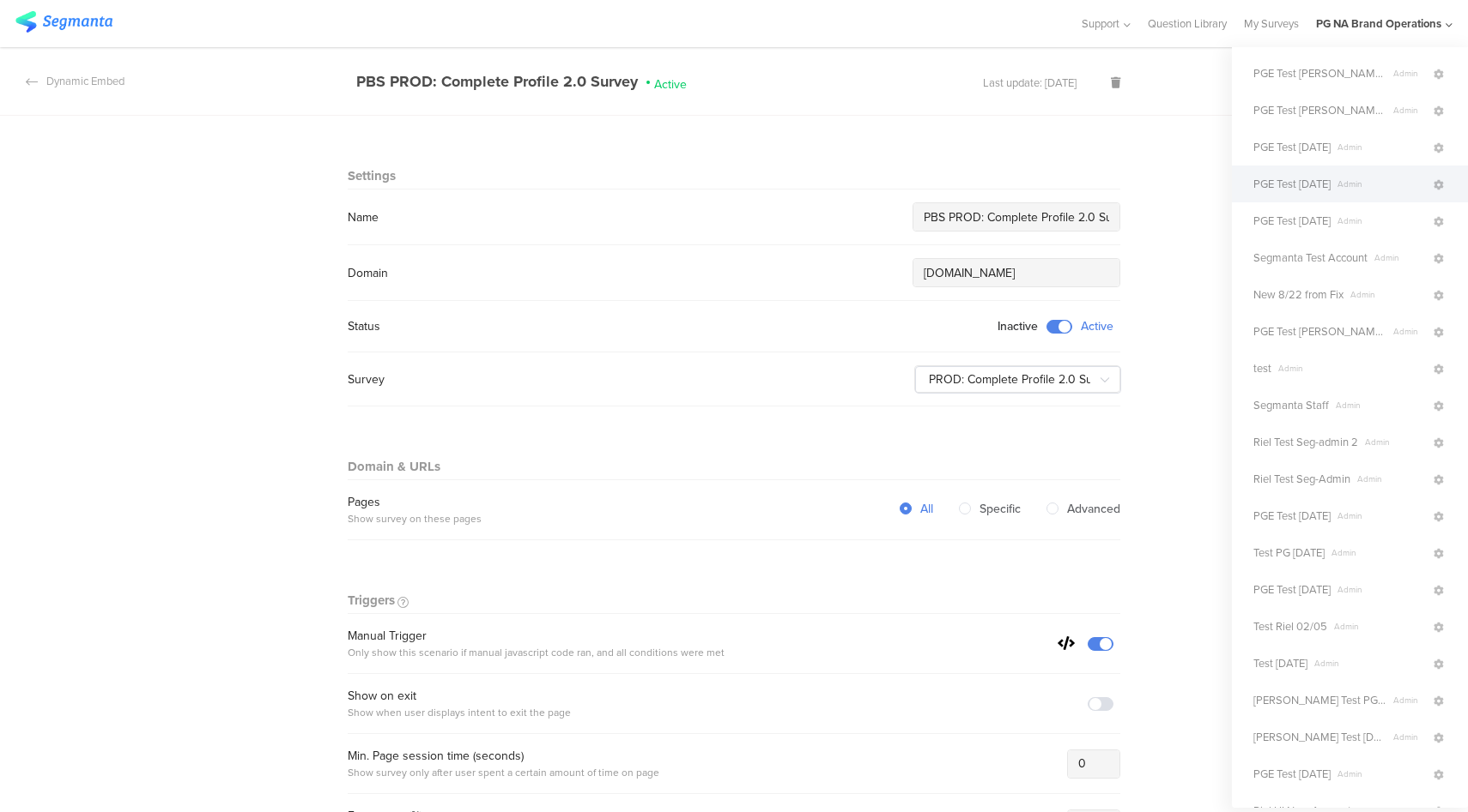
scroll to position [425, 0]
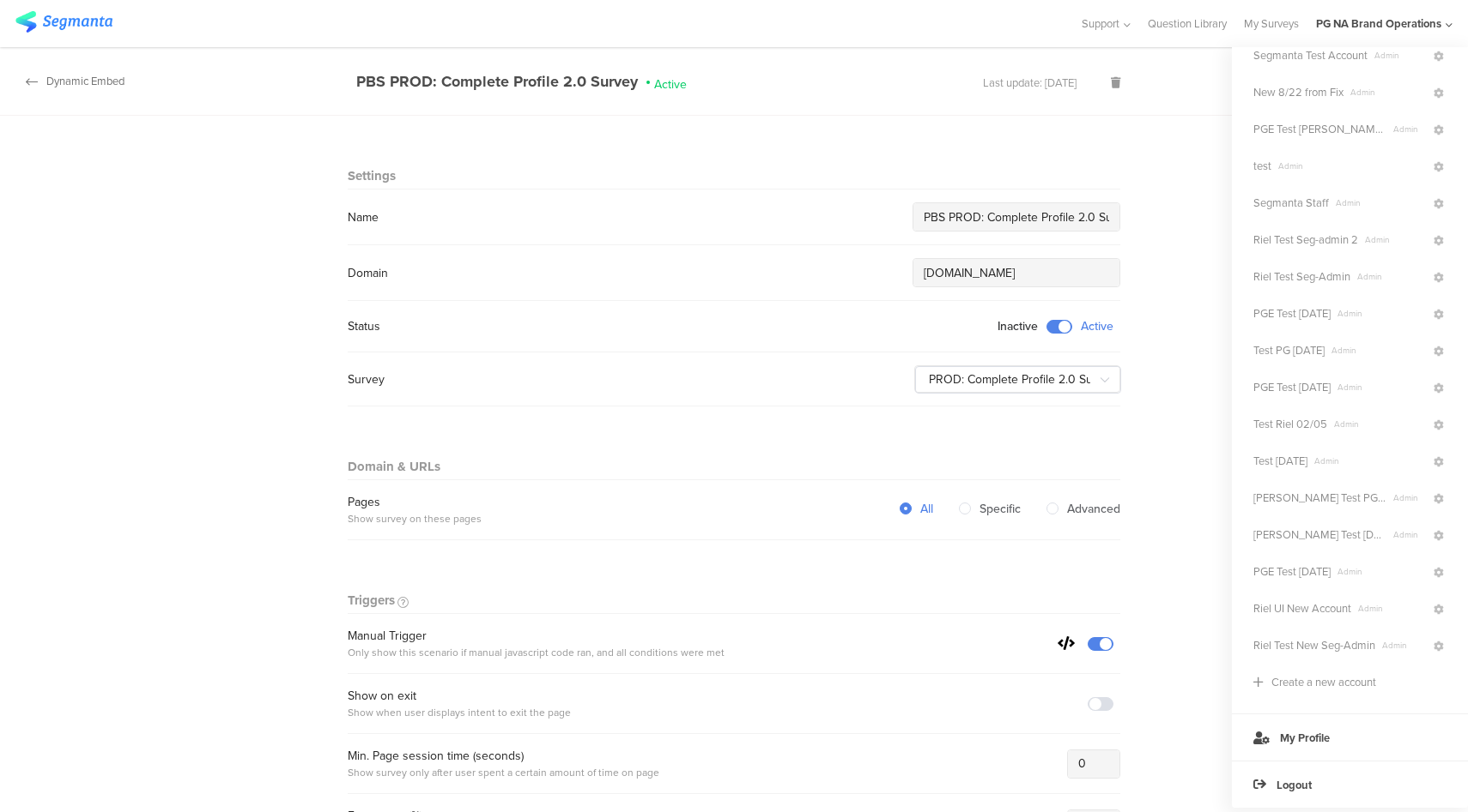
click at [60, 81] on div "Dynamic Embed" at bounding box center [62, 80] width 124 height 17
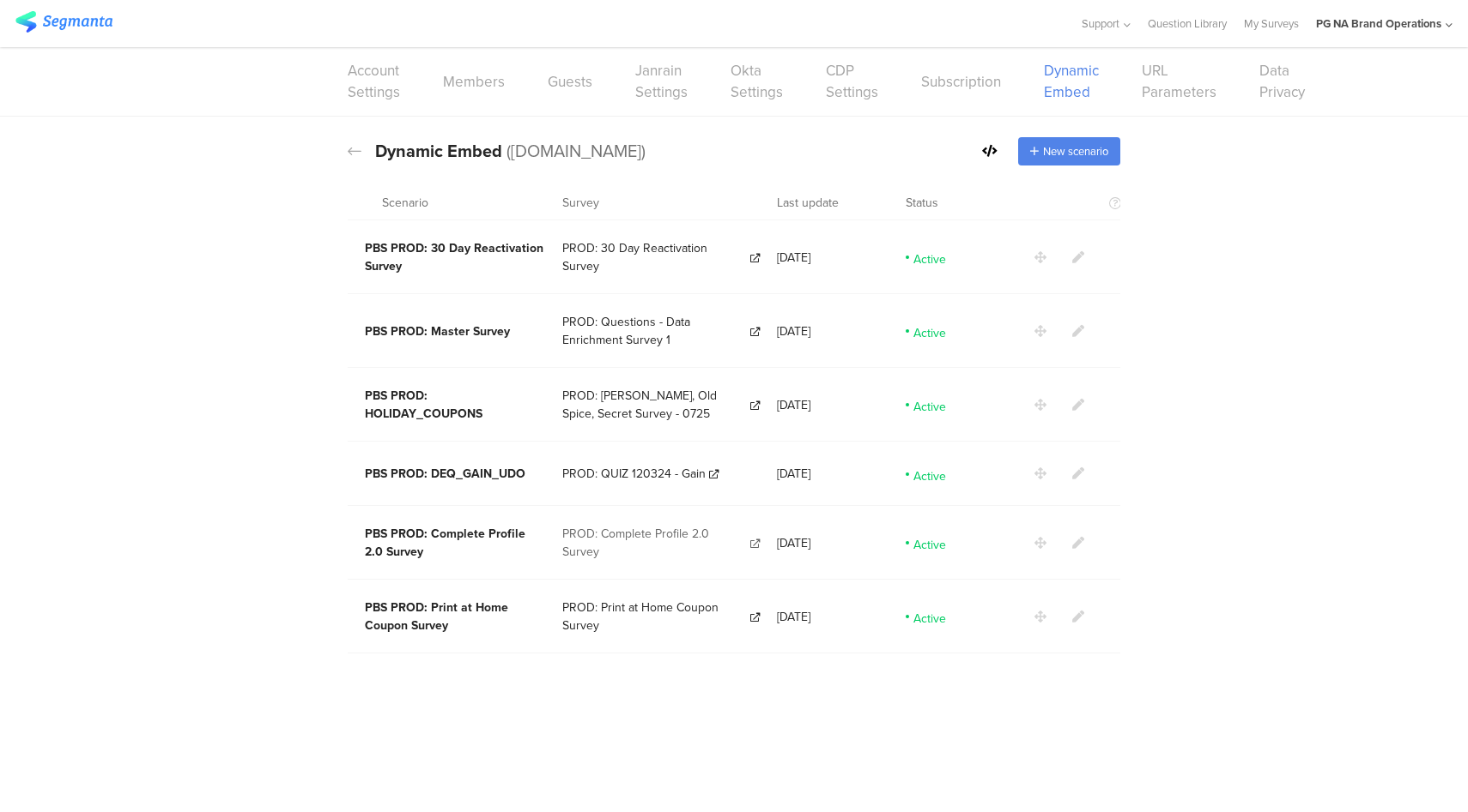
click at [625, 527] on span "PROD: Complete Profile 2.0 Survey" at bounding box center [655, 543] width 184 height 36
click at [1081, 537] on icon at bounding box center [1078, 543] width 12 height 12
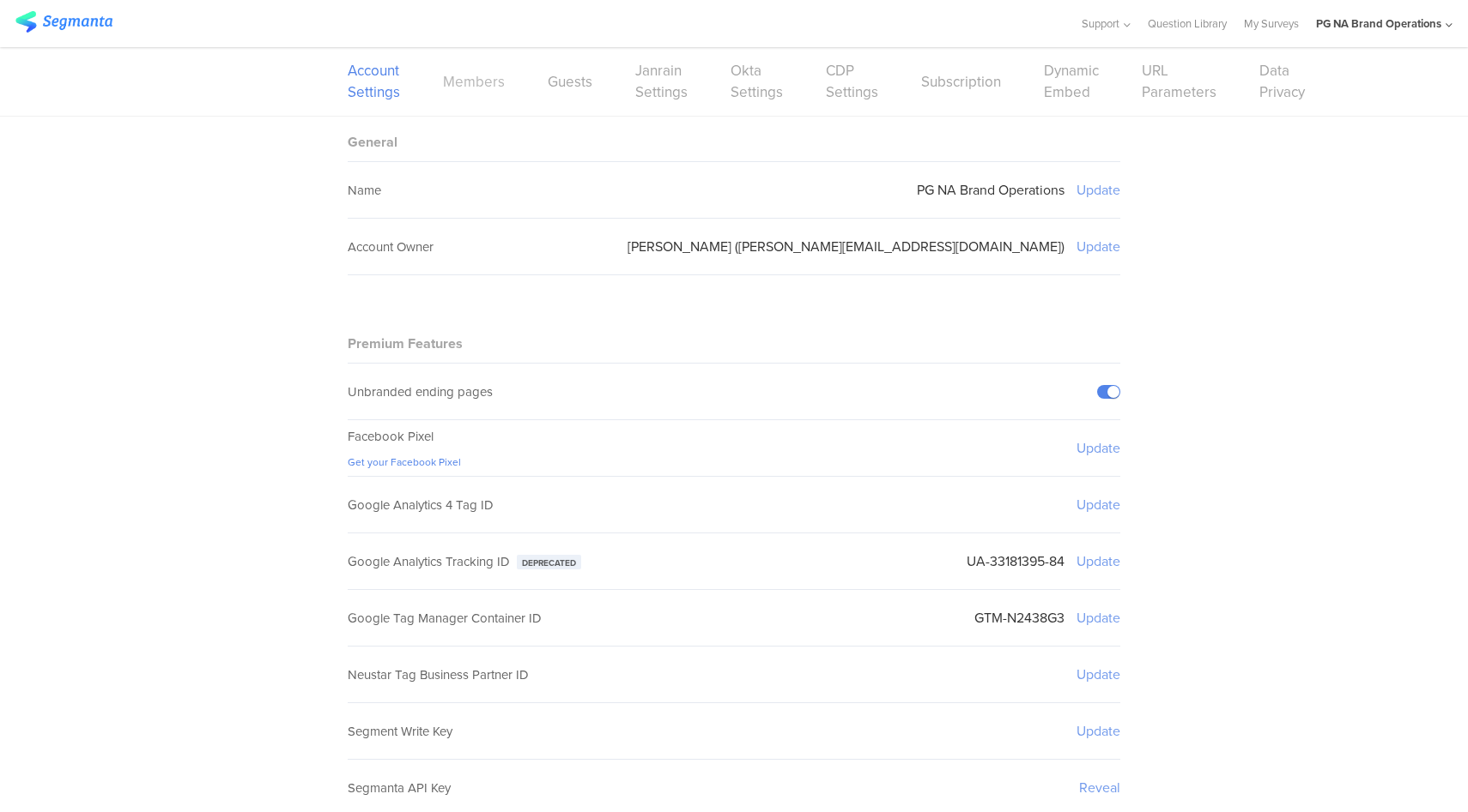
click at [470, 74] on link "Members" at bounding box center [473, 82] width 62 height 22
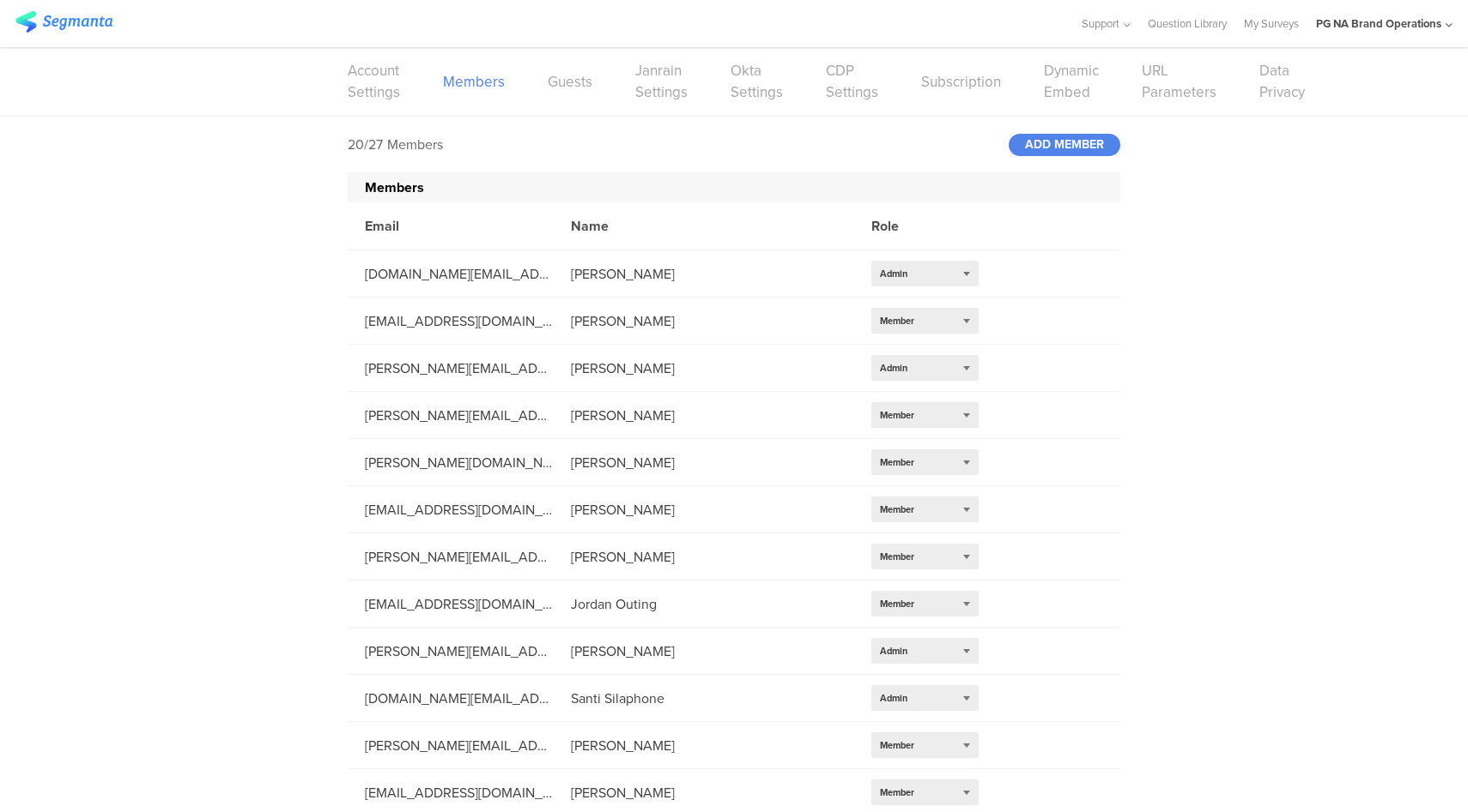
click at [1426, 24] on div "PG NA Brand Operations" at bounding box center [1379, 24] width 125 height 17
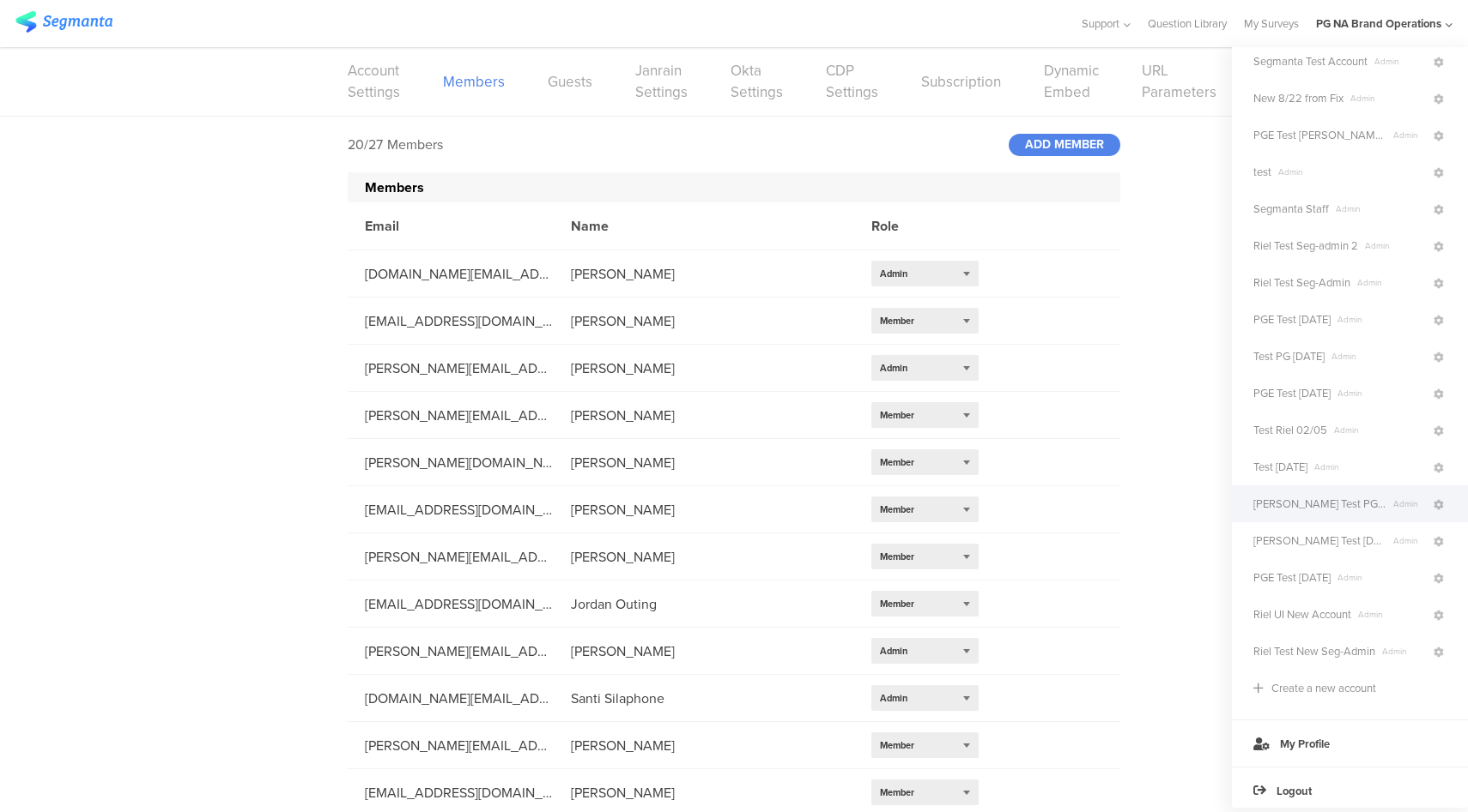
scroll to position [425, 0]
click at [1434, 206] on icon at bounding box center [1439, 204] width 11 height 11
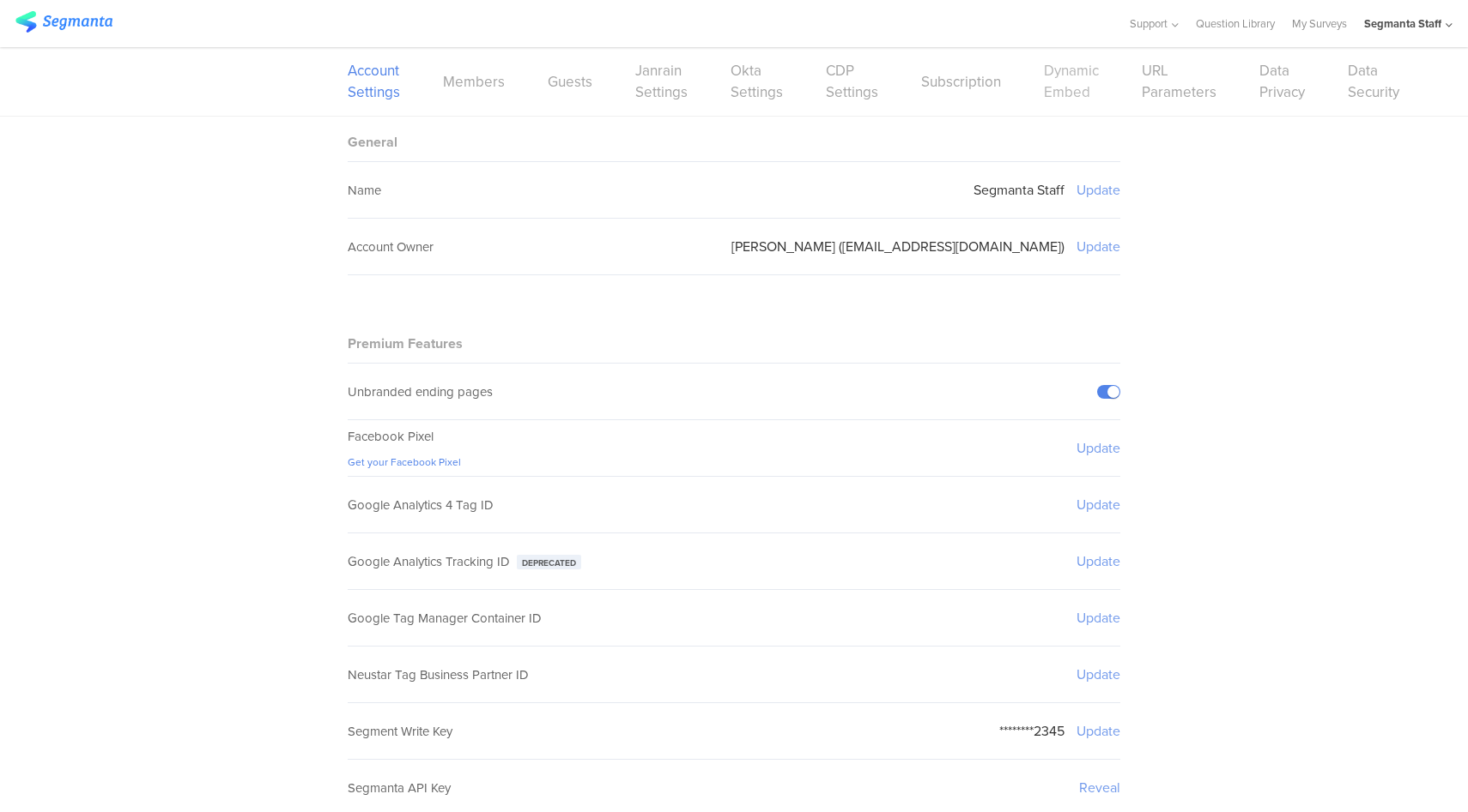
click at [1059, 86] on link "Dynamic Embed" at bounding box center [1071, 81] width 55 height 43
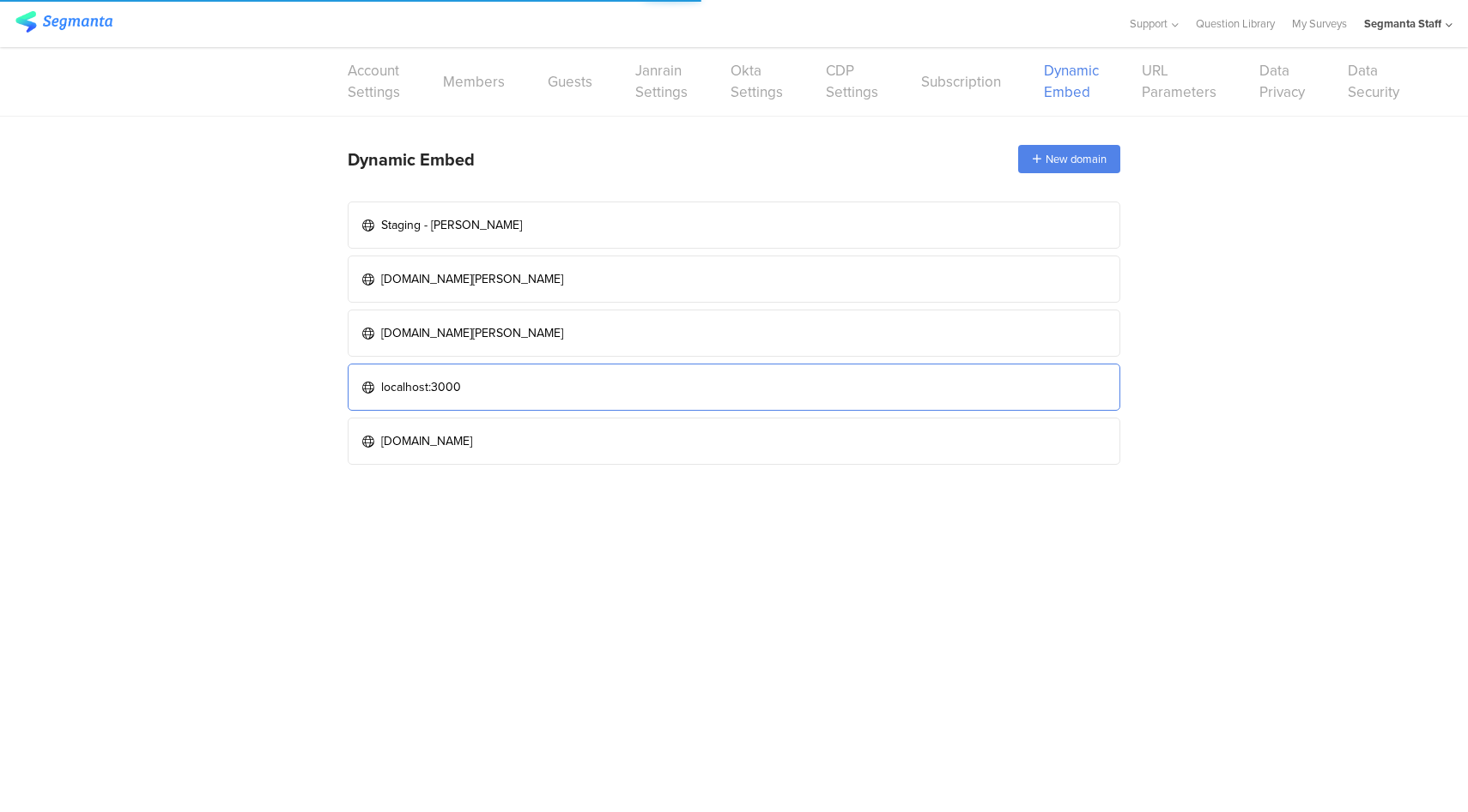
click at [841, 391] on link "localhost:3000" at bounding box center [734, 387] width 772 height 47
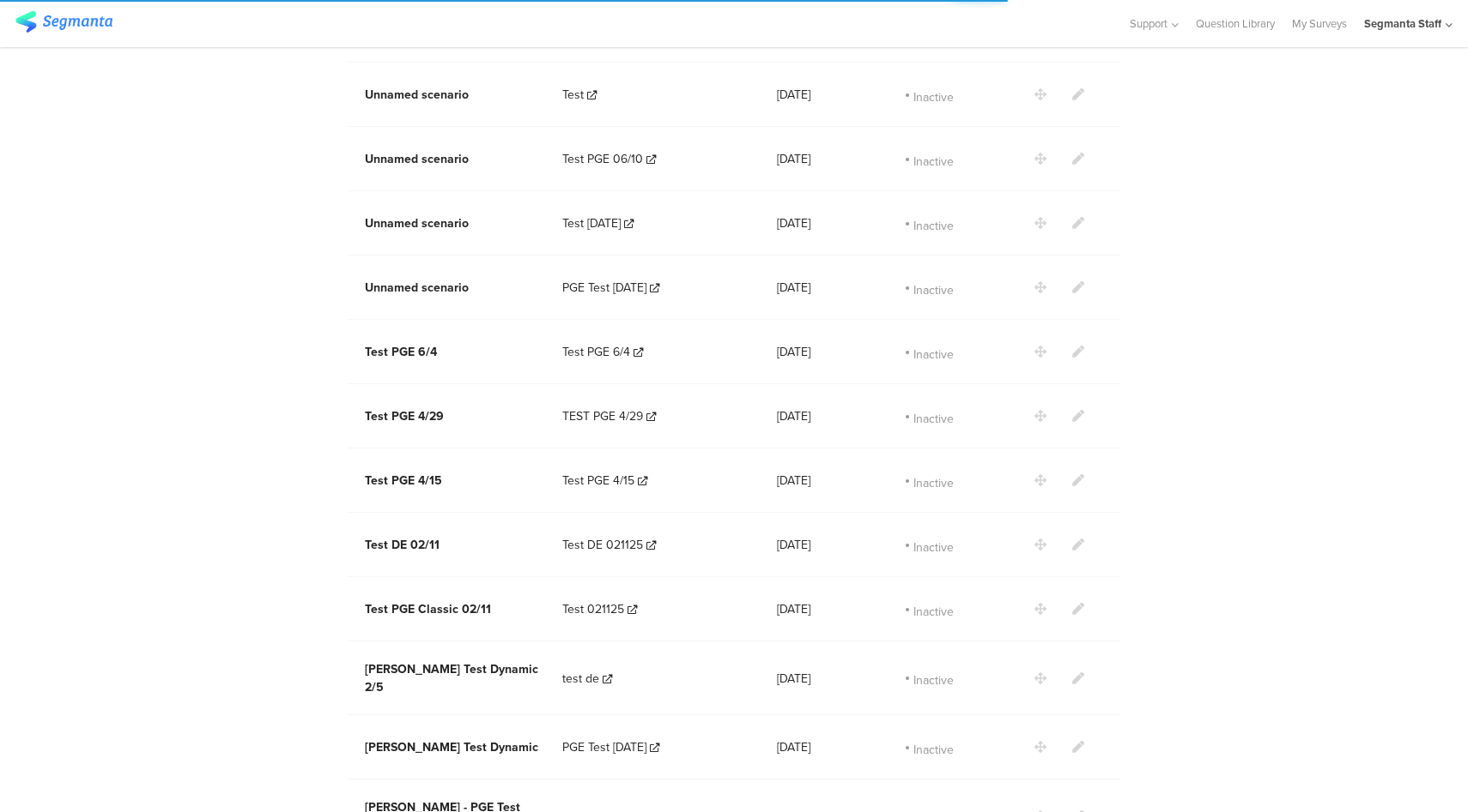
scroll to position [31, 0]
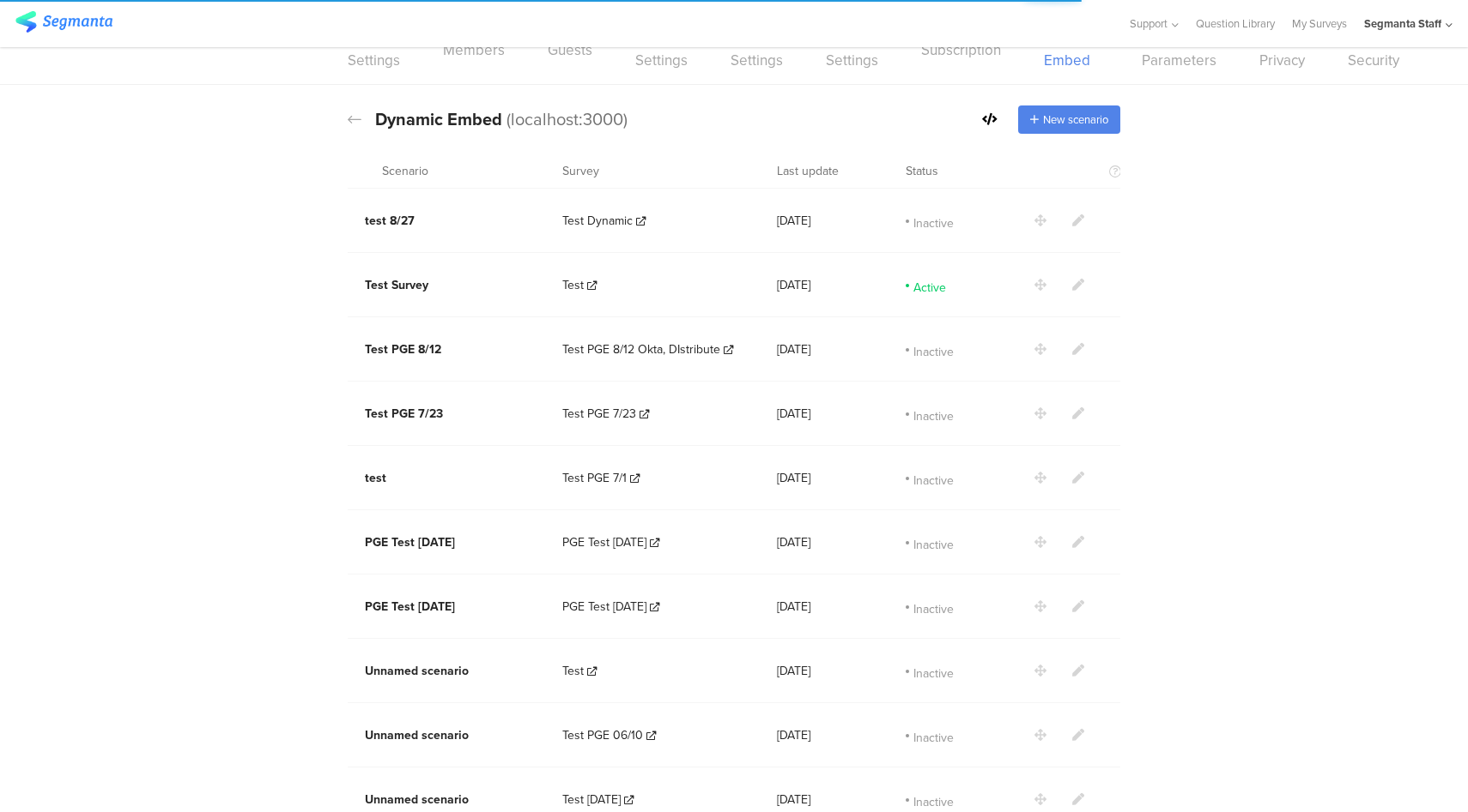
click at [1072, 281] on icon at bounding box center [1078, 285] width 12 height 12
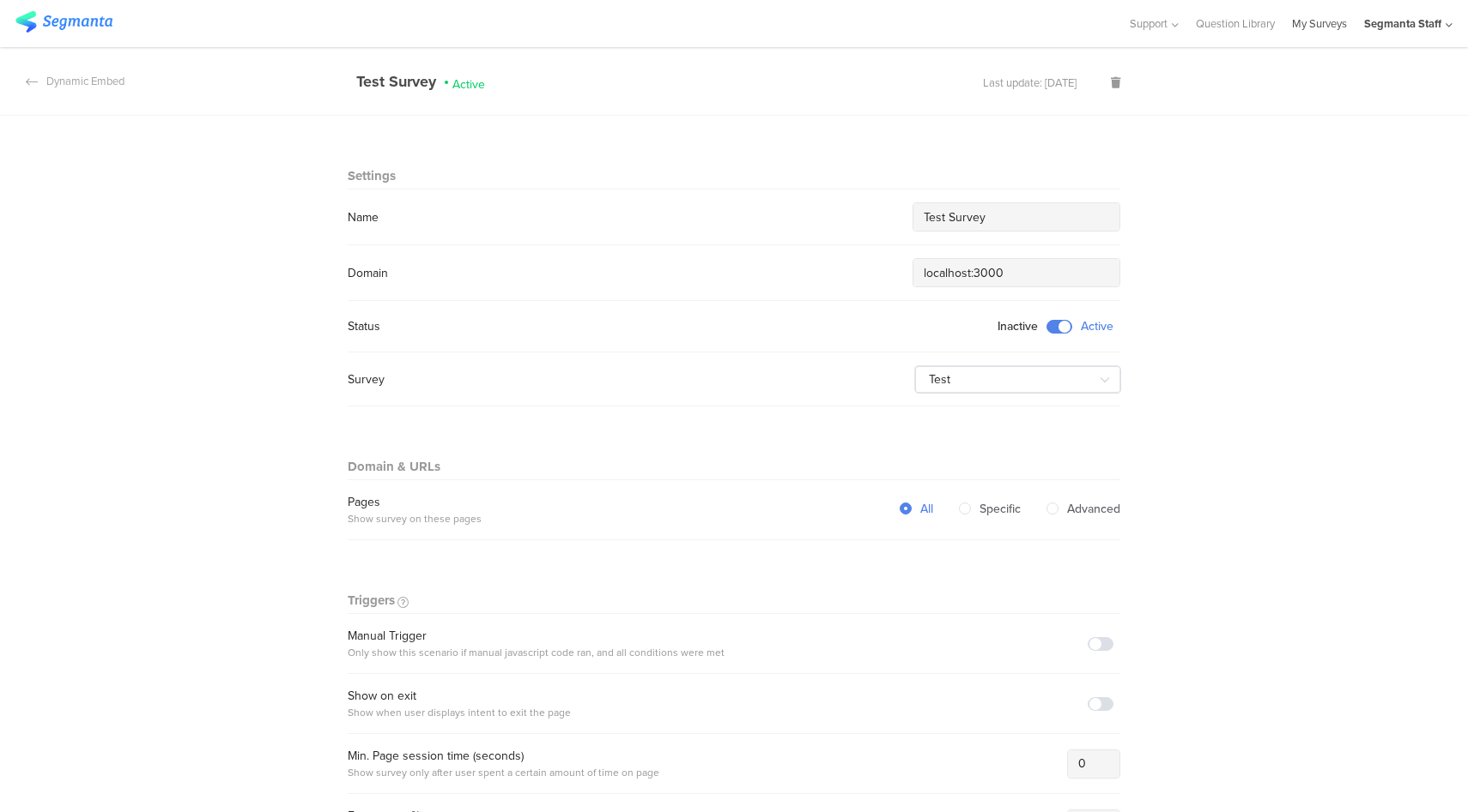
click at [1301, 19] on link "My Surveys" at bounding box center [1319, 24] width 55 height 47
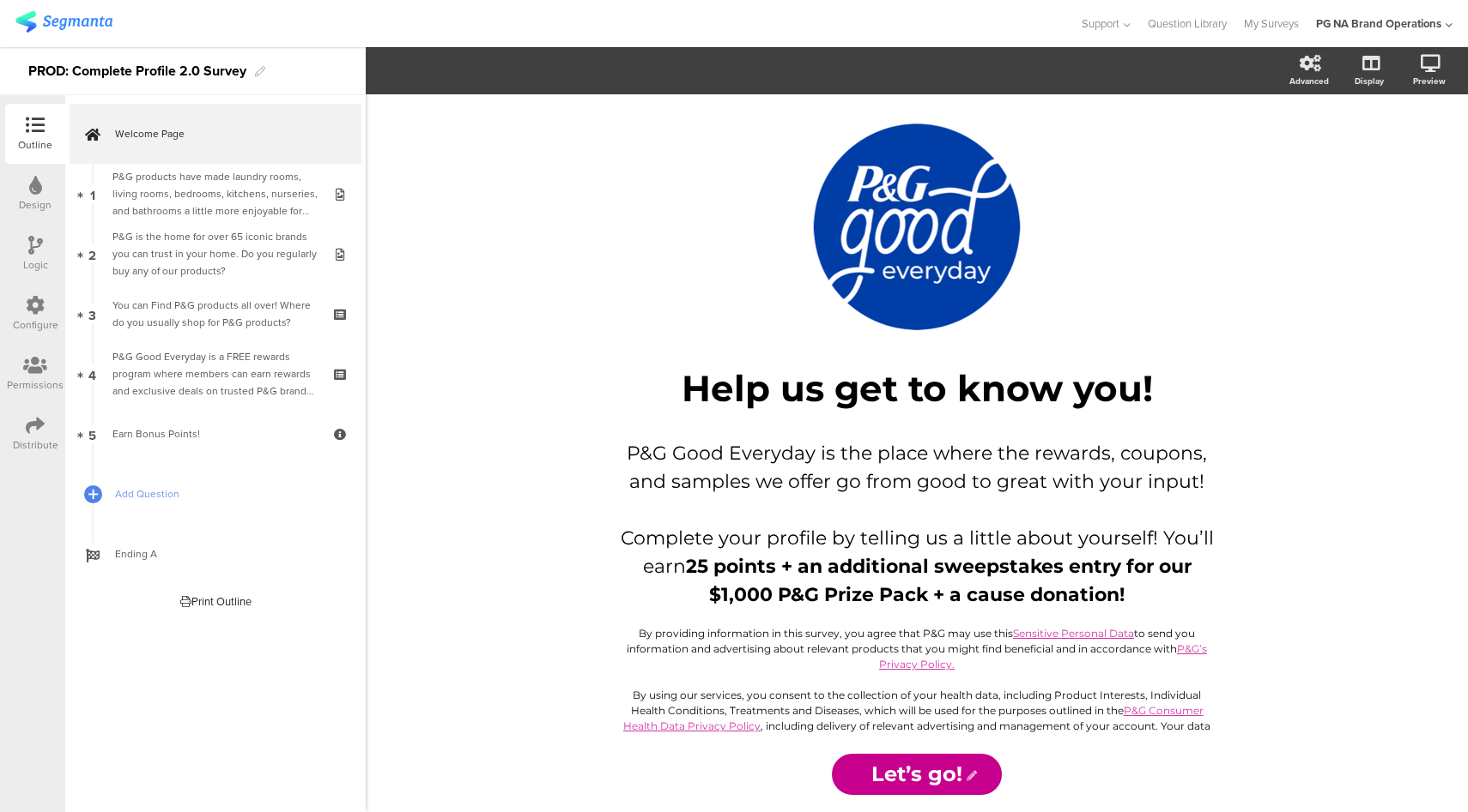
click at [38, 308] on icon at bounding box center [34, 305] width 19 height 19
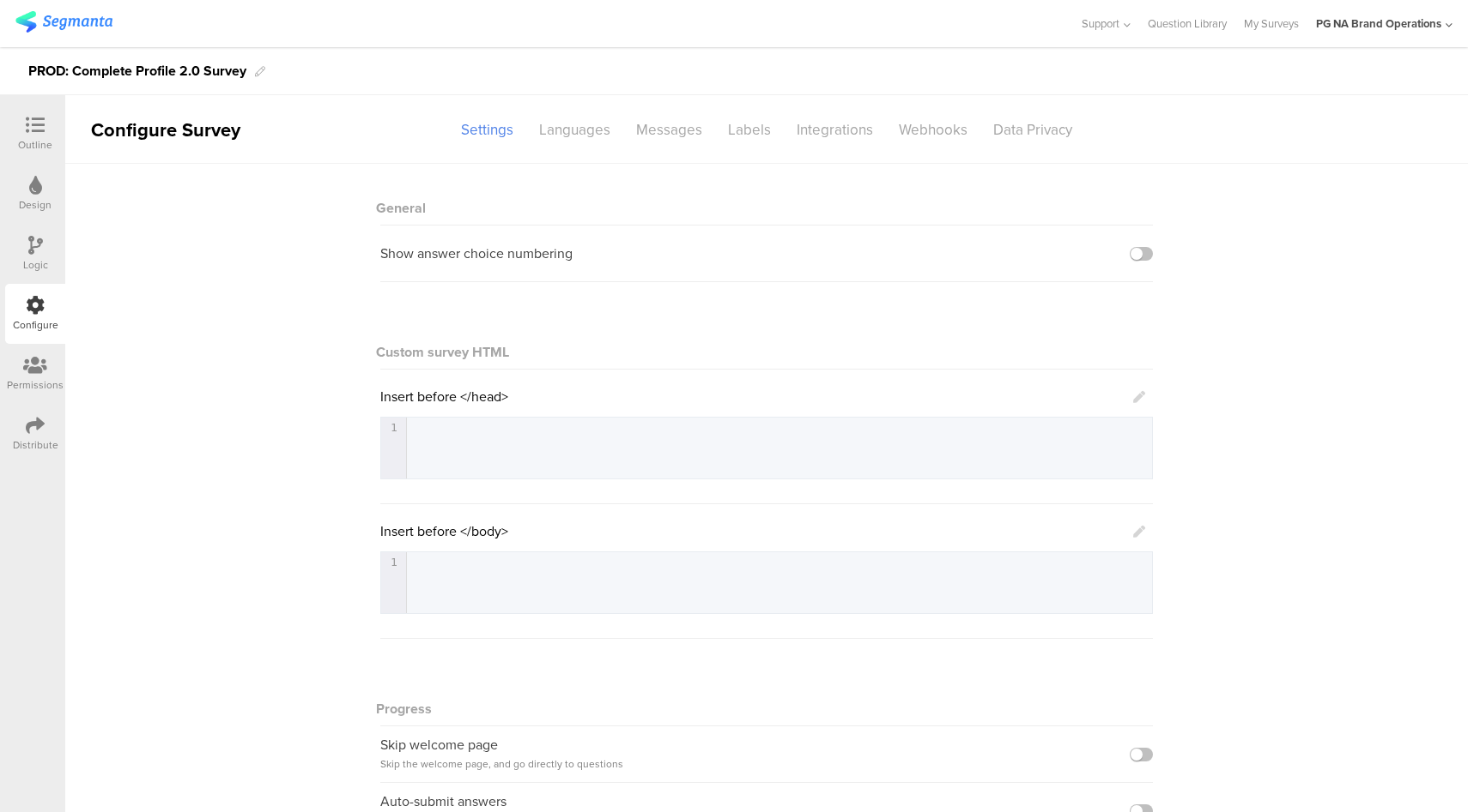
click at [31, 434] on icon at bounding box center [34, 425] width 19 height 19
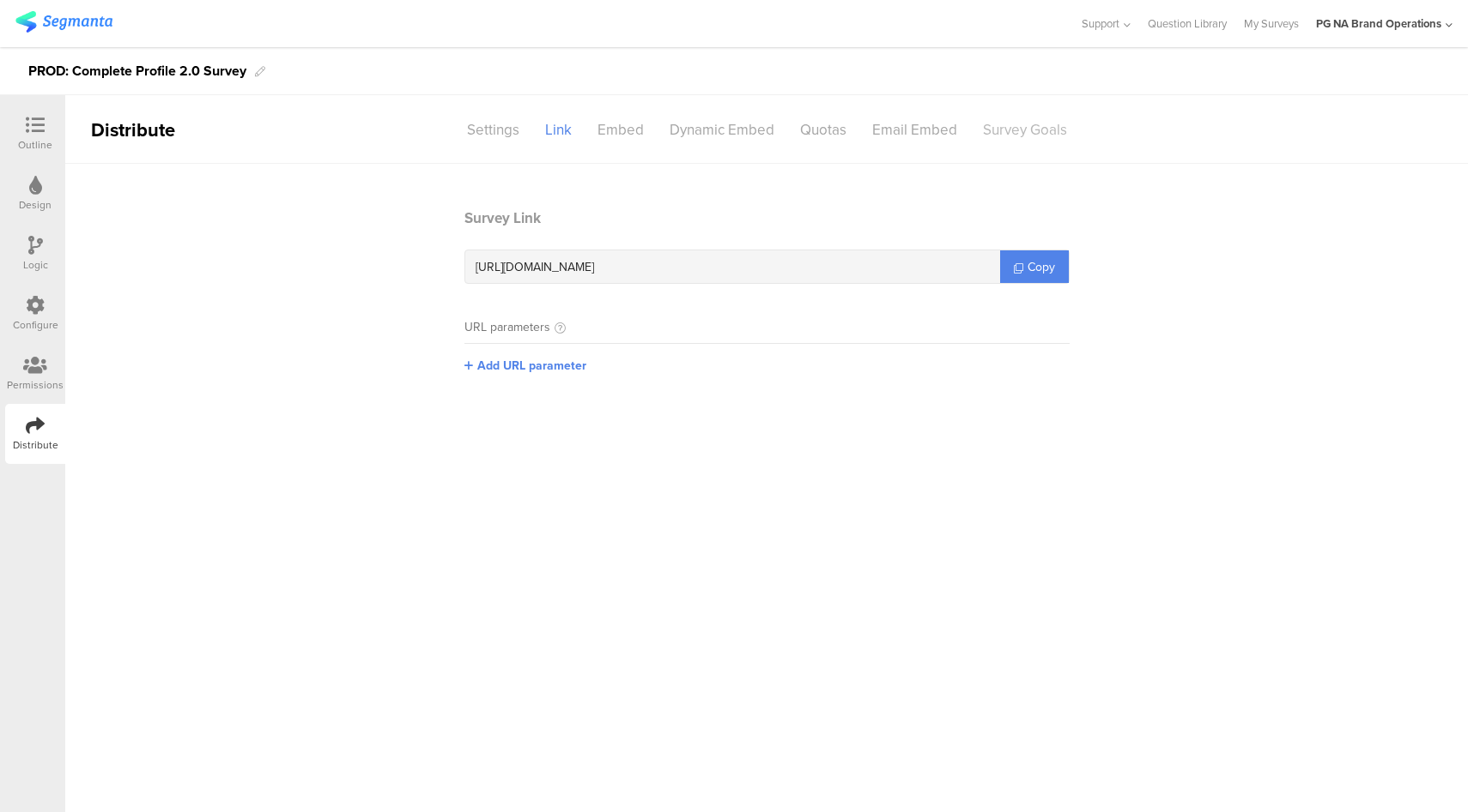
click at [1003, 128] on div "Survey Goals" at bounding box center [1025, 129] width 110 height 30
